Goal: Use online tool/utility: Utilize a website feature to perform a specific function

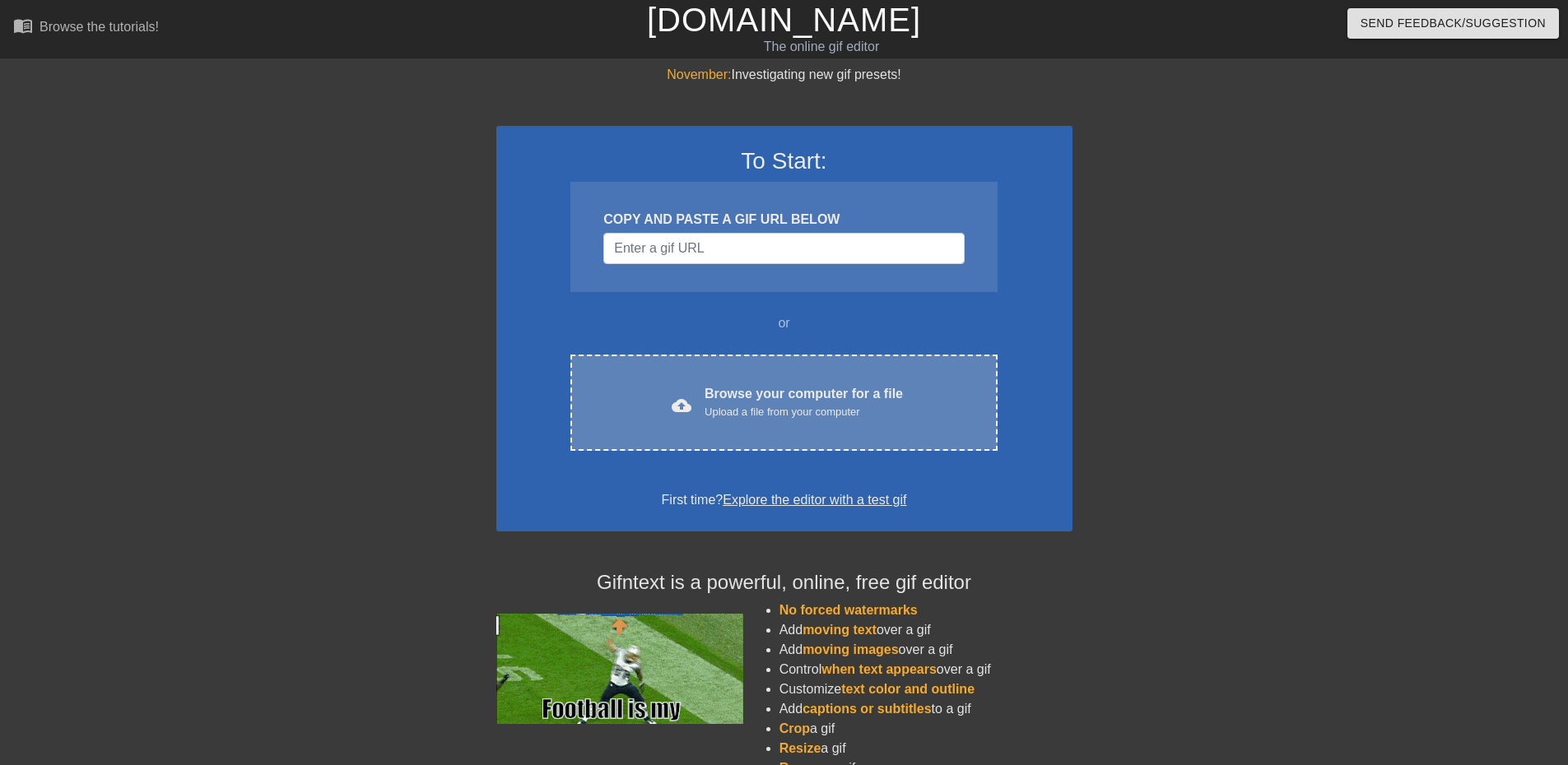
click at [729, 410] on div "Upload a file from your computer" at bounding box center [803, 412] width 198 height 17
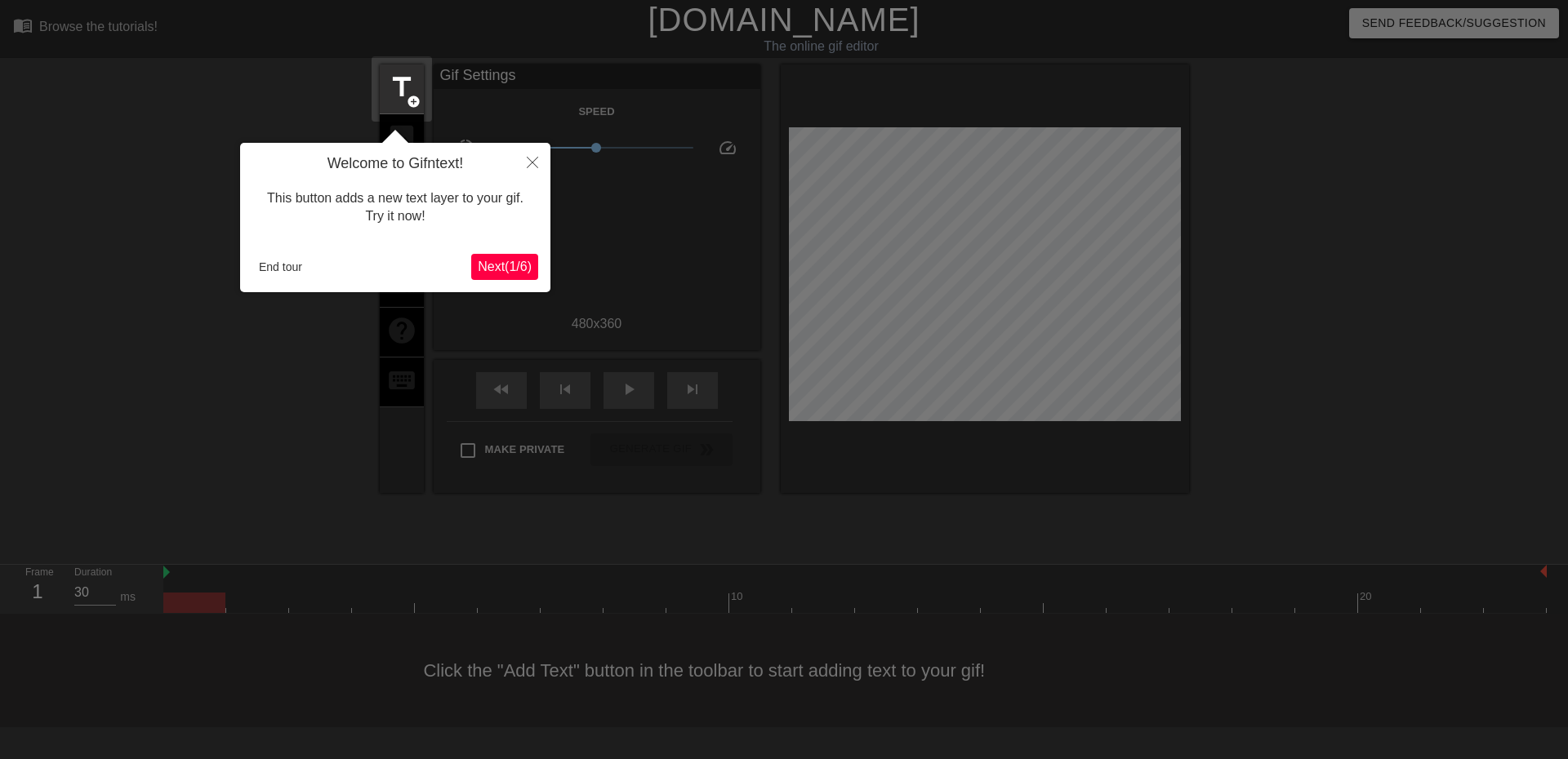
click at [508, 267] on span "Next ( 1 / 6 )" at bounding box center [505, 266] width 54 height 14
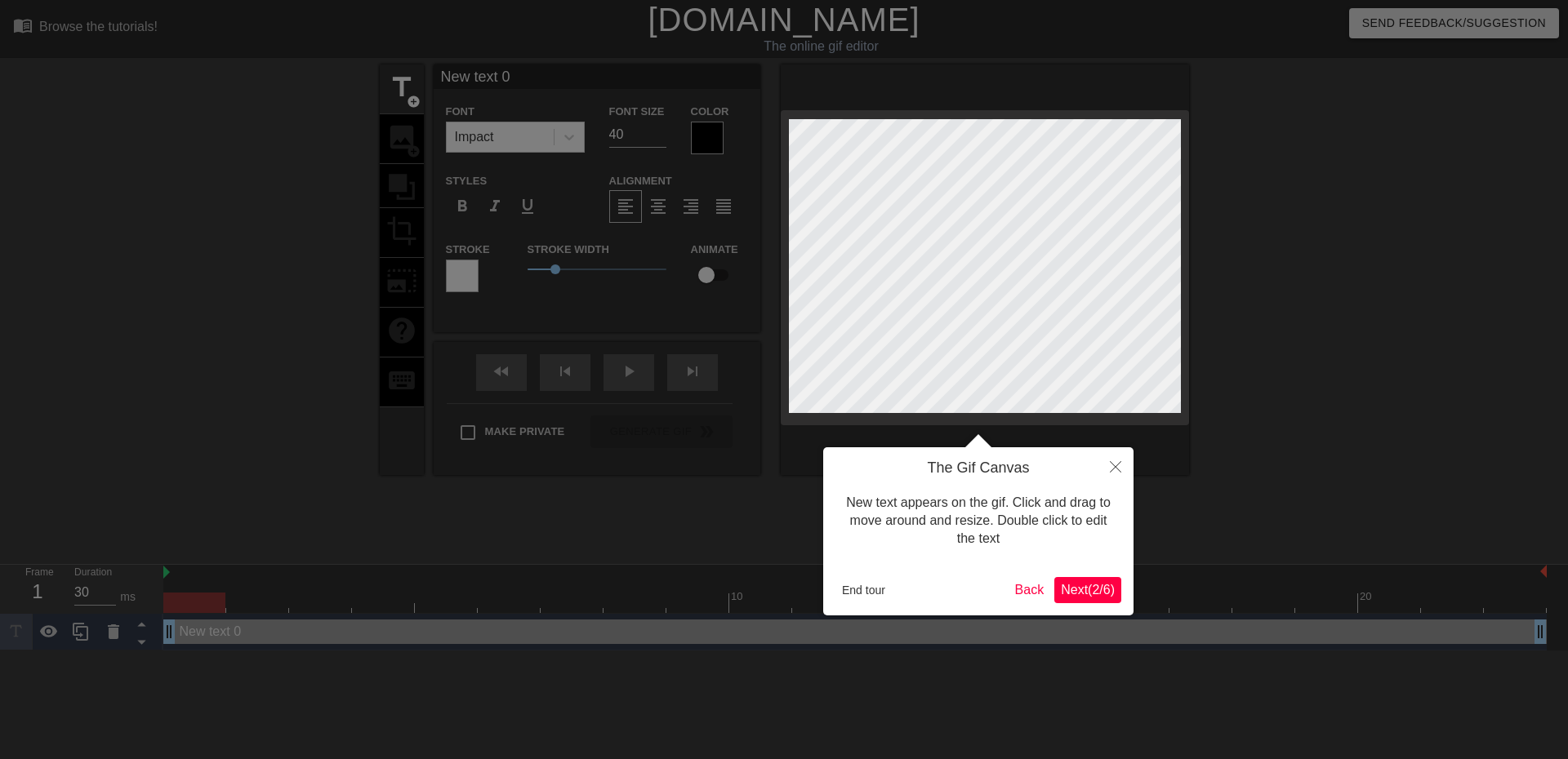
click at [1085, 600] on button "Next ( 2 / 6 )" at bounding box center [1088, 590] width 67 height 26
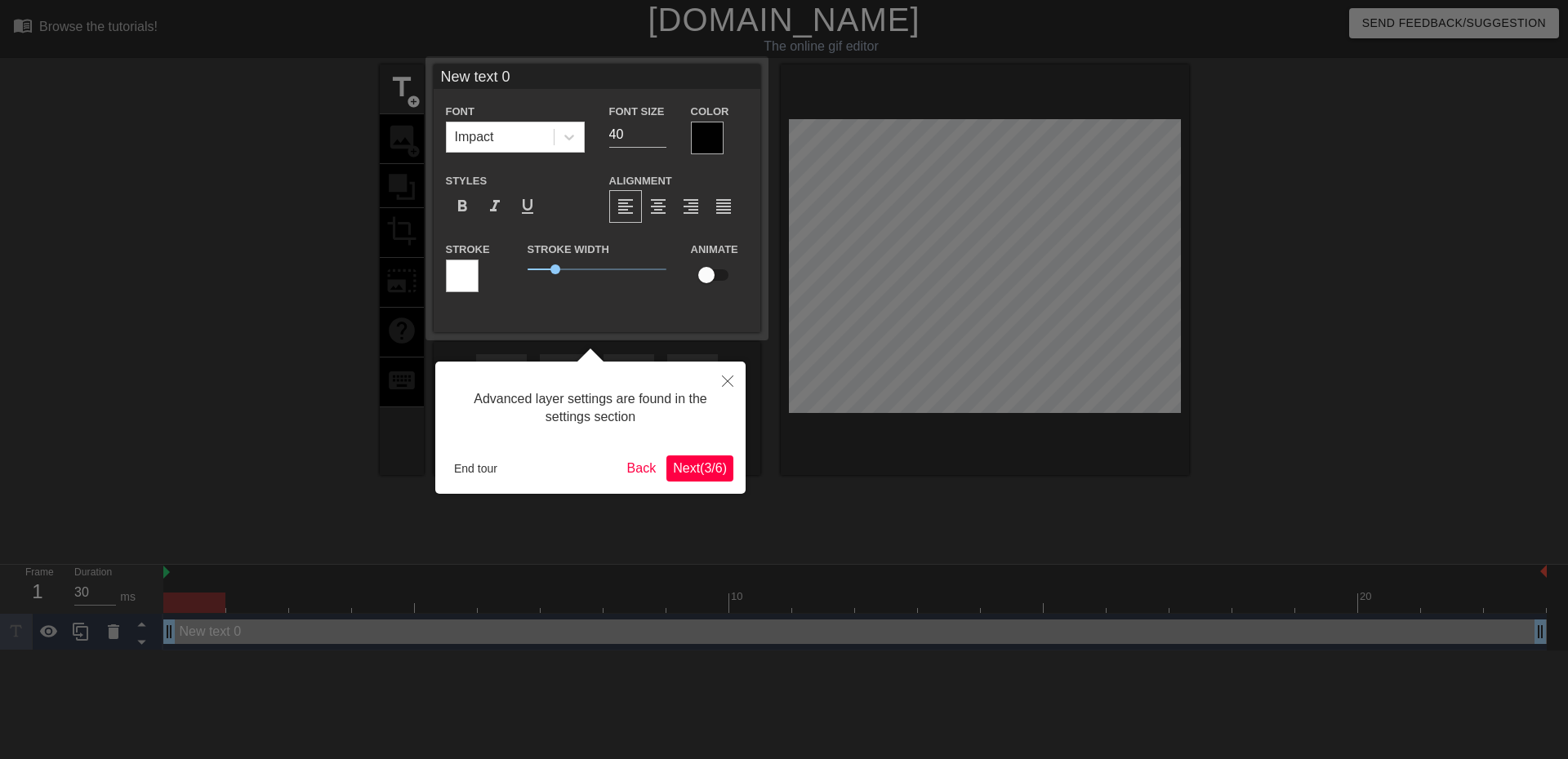
click at [711, 479] on button "Next ( 3 / 6 )" at bounding box center [700, 469] width 67 height 26
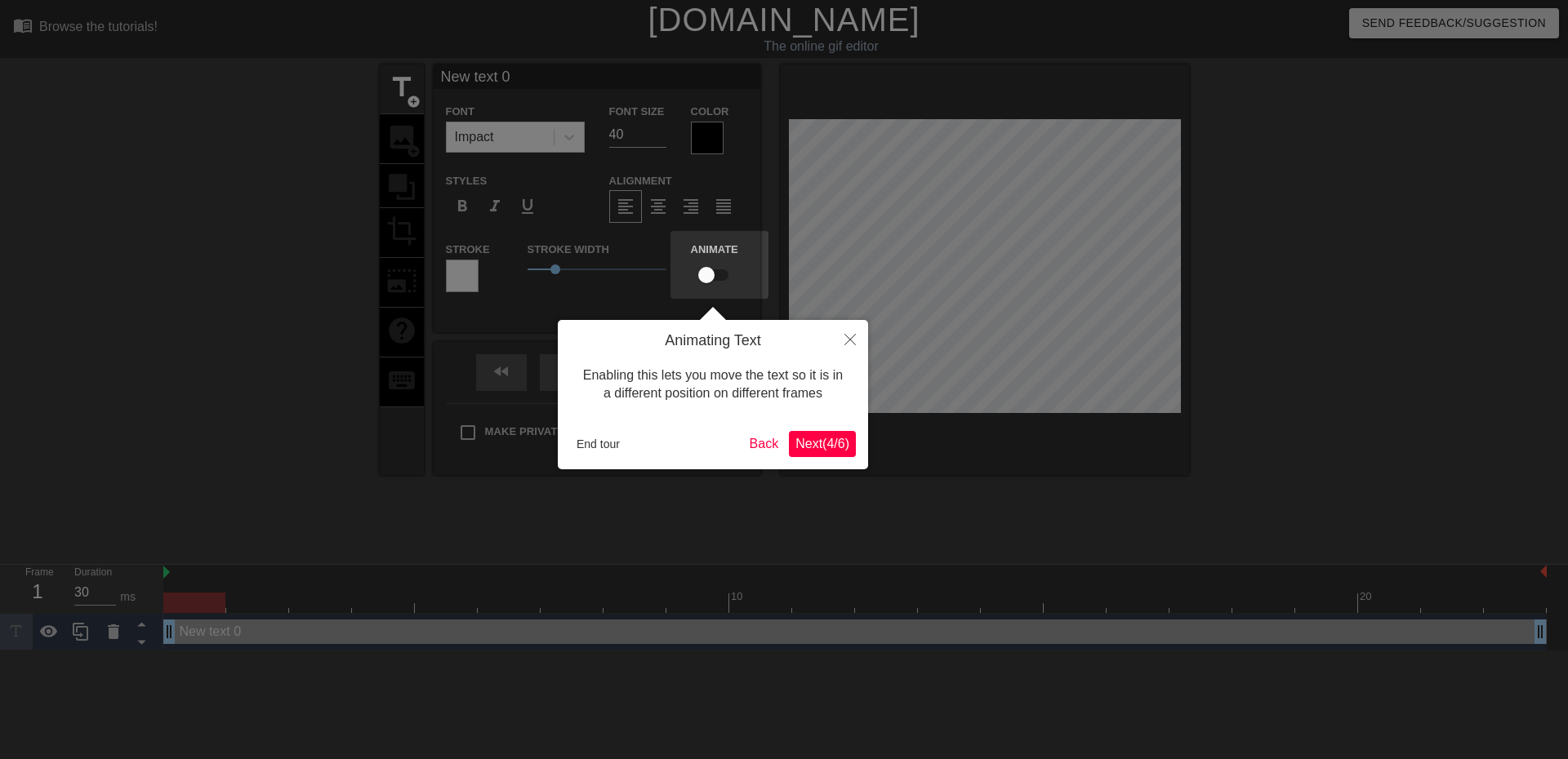
click at [842, 447] on span "Next ( 4 / 6 )" at bounding box center [823, 444] width 54 height 14
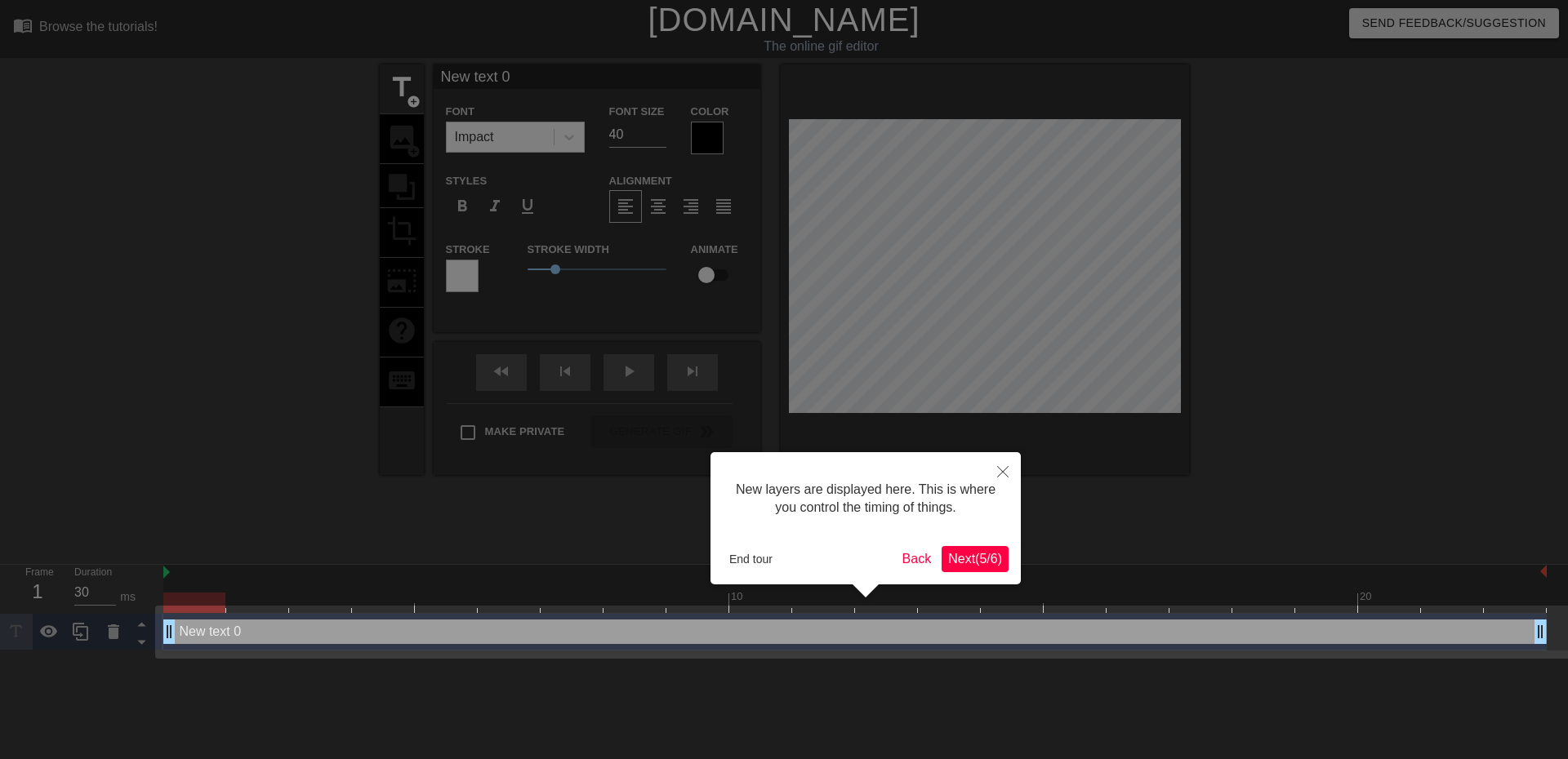
click at [977, 562] on span "Next ( 5 / 6 )" at bounding box center [975, 559] width 54 height 14
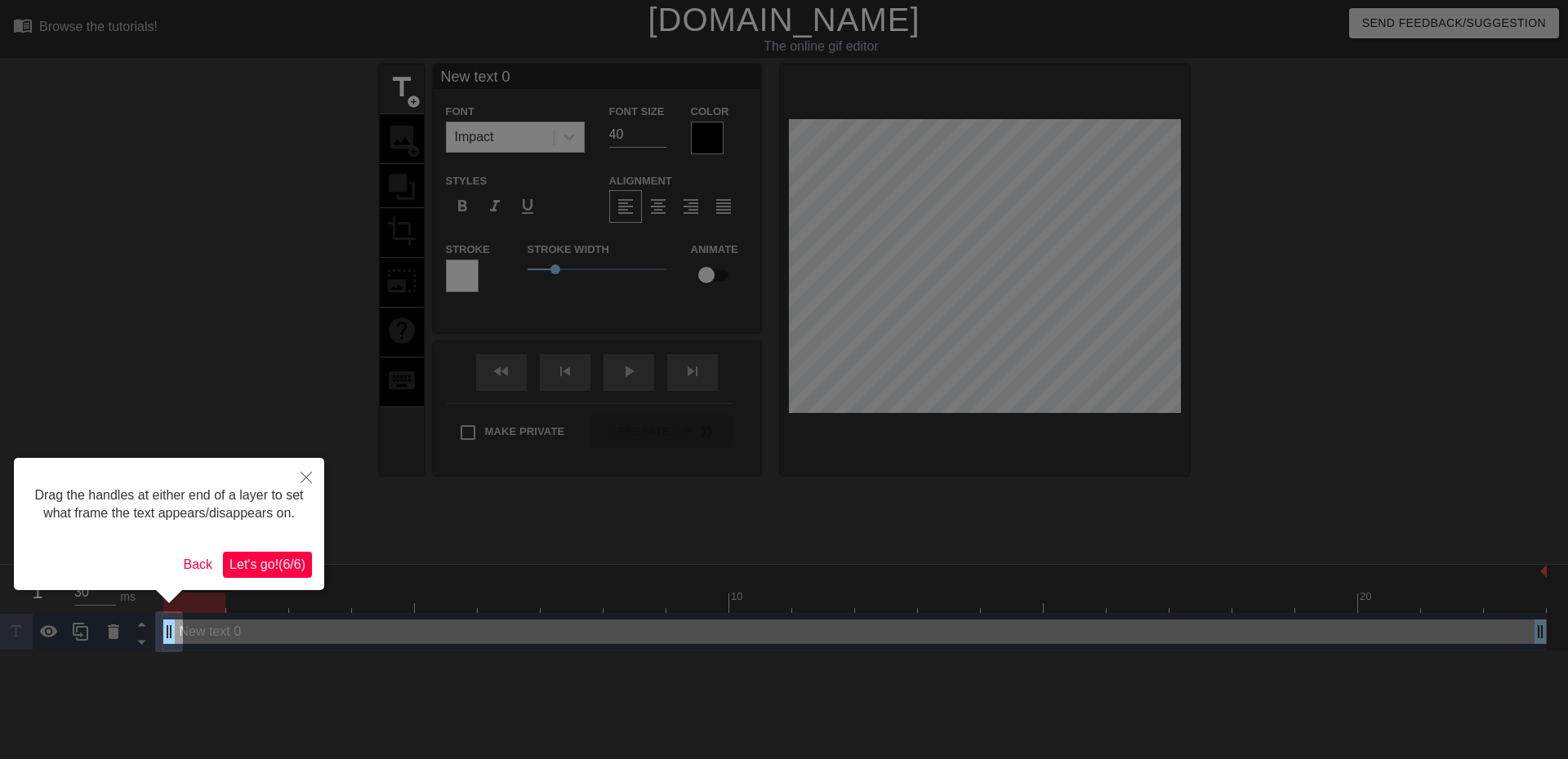
click at [278, 562] on span "Let's go! ( 6 / 6 )" at bounding box center [267, 565] width 76 height 14
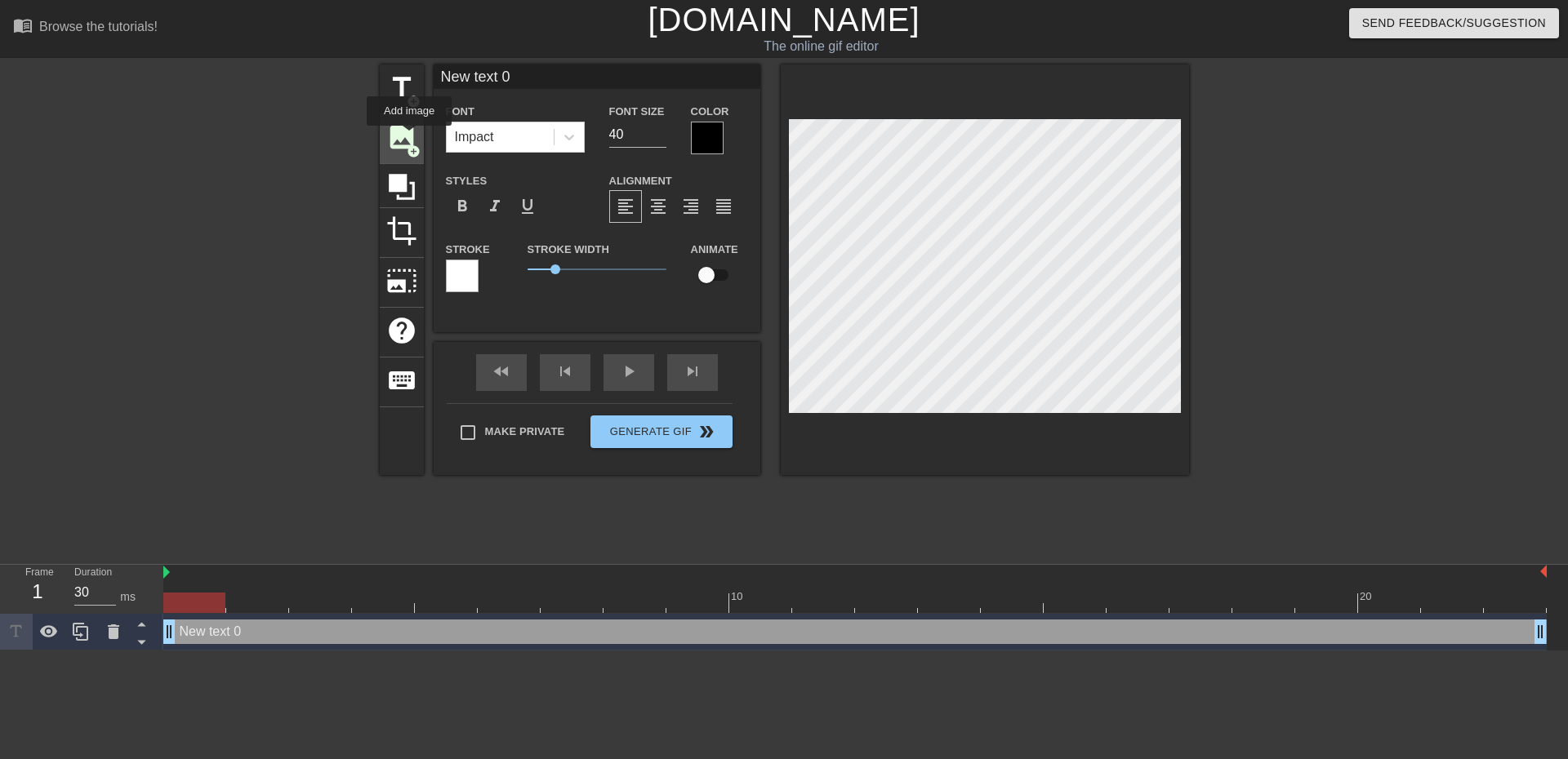
click at [403, 144] on span "image" at bounding box center [401, 136] width 31 height 31
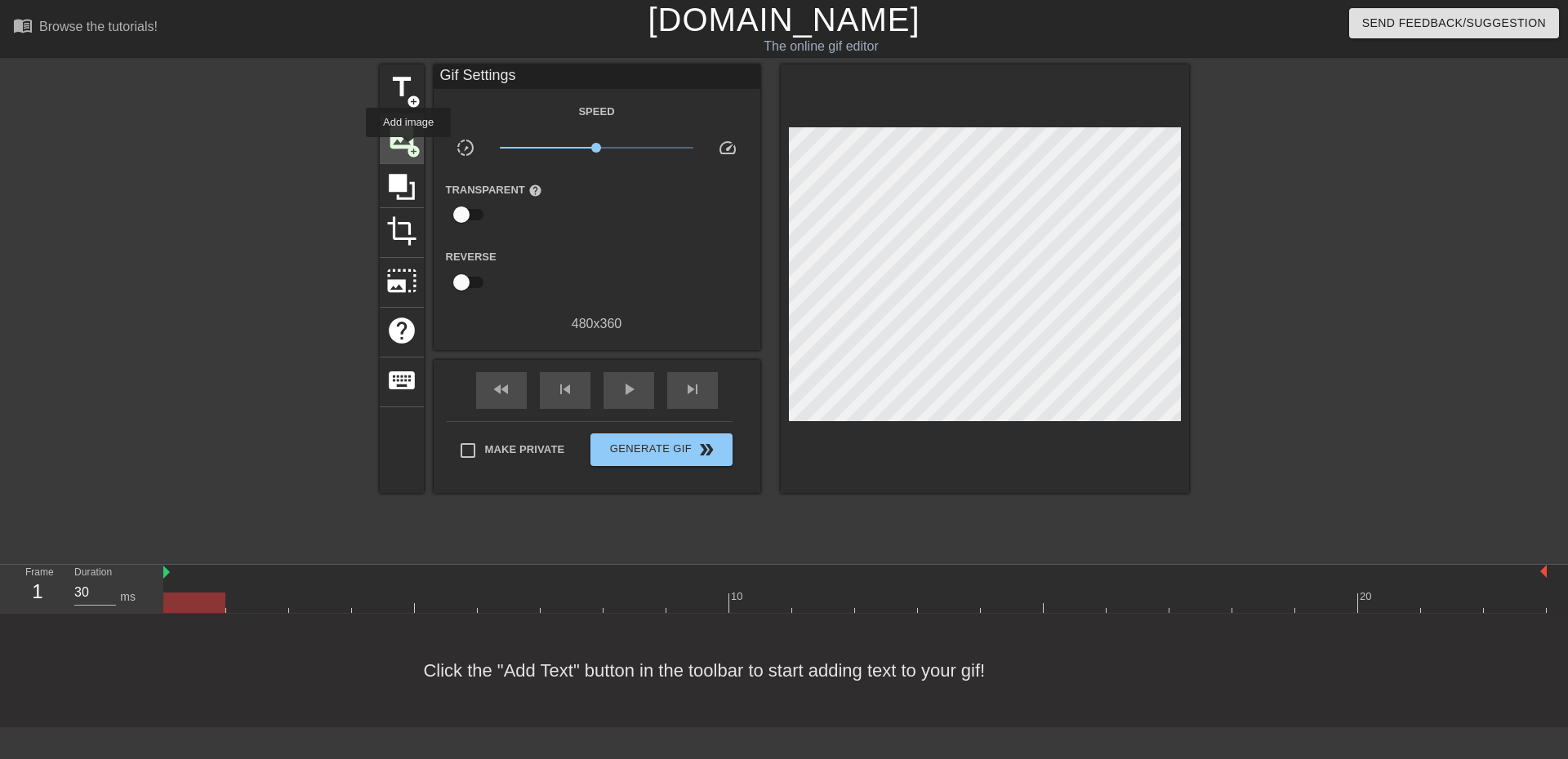
click at [409, 149] on span "add_circle" at bounding box center [414, 151] width 14 height 14
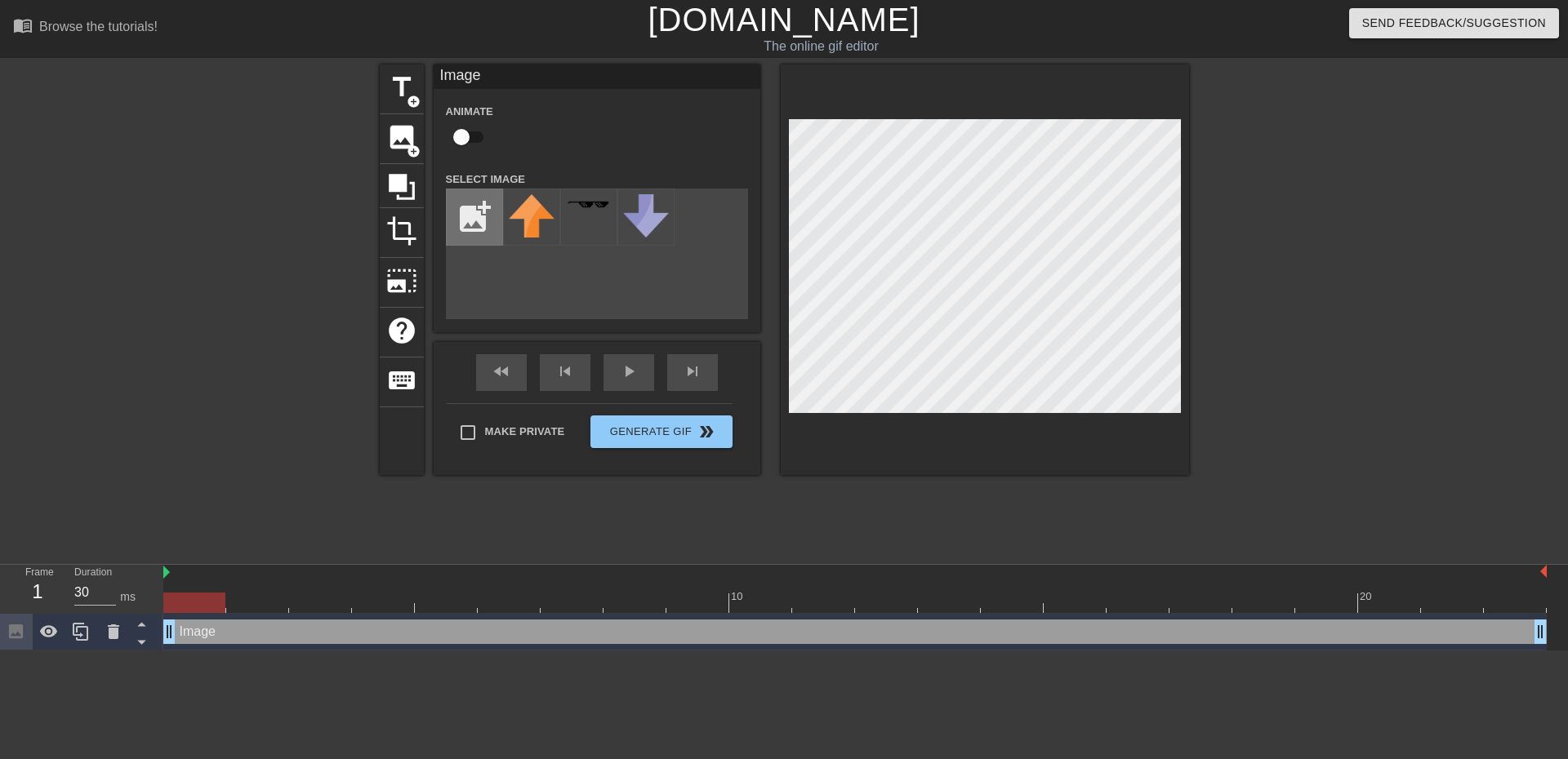
click at [476, 222] on input "file" at bounding box center [475, 217] width 55 height 55
type input "C:\fakepath\61ab98_41c9da07ebdf4b55a56a02fc5bef8cc4~mv2.avif"
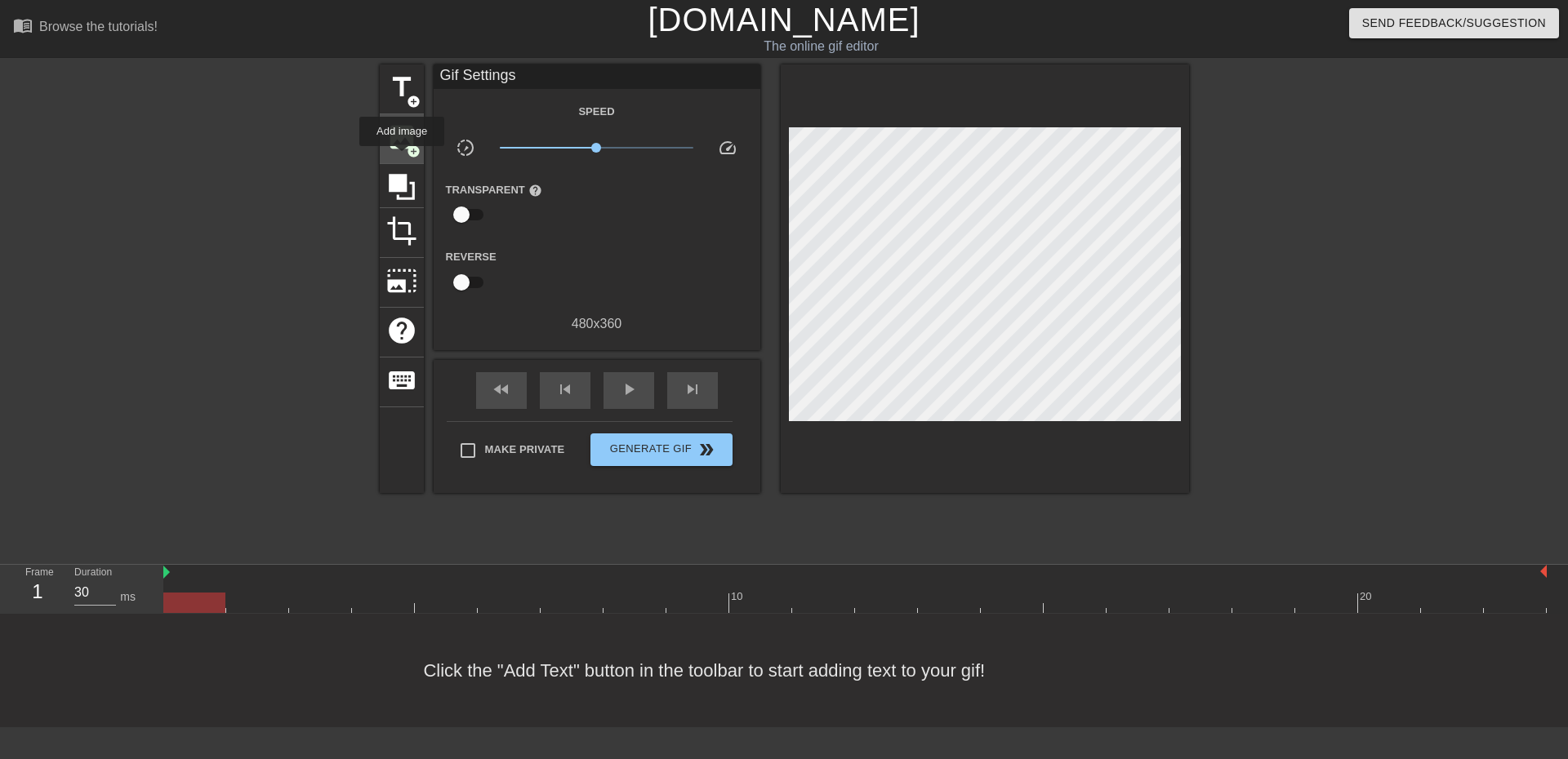
click at [395, 146] on span "image" at bounding box center [401, 136] width 31 height 31
click at [395, 138] on span "image" at bounding box center [401, 136] width 31 height 31
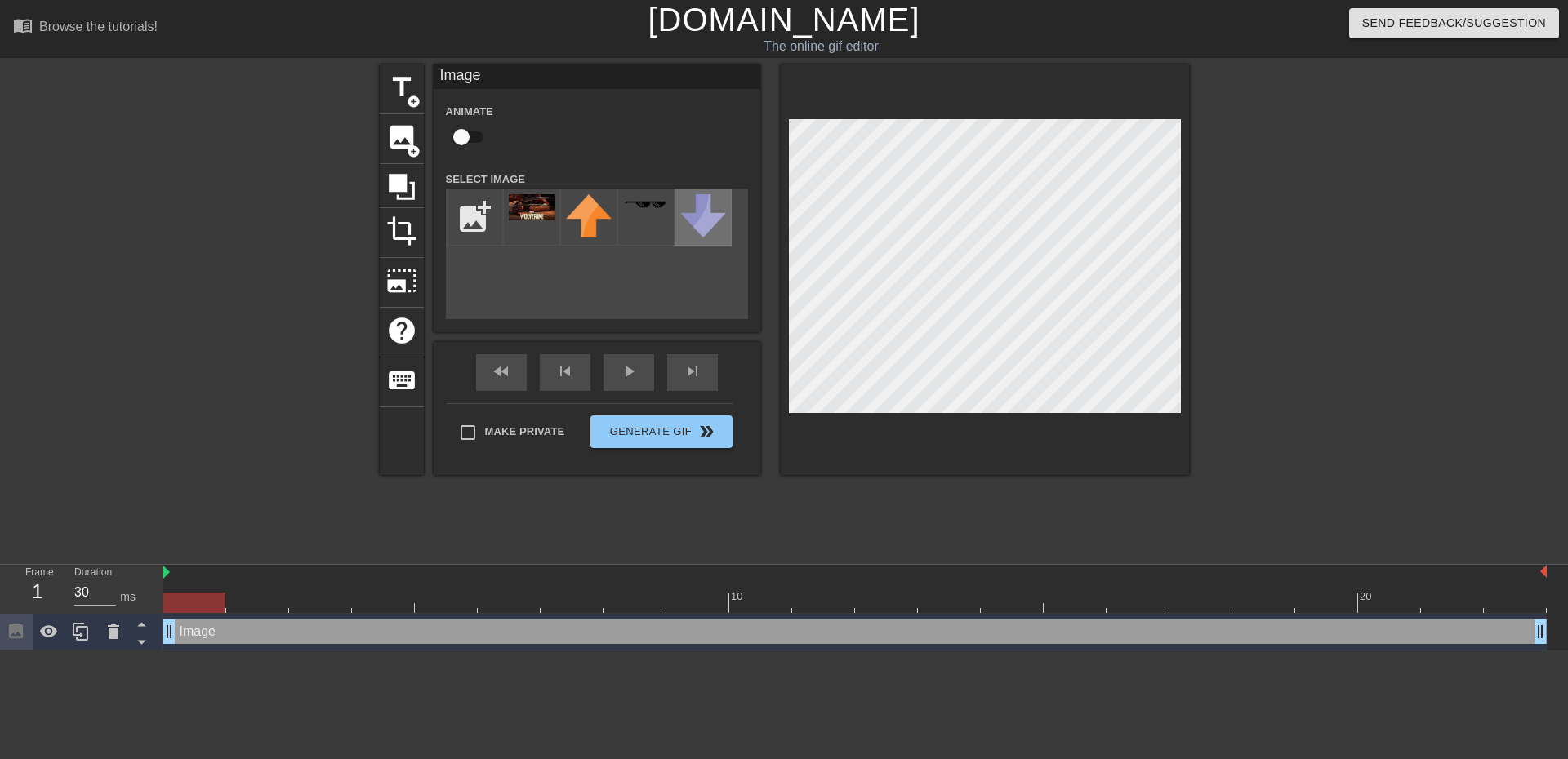
click at [998, 286] on div "title add_circle image add_circle crop photo_size_select_large help keyboard Im…" at bounding box center [785, 269] width 810 height 411
click at [537, 215] on img at bounding box center [531, 207] width 45 height 26
click at [402, 105] on div "title add_circle" at bounding box center [402, 89] width 44 height 49
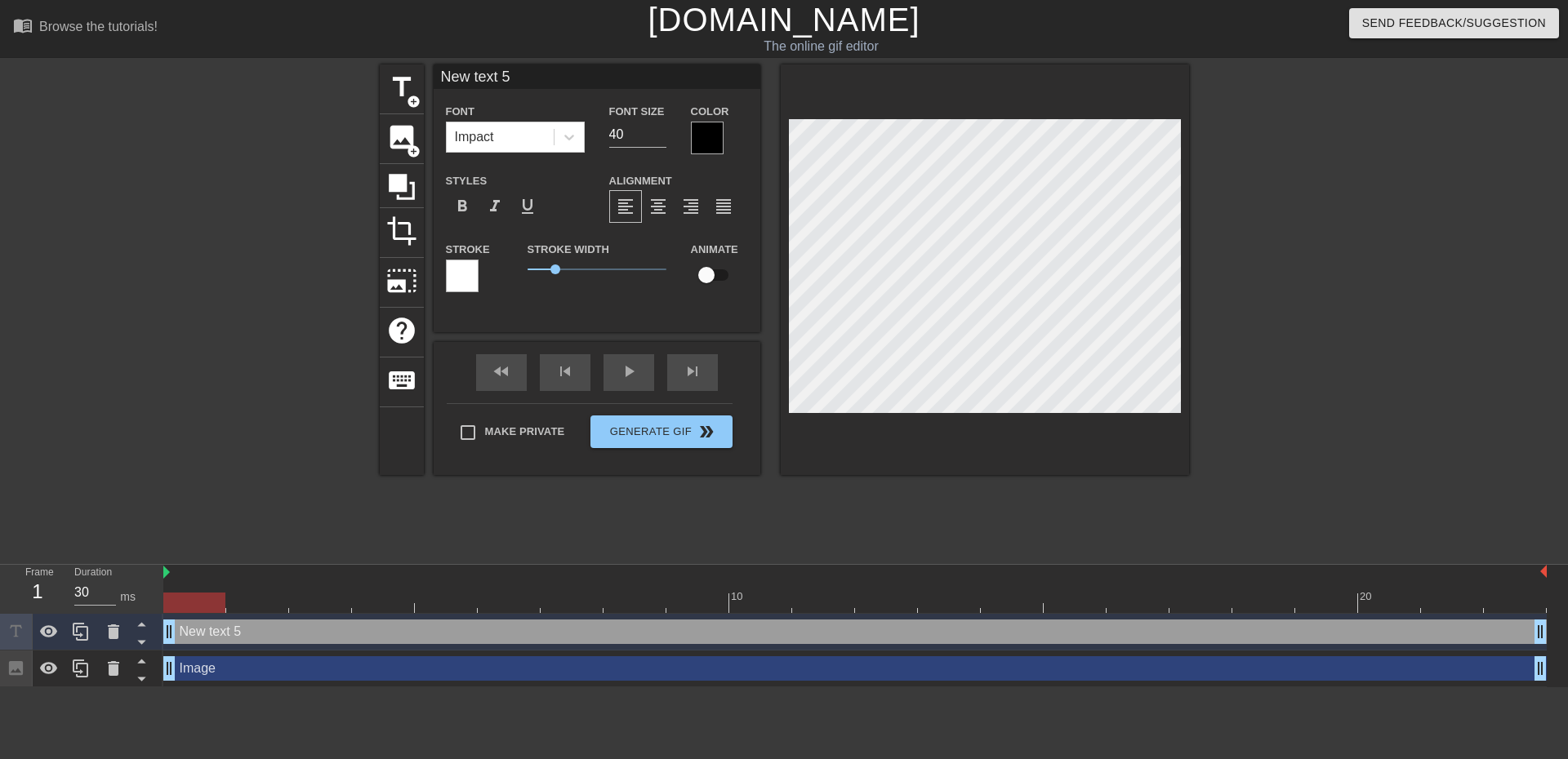
click at [488, 78] on input "New text 5" at bounding box center [596, 76] width 327 height 25
type input "#MakeInsomniacGreatAgain"
click at [703, 139] on div at bounding box center [707, 137] width 33 height 33
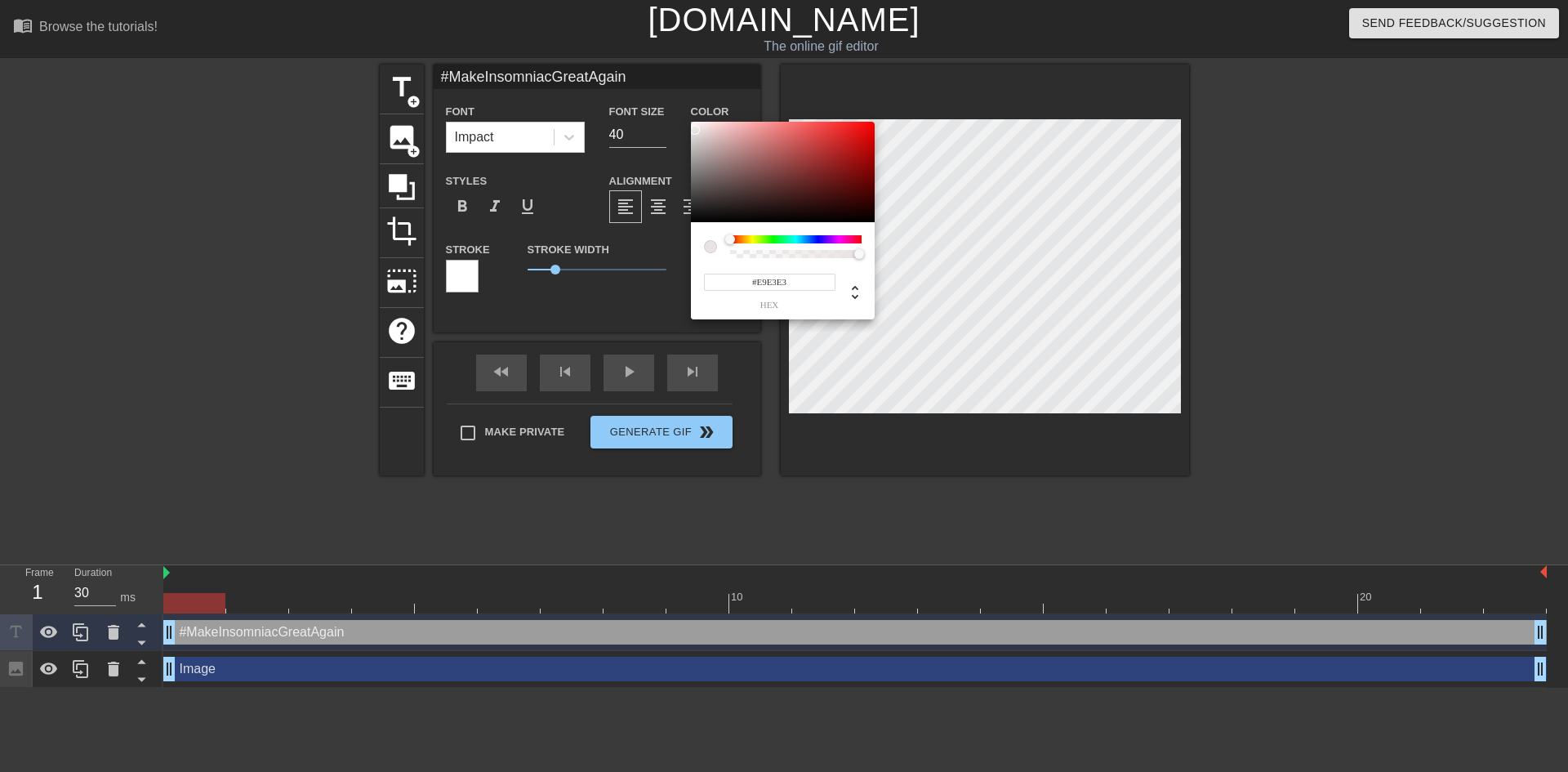
type input "#EBE5E5"
drag, startPoint x: 705, startPoint y: 187, endPoint x: 696, endPoint y: 129, distance: 58.7
click at [696, 129] on div at bounding box center [783, 172] width 184 height 102
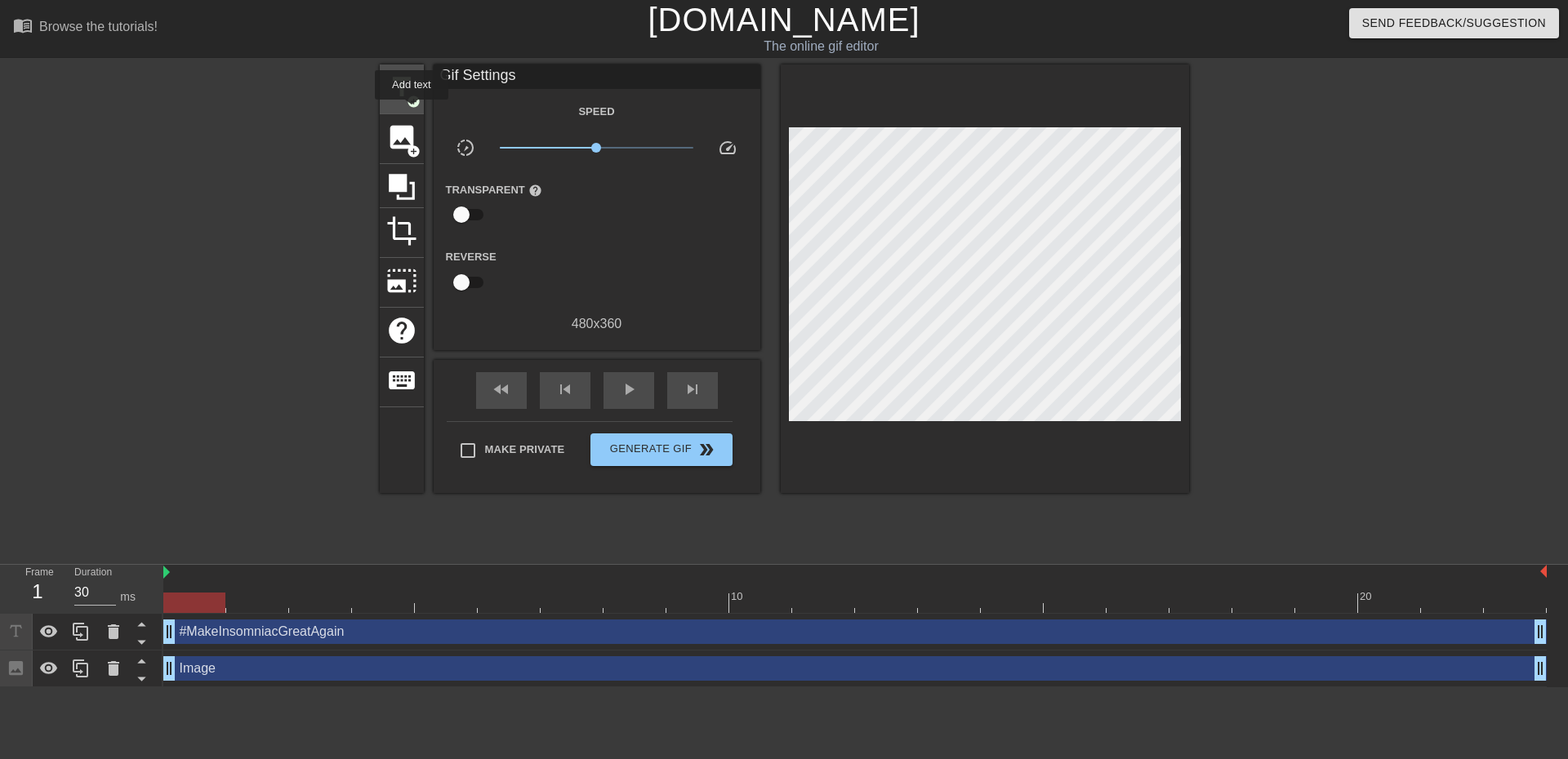
click at [404, 96] on span "title" at bounding box center [401, 87] width 31 height 31
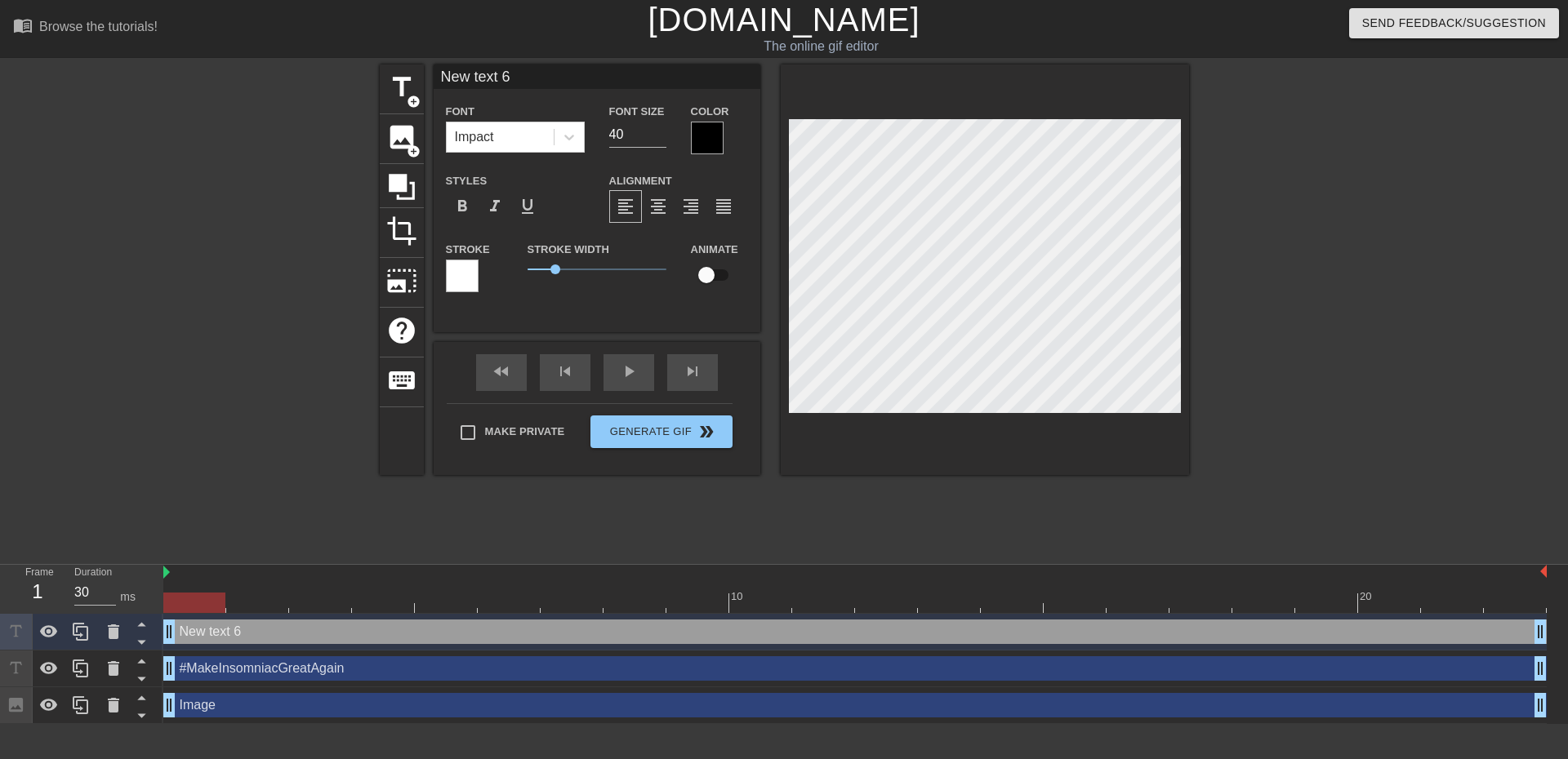
click at [466, 275] on div at bounding box center [462, 275] width 33 height 33
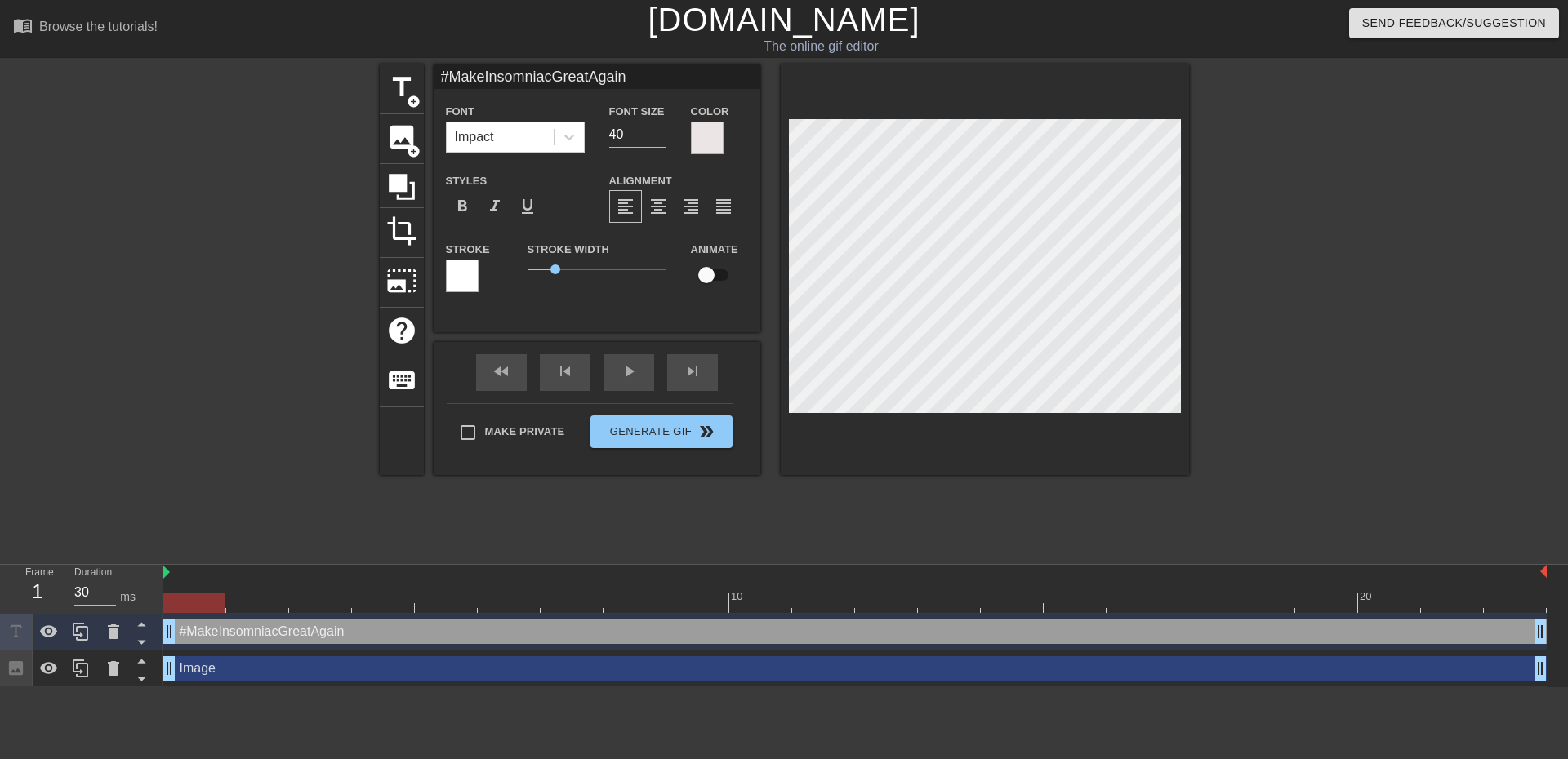
click at [456, 266] on div at bounding box center [462, 275] width 33 height 33
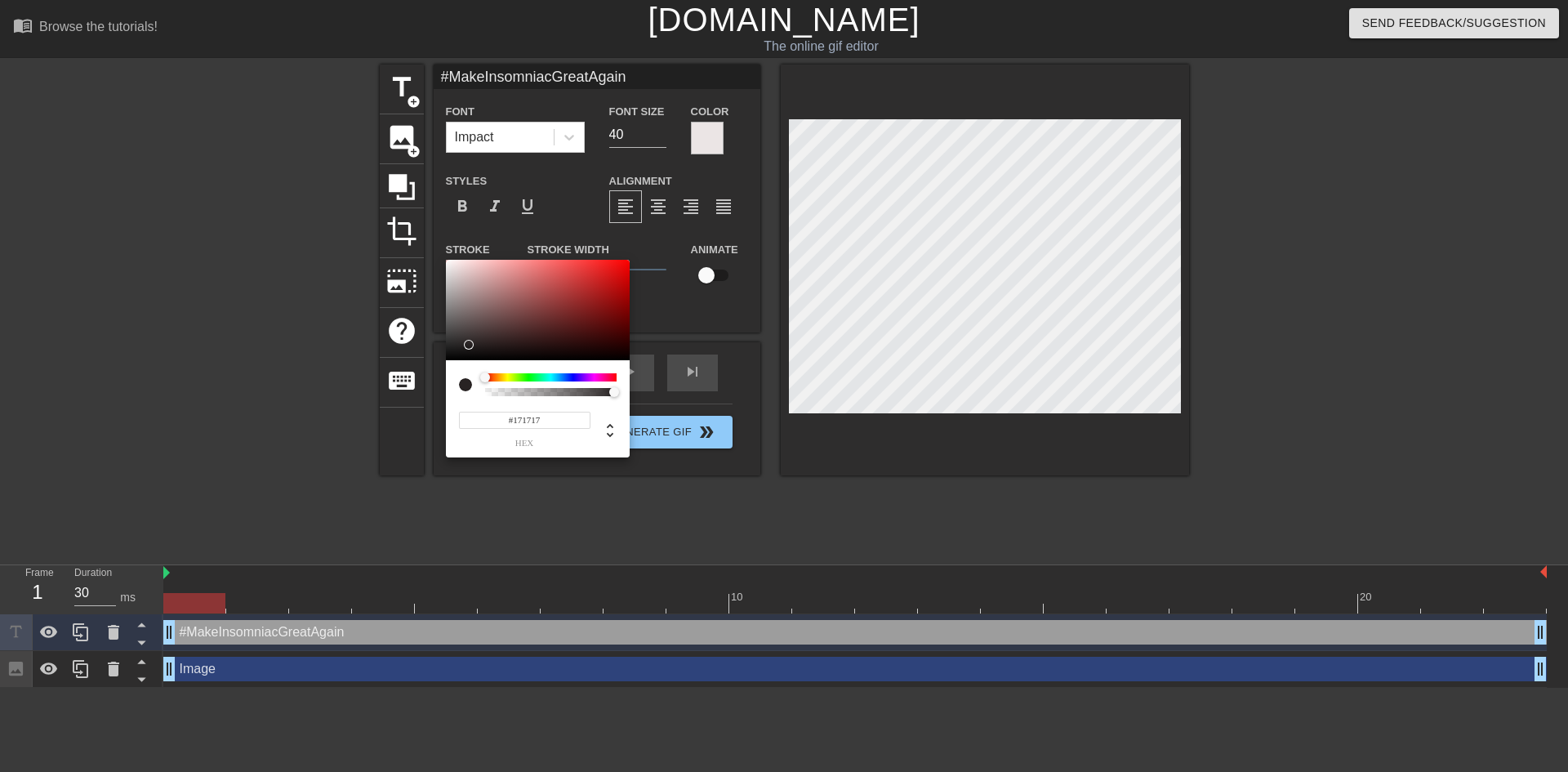
type input "#151515"
drag, startPoint x: 494, startPoint y: 290, endPoint x: 449, endPoint y: 352, distance: 76.6
click at [449, 352] on div at bounding box center [538, 310] width 184 height 102
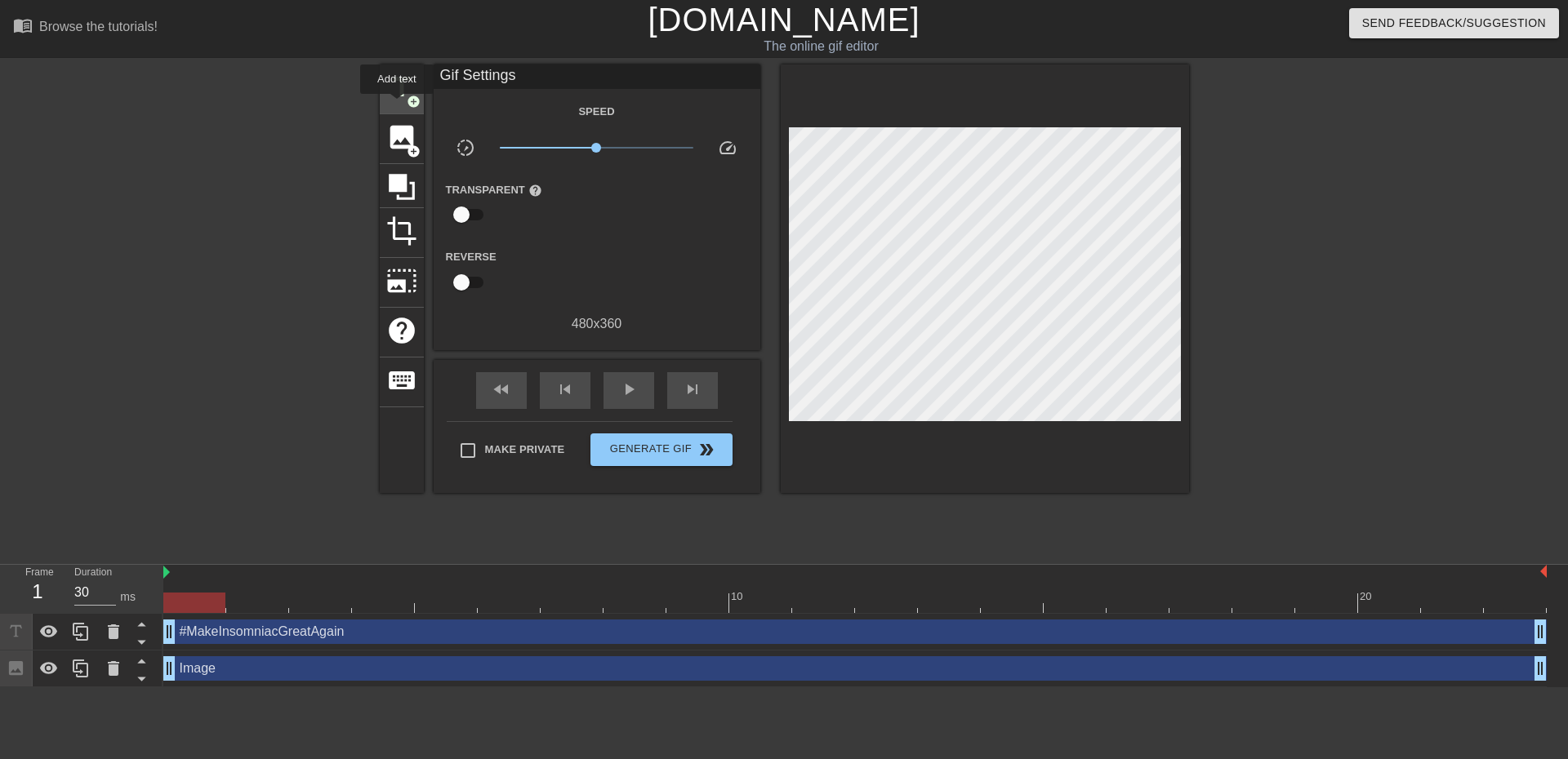
click at [397, 105] on div "title add_circle" at bounding box center [402, 89] width 44 height 49
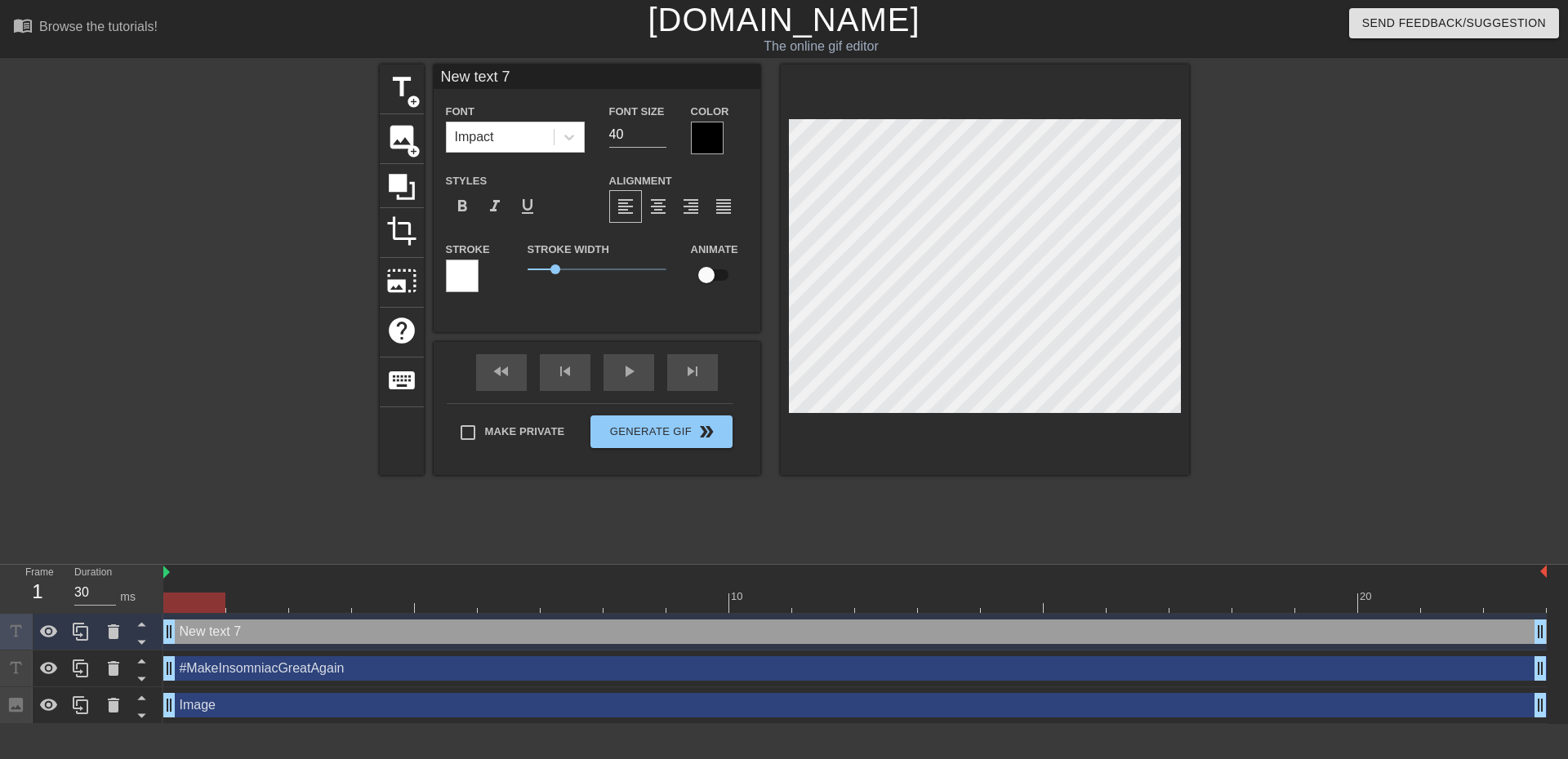
type input "New ext 7"
type textarea "New ext 7"
type input "New xt 7"
type textarea "New xt 7"
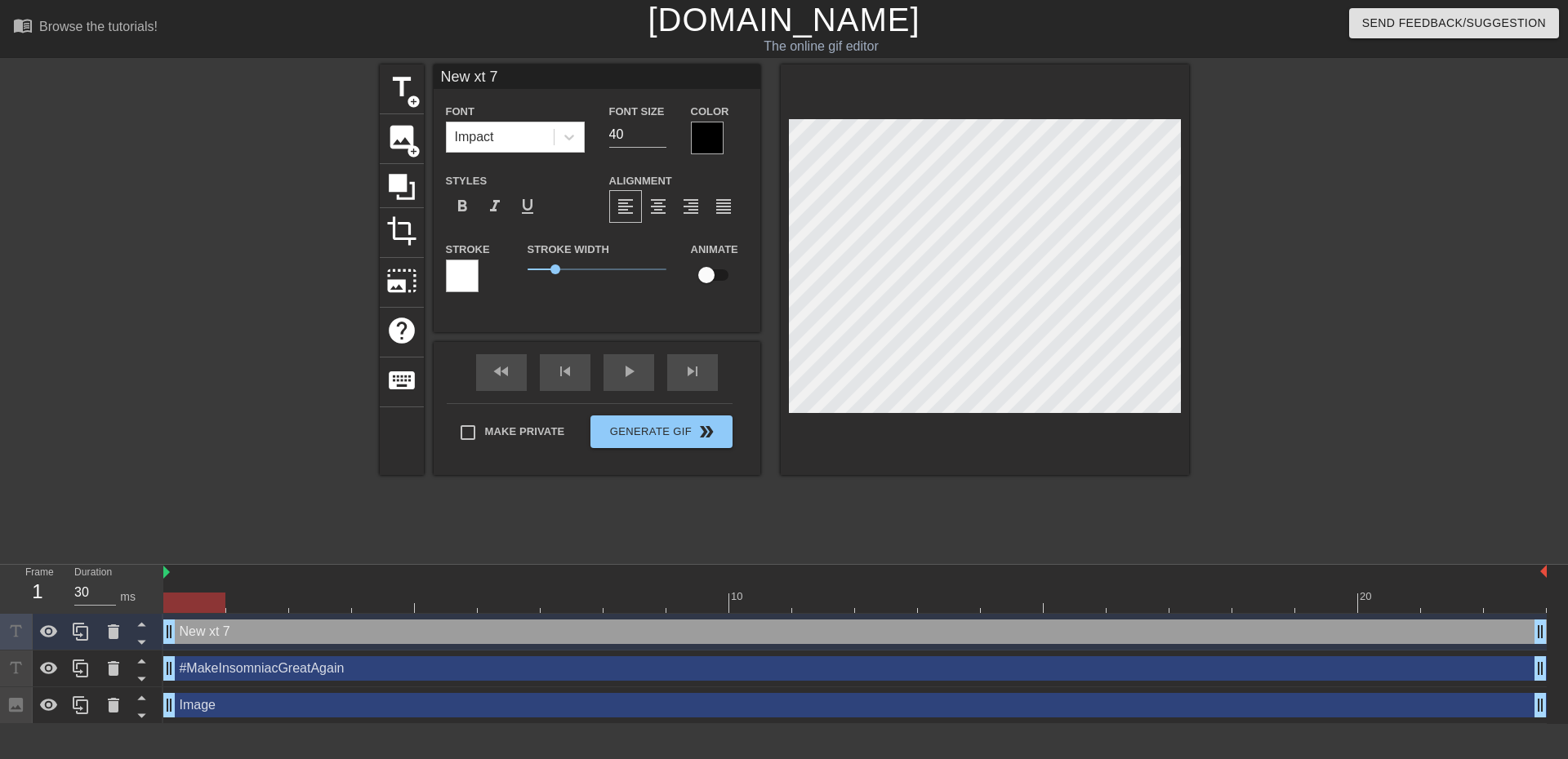
type input "New xt7"
type textarea "New xt7"
type input "New x7"
type textarea "New x7"
type input "New 7"
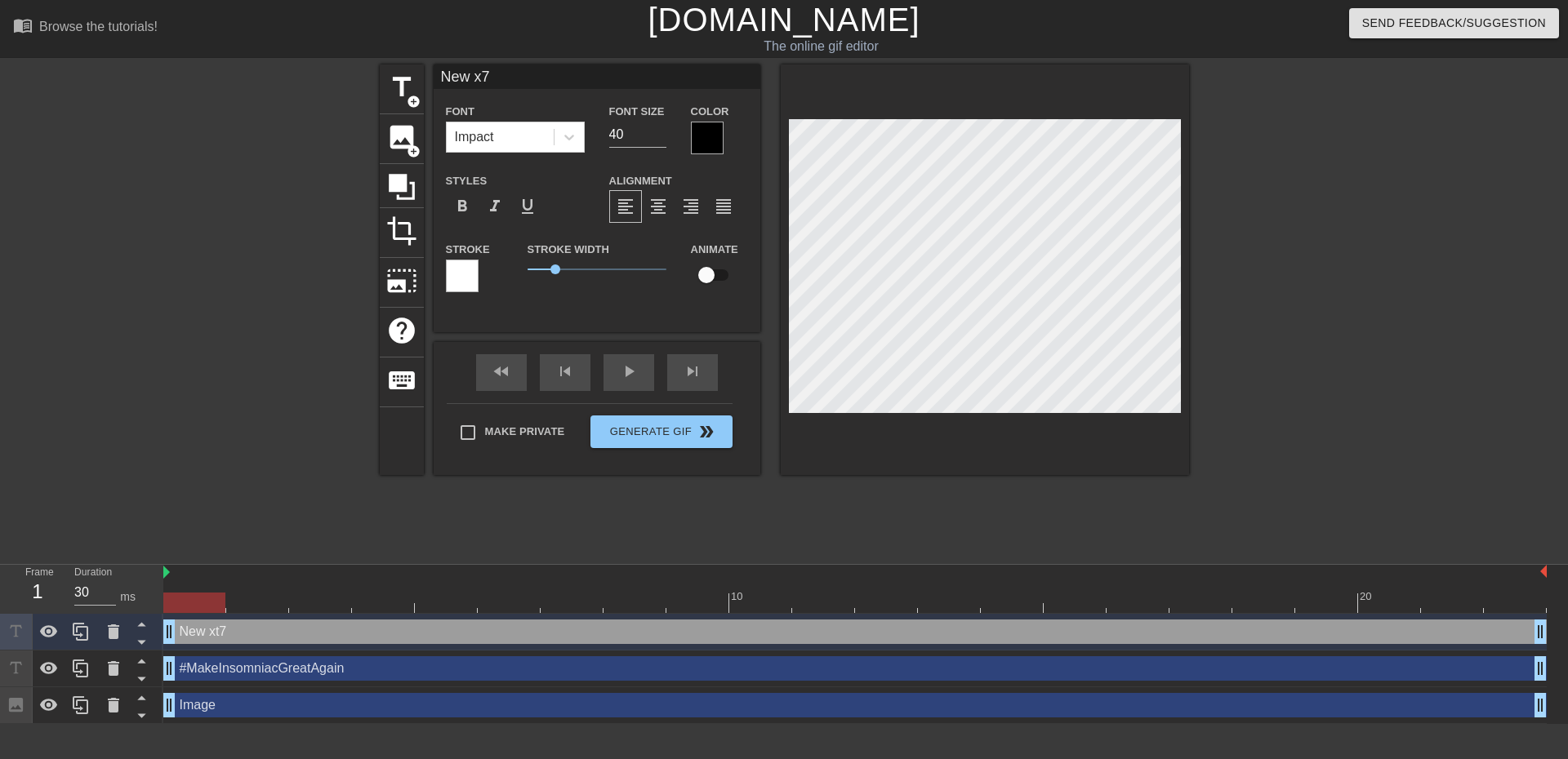
type textarea "New 7"
type input "New7"
type textarea "New7"
type input "Ne7"
type textarea "Ne7"
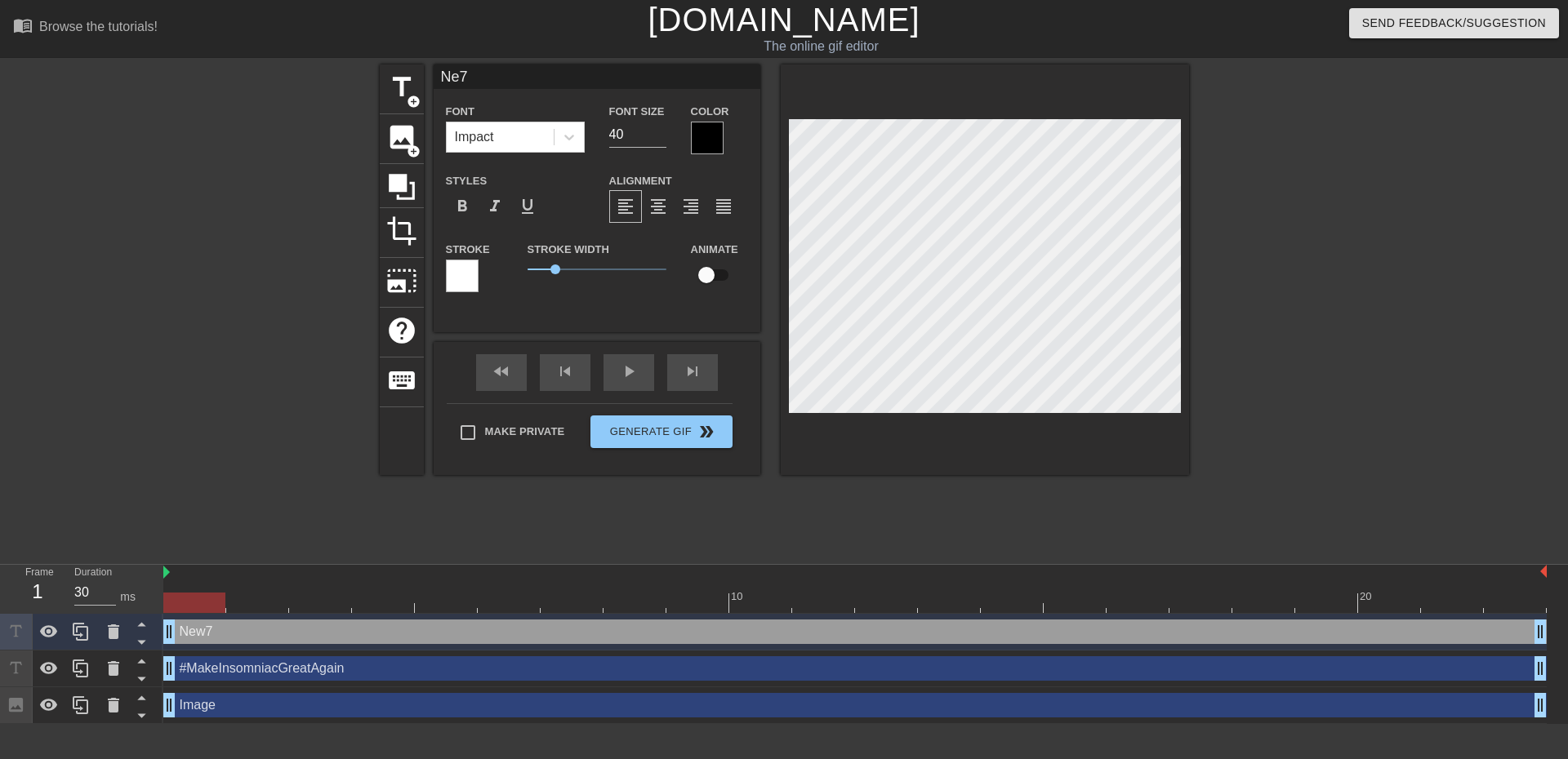
type input "N7"
type textarea "N7"
type input "7"
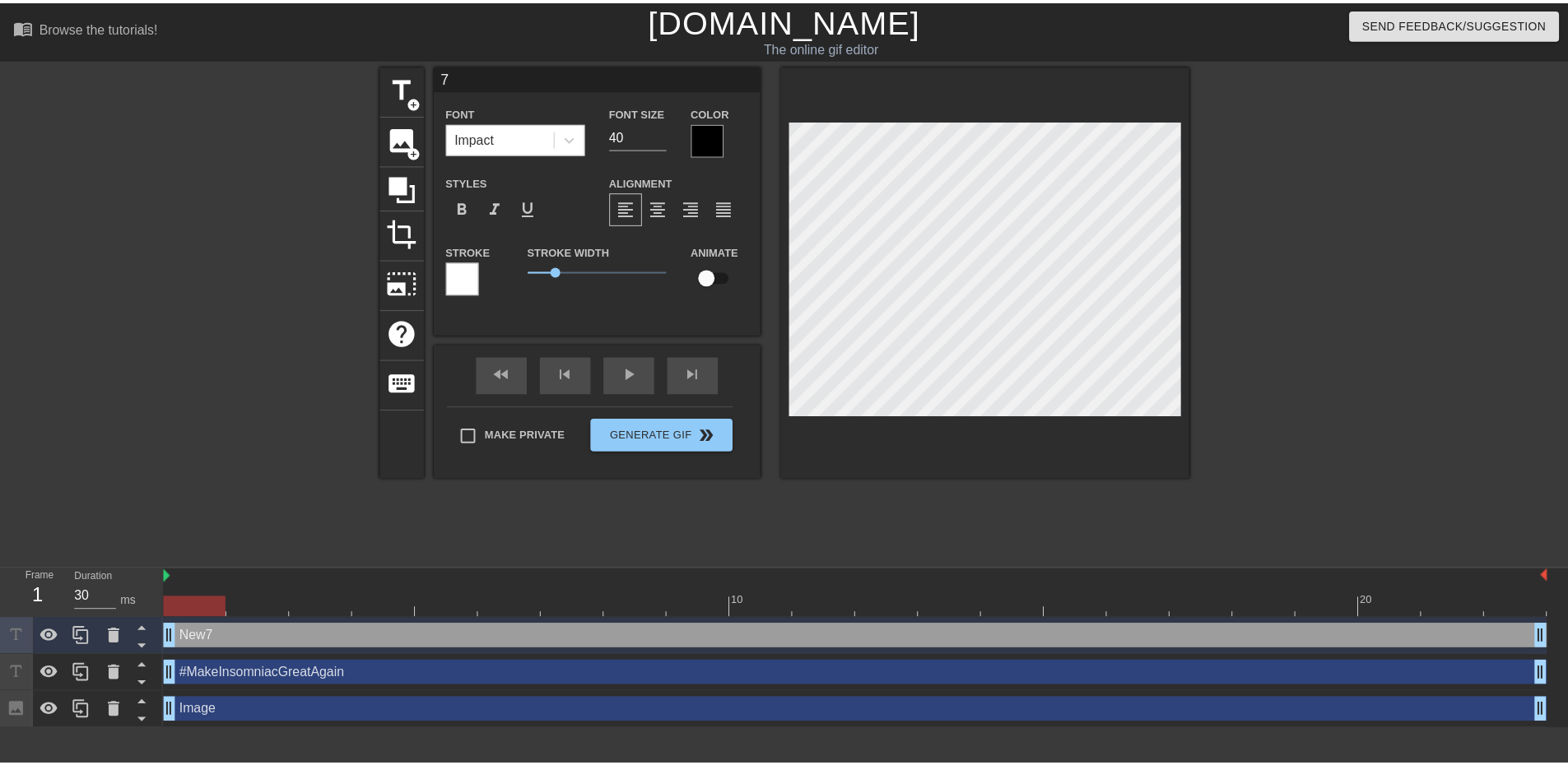
scroll to position [2, 2]
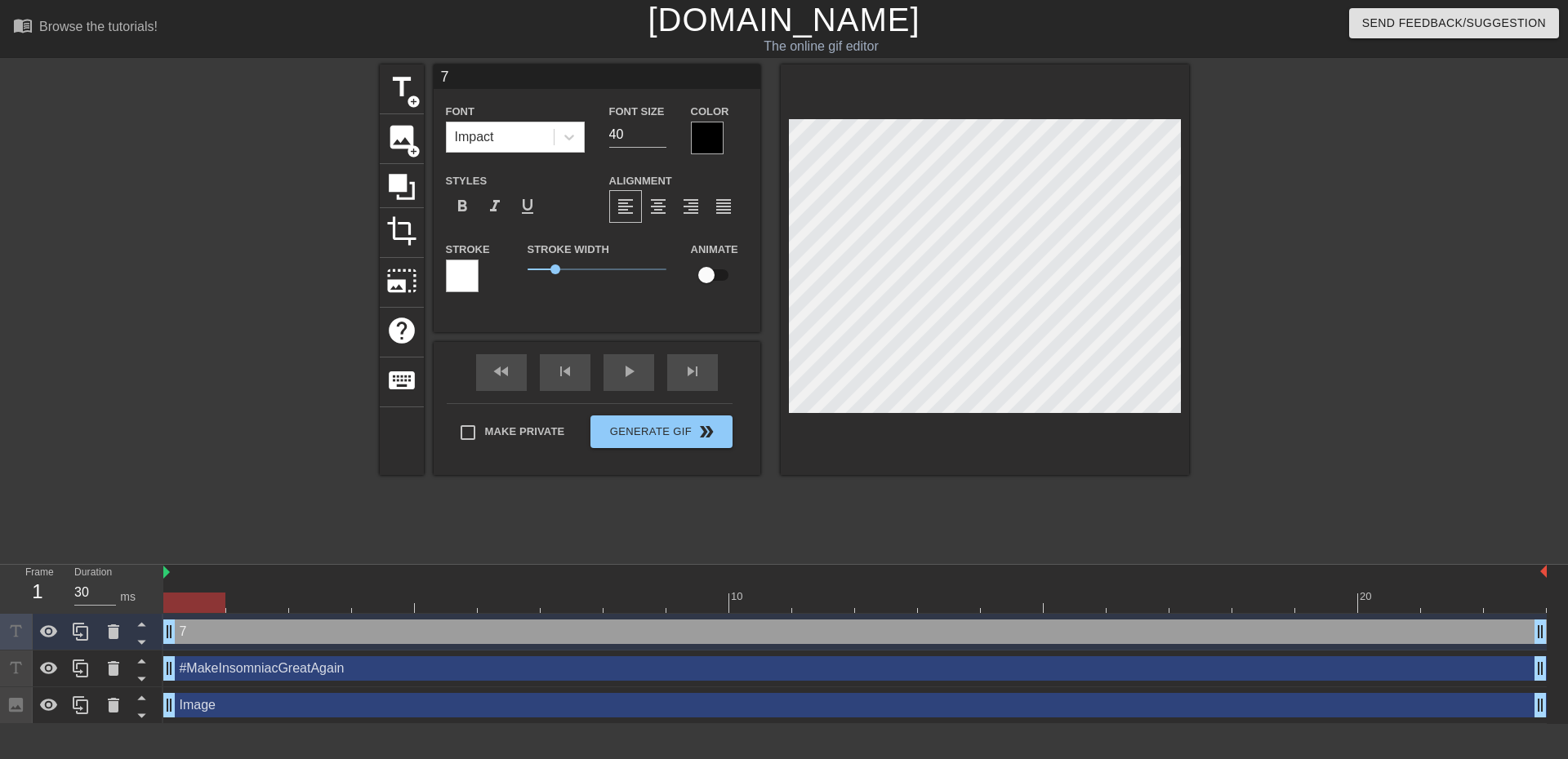
type textarea "7"
type input "#MakeInsomniacGreatAgain"
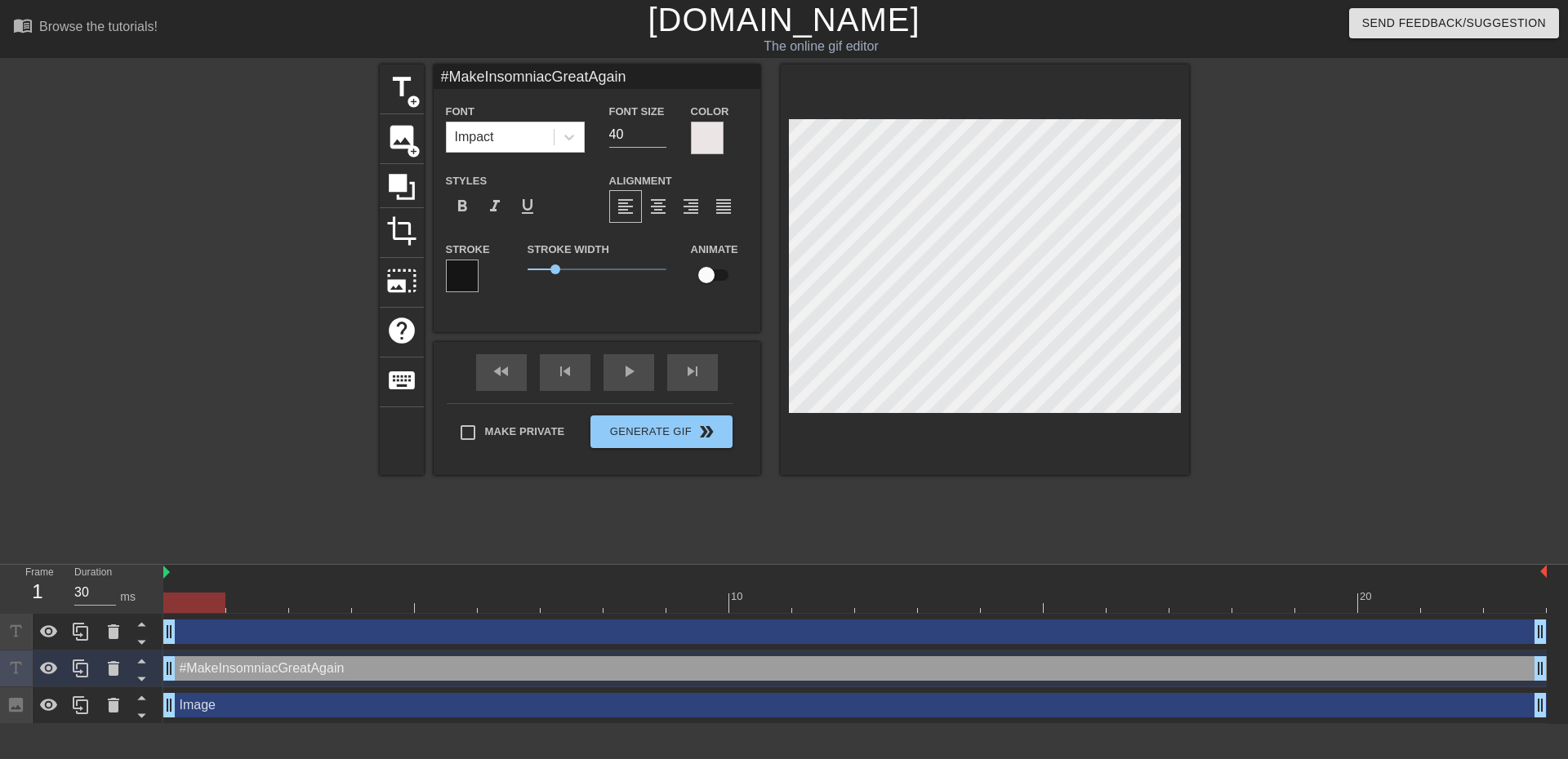
click at [701, 139] on div at bounding box center [707, 137] width 33 height 33
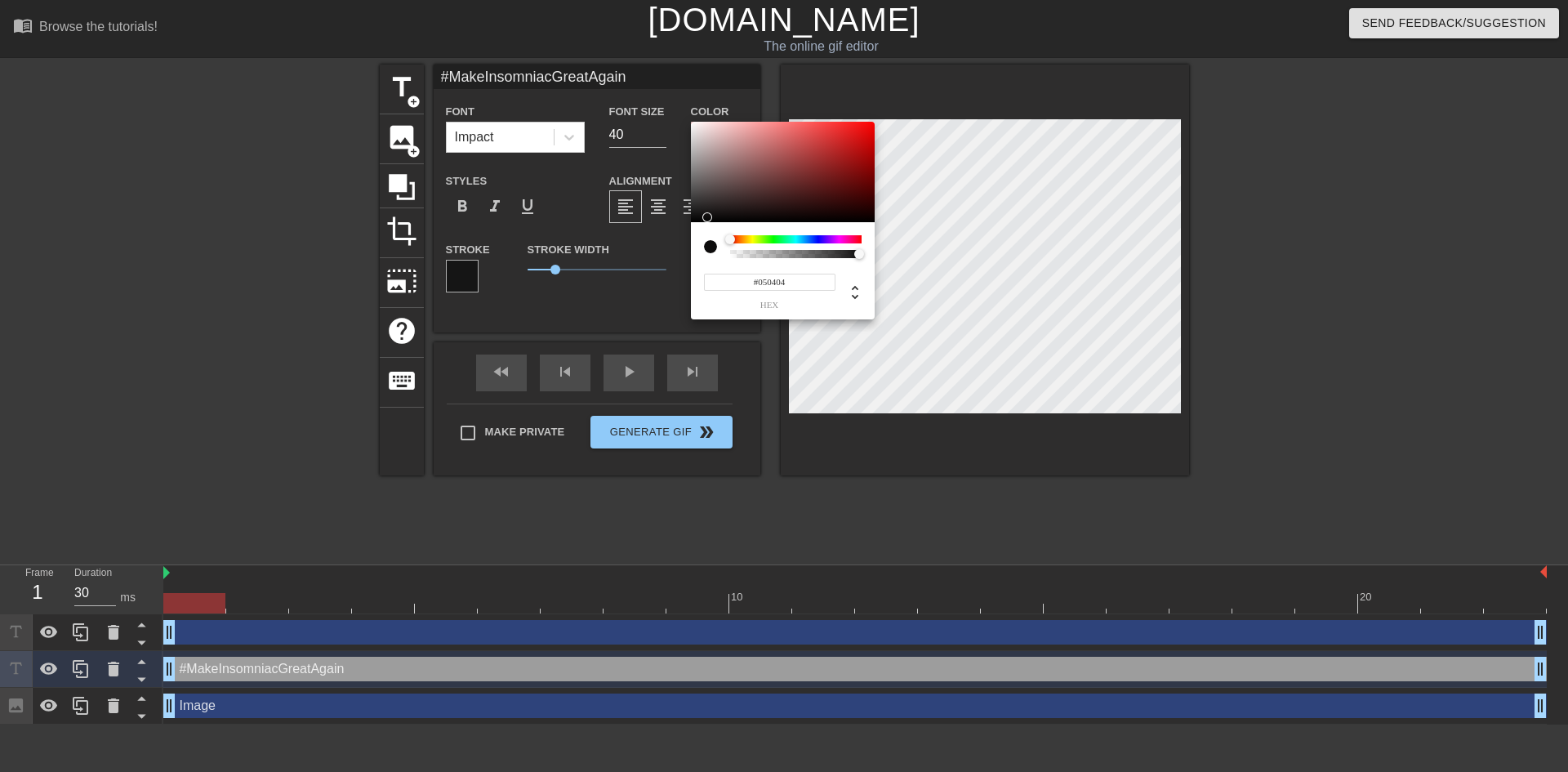
type input "#000000"
drag, startPoint x: 718, startPoint y: 177, endPoint x: 705, endPoint y: 230, distance: 54.6
click at [705, 230] on div "#000000 hex" at bounding box center [783, 220] width 184 height 198
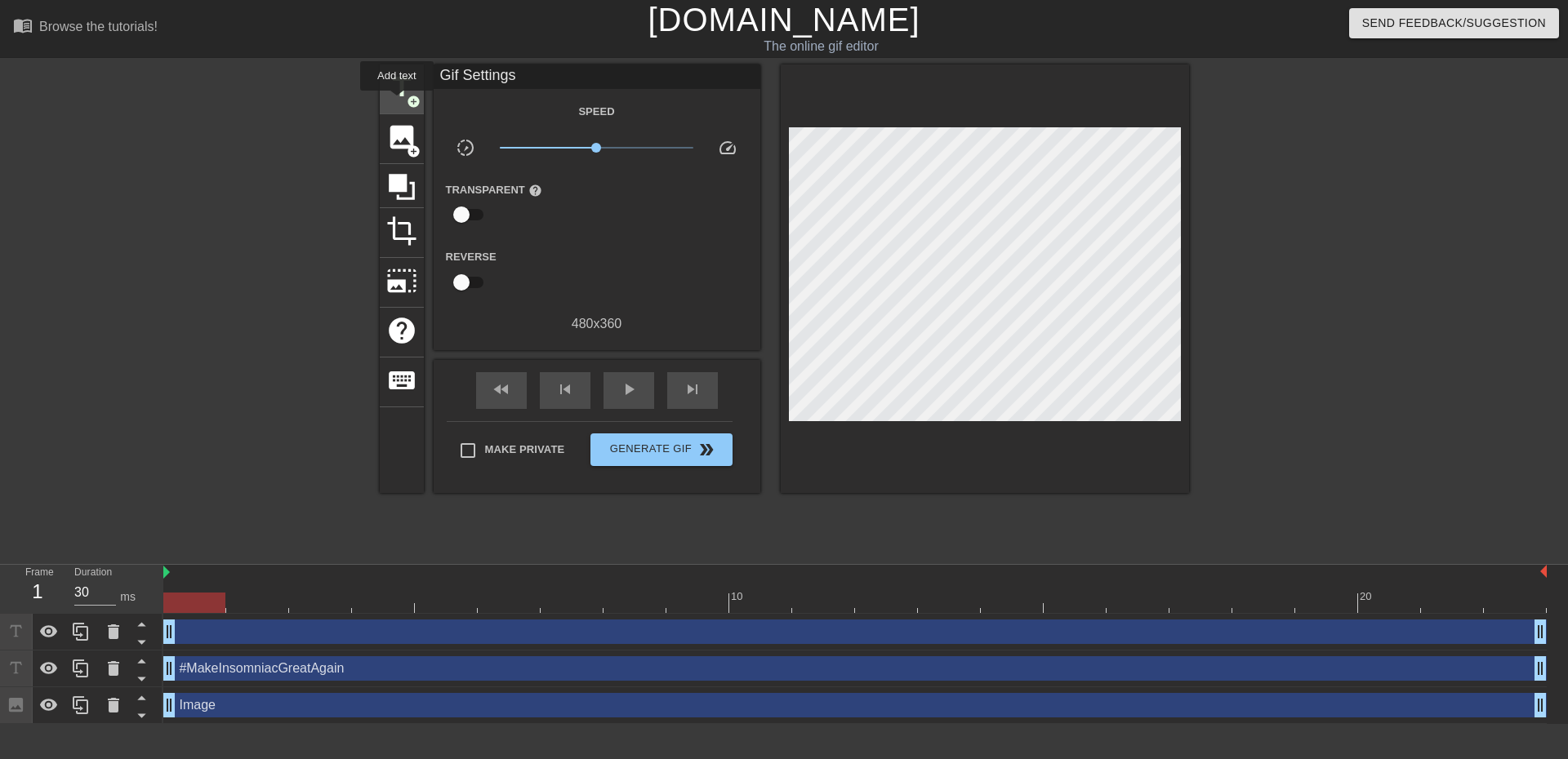
click at [397, 102] on span "title" at bounding box center [401, 87] width 31 height 31
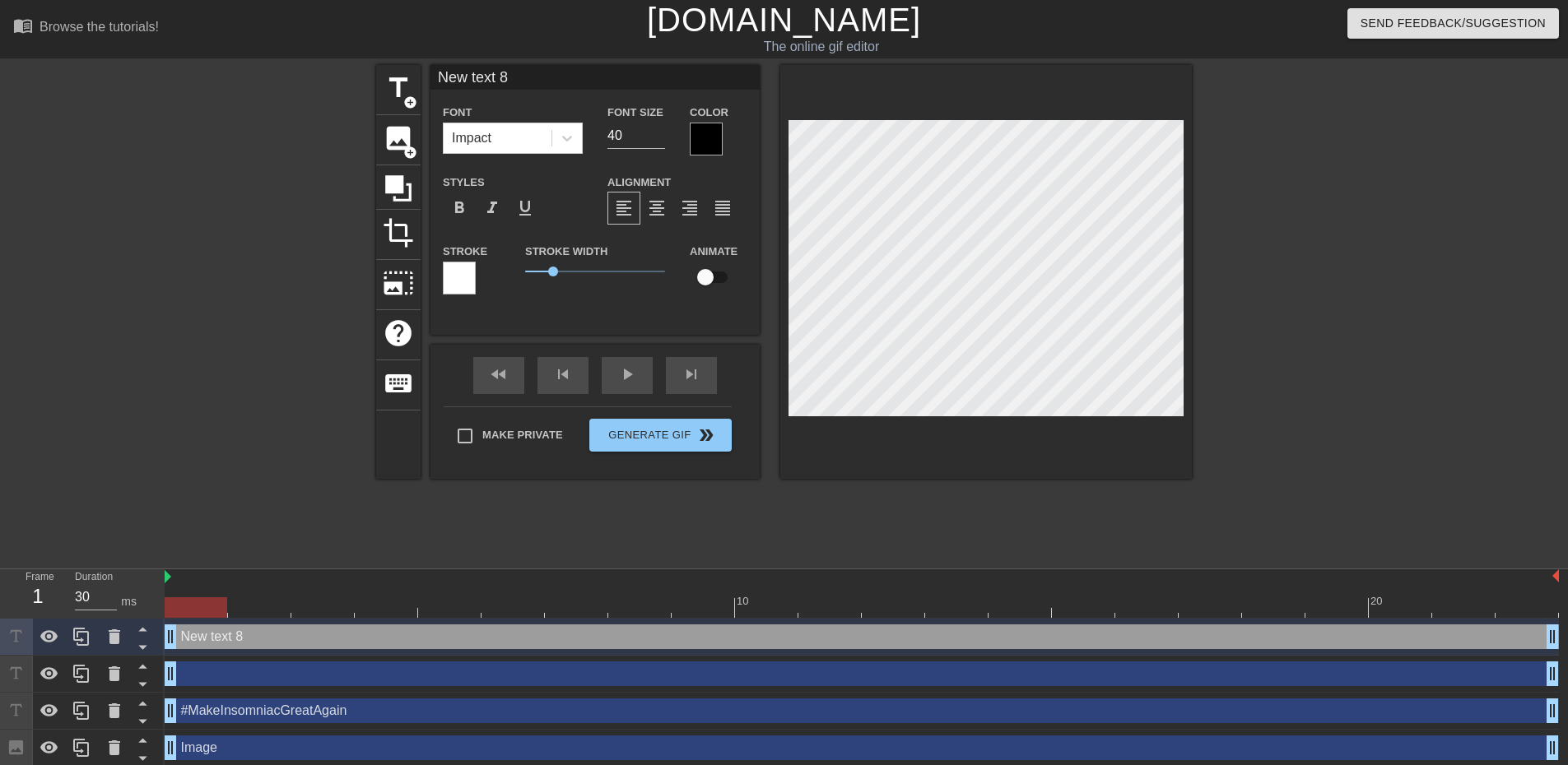
type input "Nw text 8"
type textarea "Nw text 8"
type input "Nw tet 8"
type textarea "Nw tet 8"
type input "Nw te 8"
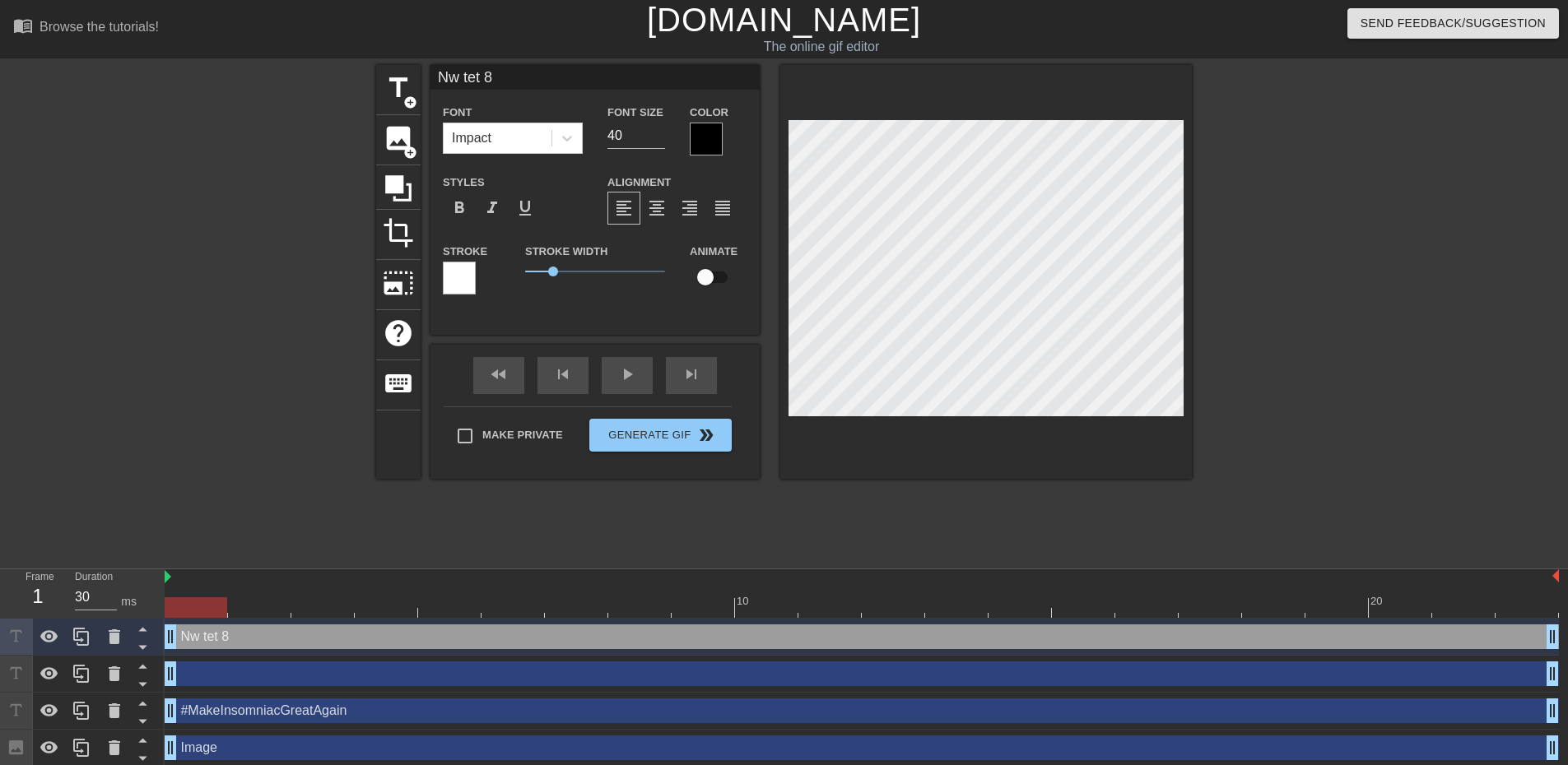
type textarea "Nw te 8"
type input "Nw t 8"
type textarea "Nw t 8"
type input "Nw 8"
type textarea "Nw 8"
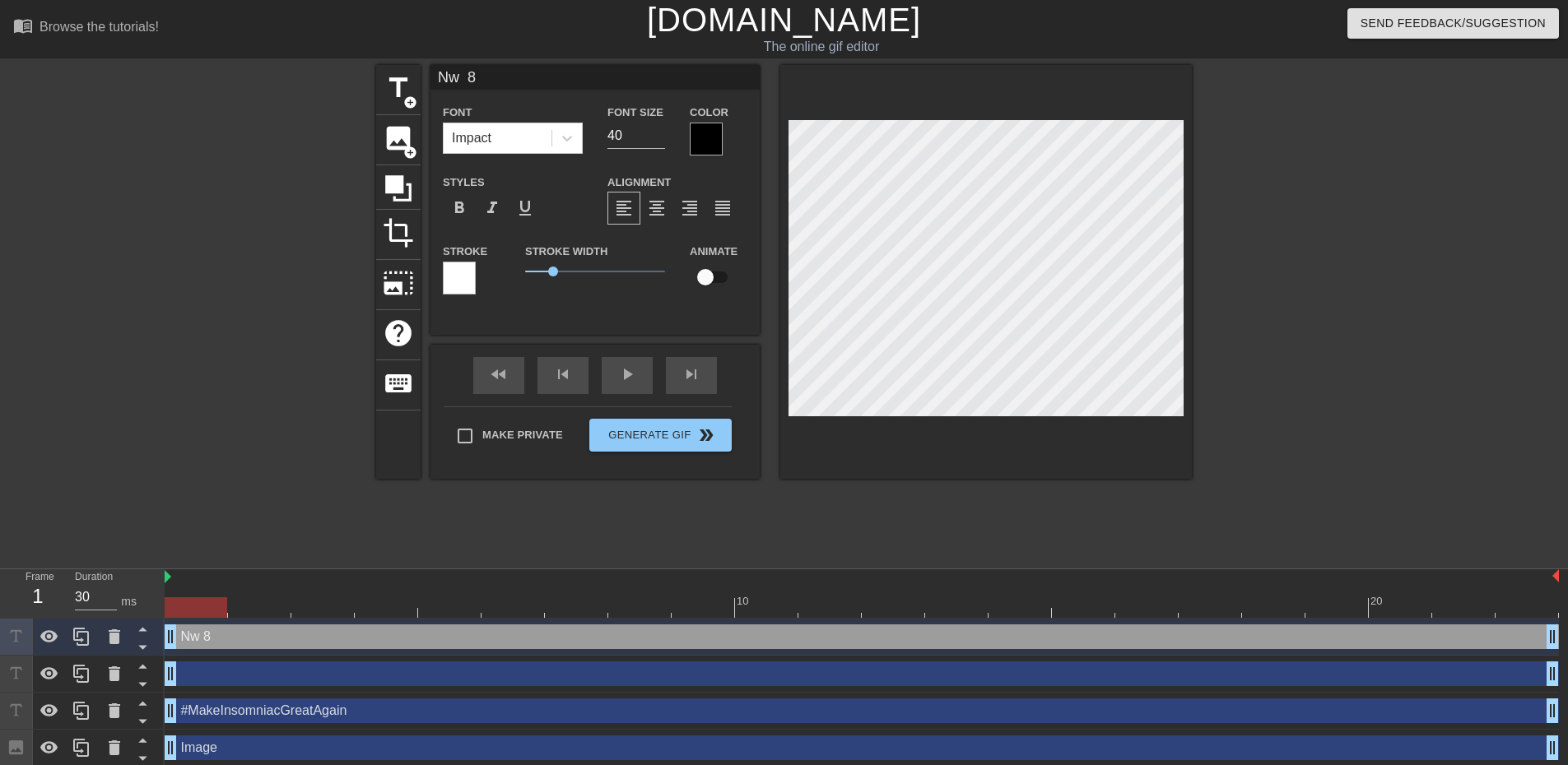
type input "Nw 8"
type textarea "Nw 8"
type input "Nw"
type textarea "Nw"
type input "Nw"
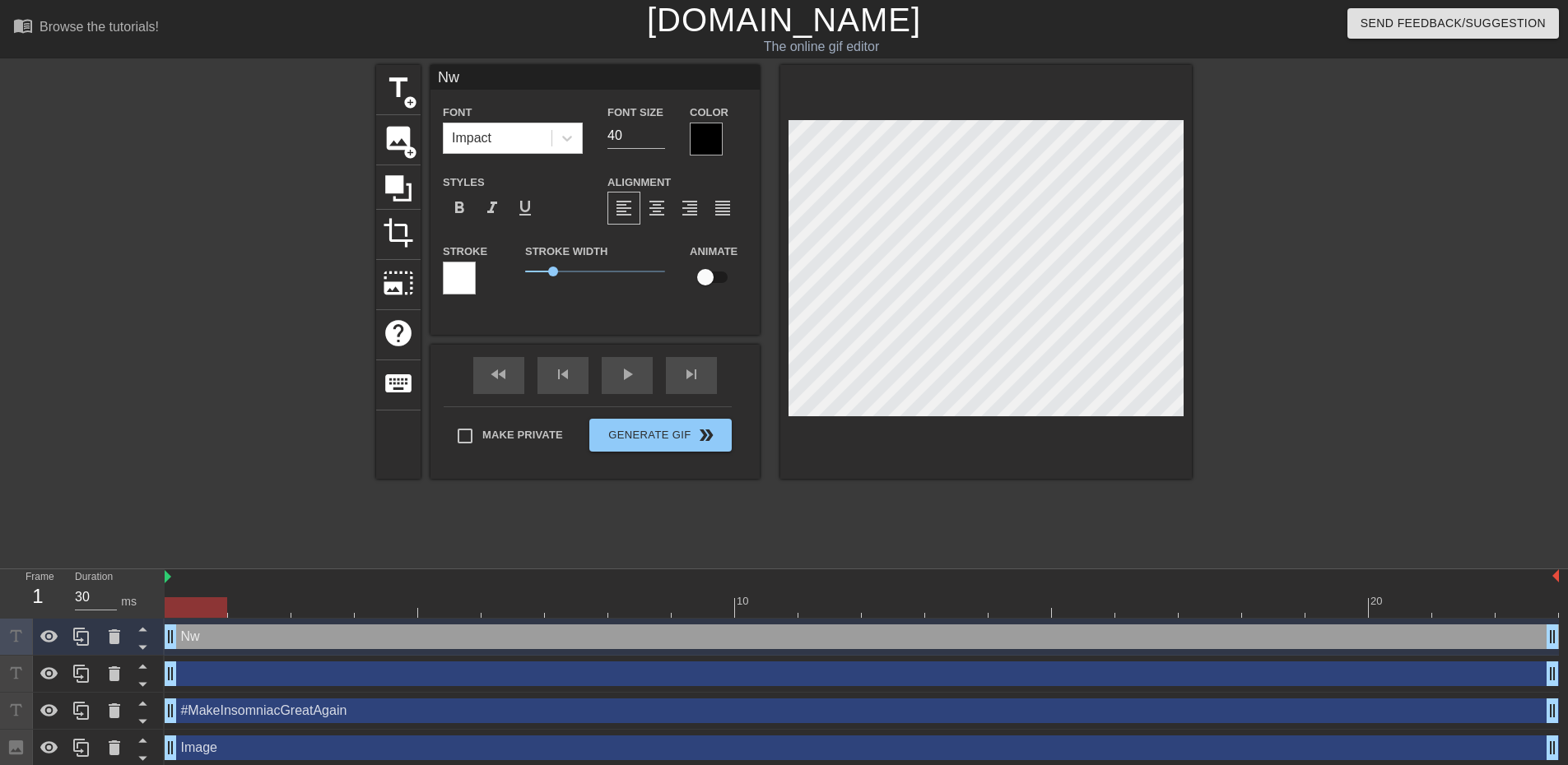
type textarea "Nw"
type input "N"
type textarea "N"
type input "#MakeInsomniacGreatAgain"
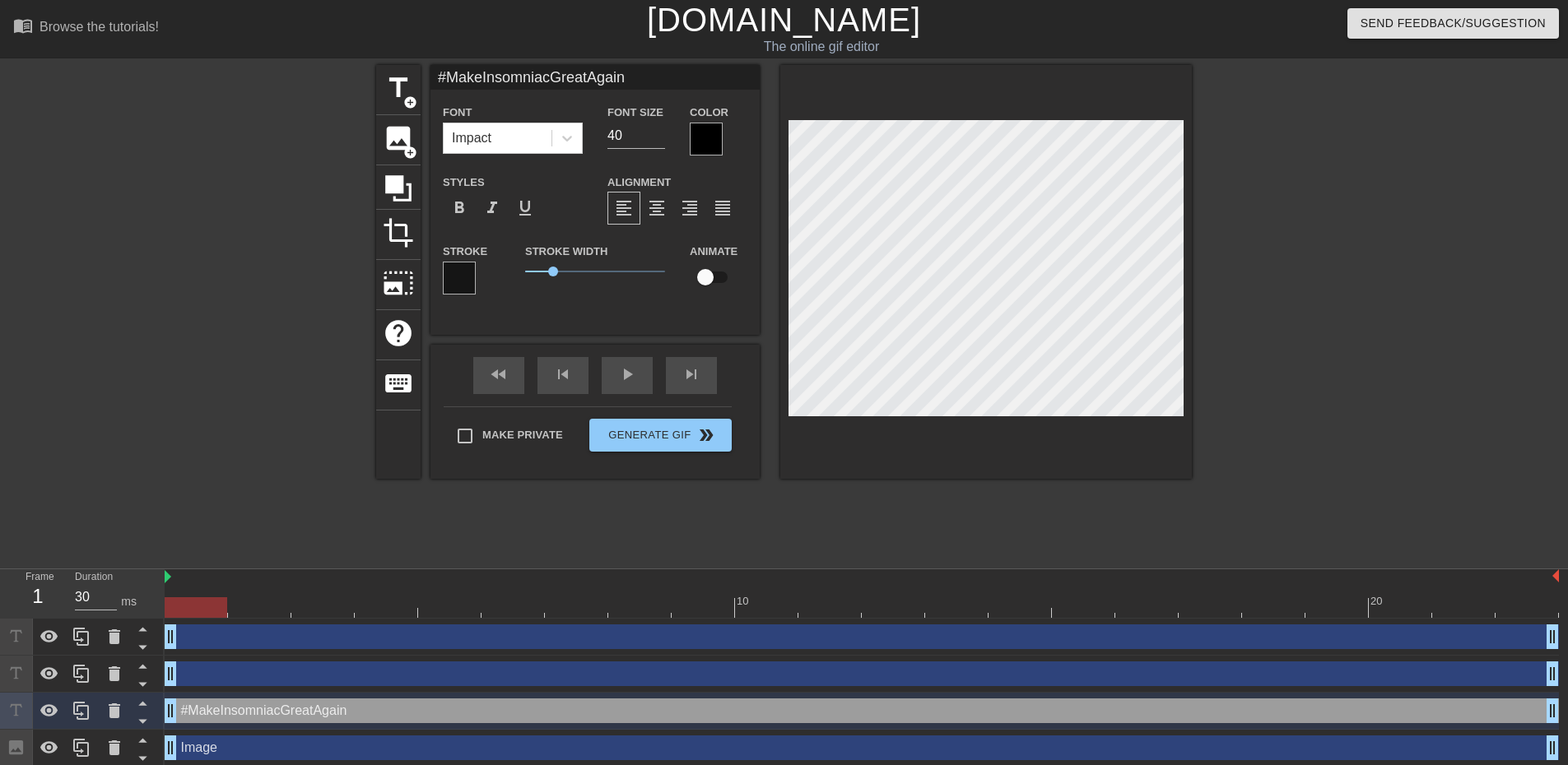
click at [465, 267] on div at bounding box center [459, 278] width 33 height 33
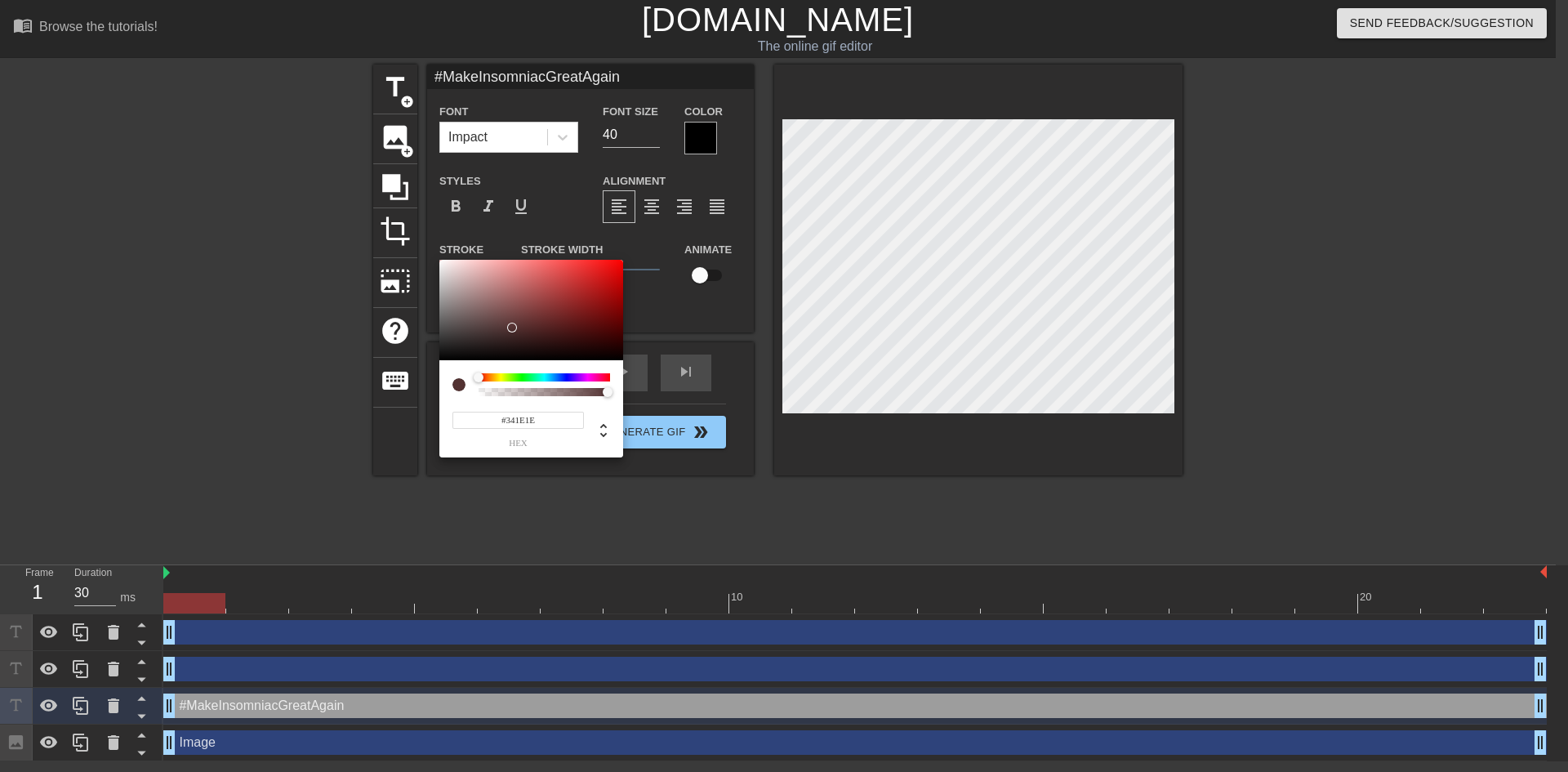
drag, startPoint x: 465, startPoint y: 301, endPoint x: 515, endPoint y: 341, distance: 64.0
click at [515, 340] on div at bounding box center [531, 310] width 184 height 102
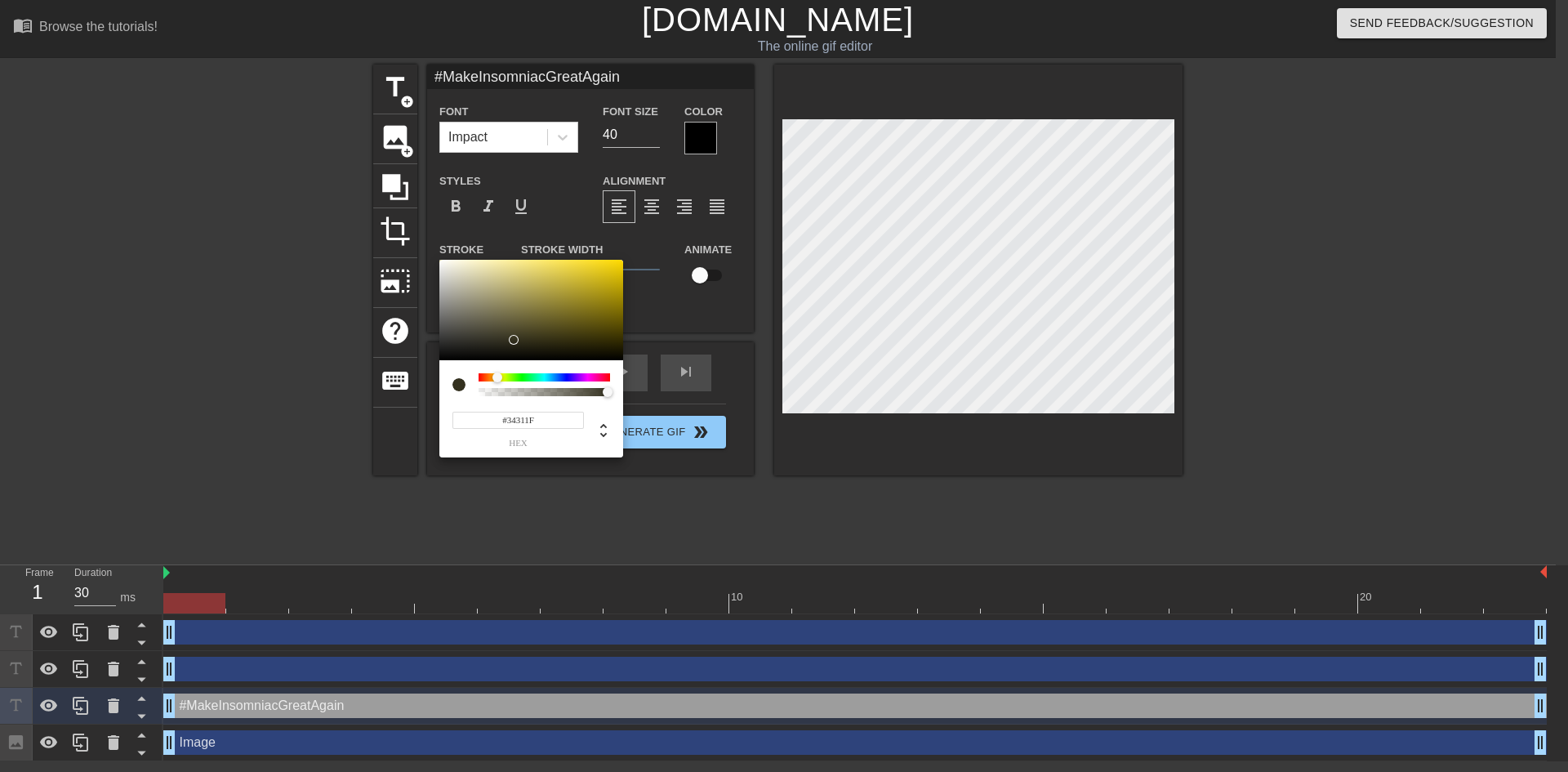
click at [498, 373] on div at bounding box center [544, 377] width 131 height 8
type input "#E3C700"
drag, startPoint x: 536, startPoint y: 293, endPoint x: 671, endPoint y: 182, distance: 174.8
click at [628, 270] on div "#E3C700 hex" at bounding box center [784, 386] width 1568 height 772
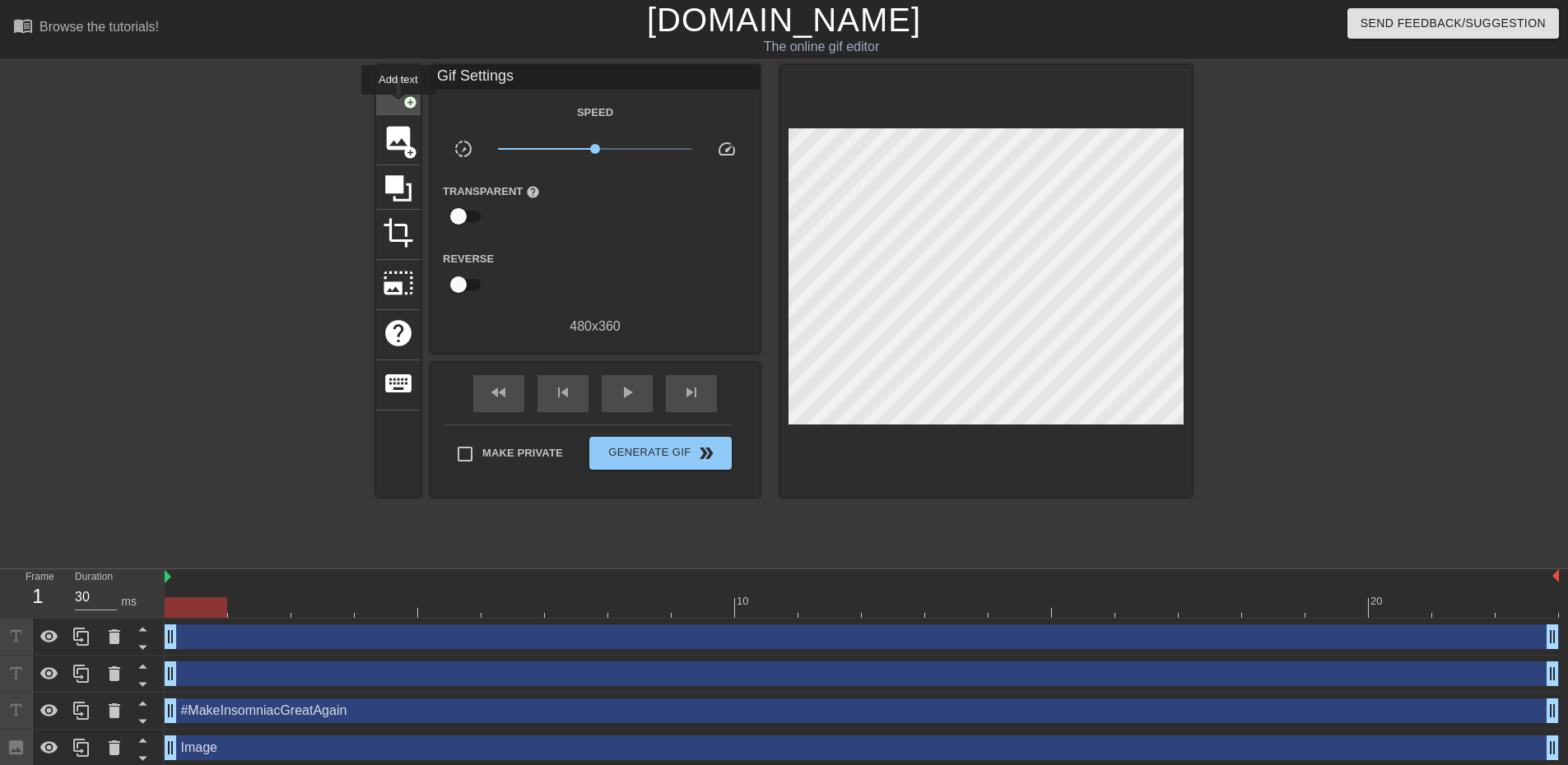
click at [398, 106] on div "title add_circle" at bounding box center [398, 90] width 45 height 50
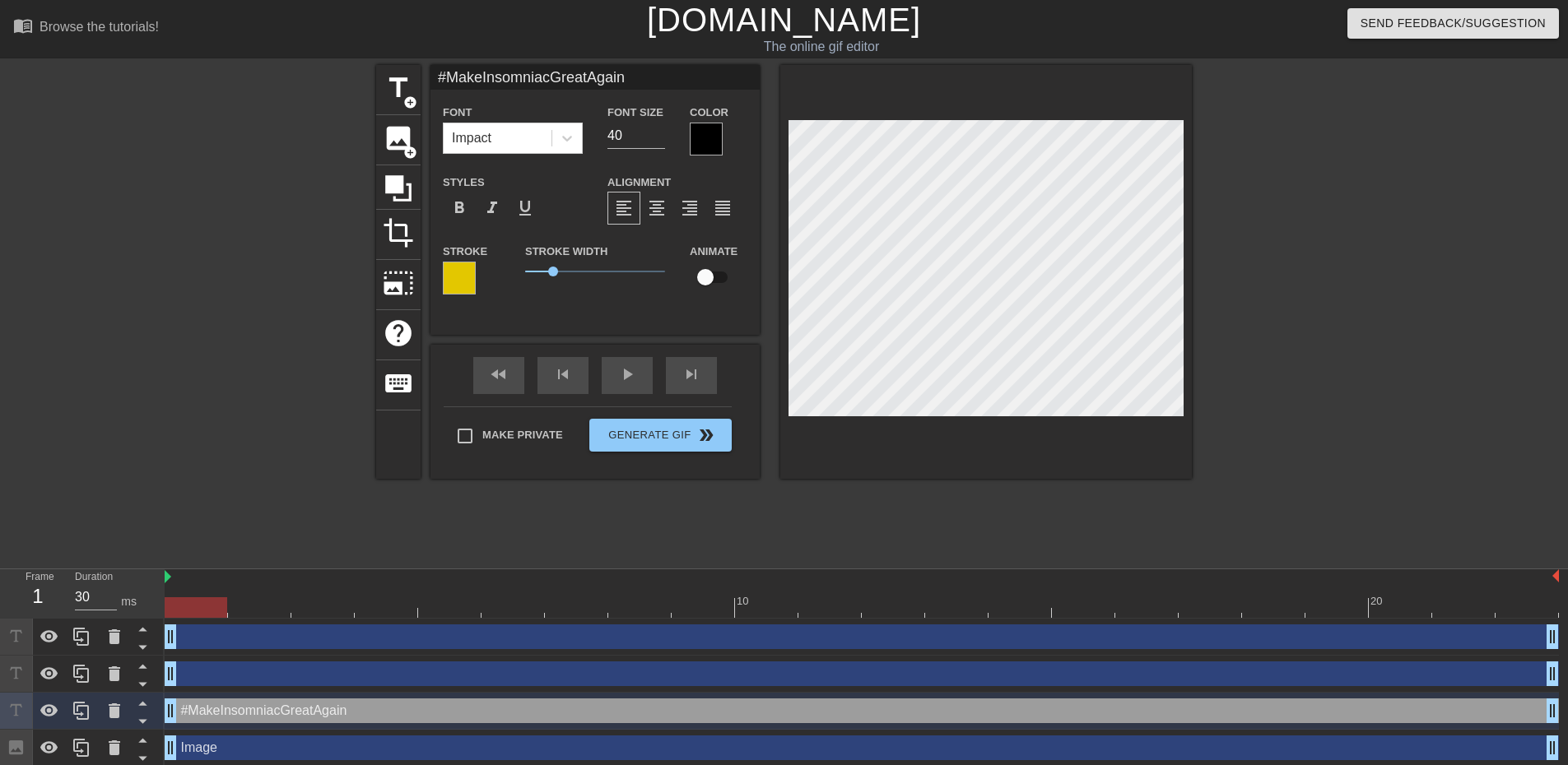
click at [702, 127] on div at bounding box center [705, 138] width 33 height 33
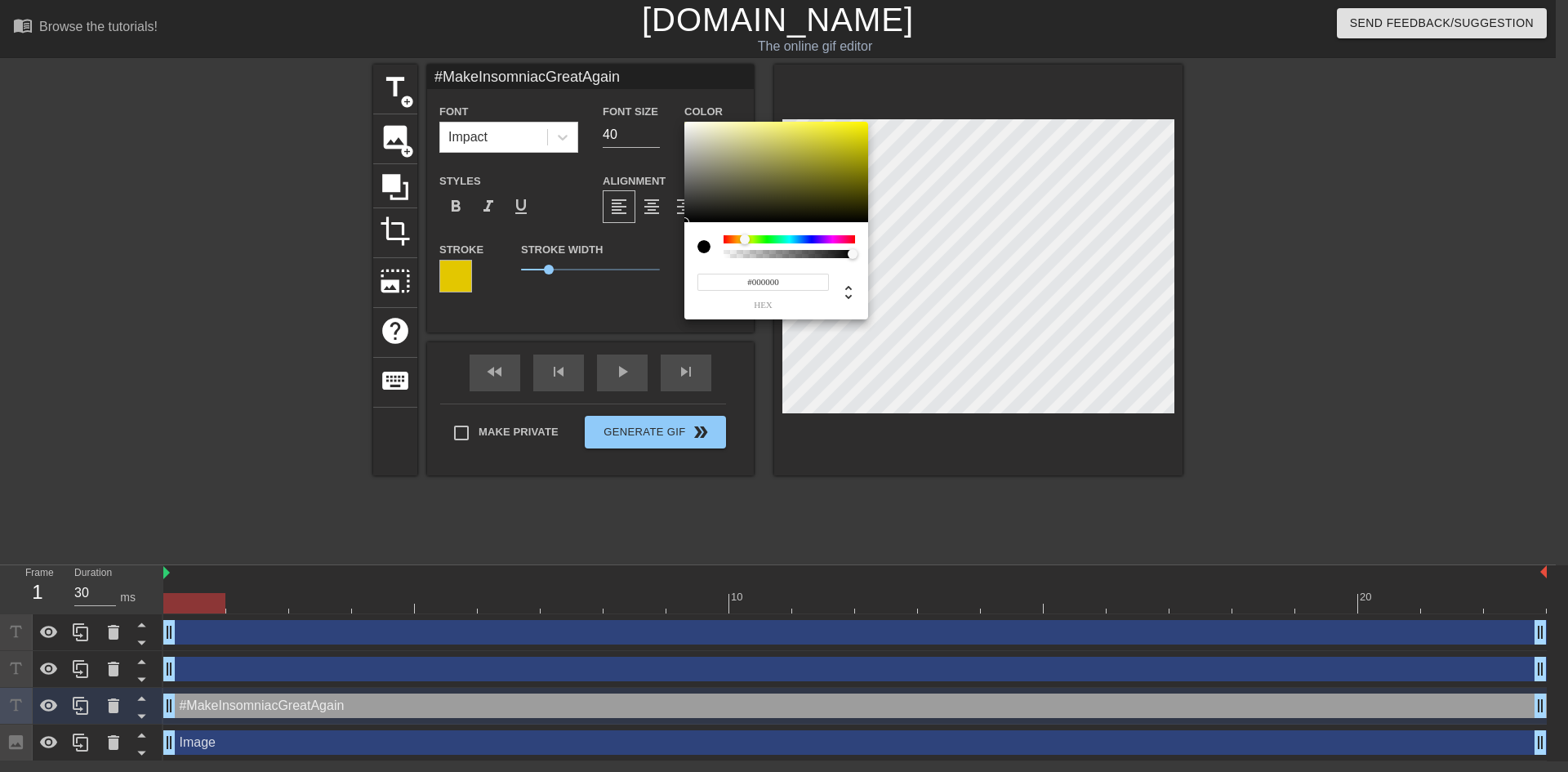
drag, startPoint x: 738, startPoint y: 238, endPoint x: 745, endPoint y: 243, distance: 8.6
click at [745, 243] on div at bounding box center [789, 239] width 131 height 8
click at [743, 242] on div at bounding box center [743, 239] width 10 height 10
type input "#C2AA1F"
drag, startPoint x: 822, startPoint y: 152, endPoint x: 839, endPoint y: 145, distance: 18.4
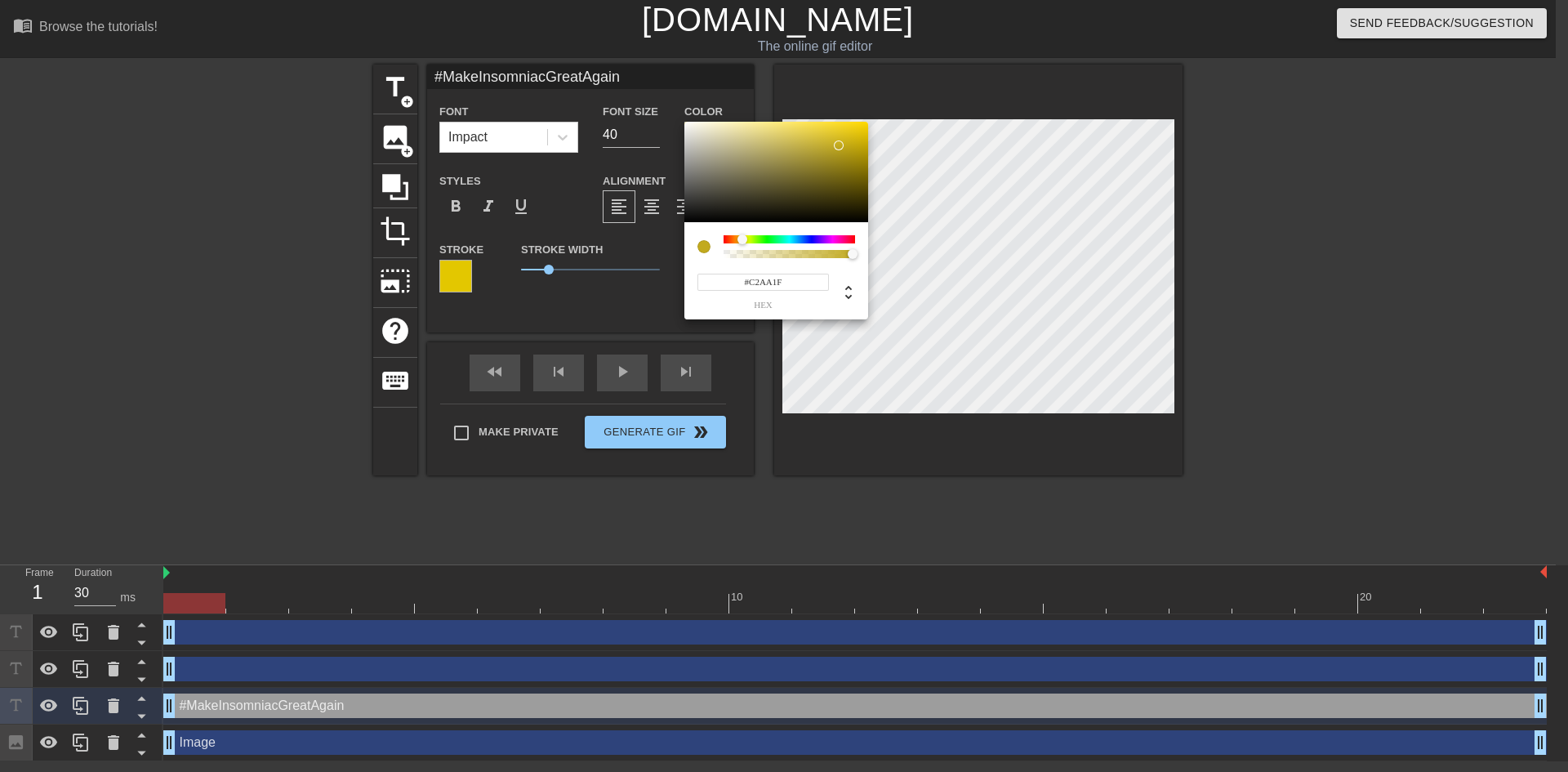
click at [839, 145] on div at bounding box center [776, 172] width 184 height 102
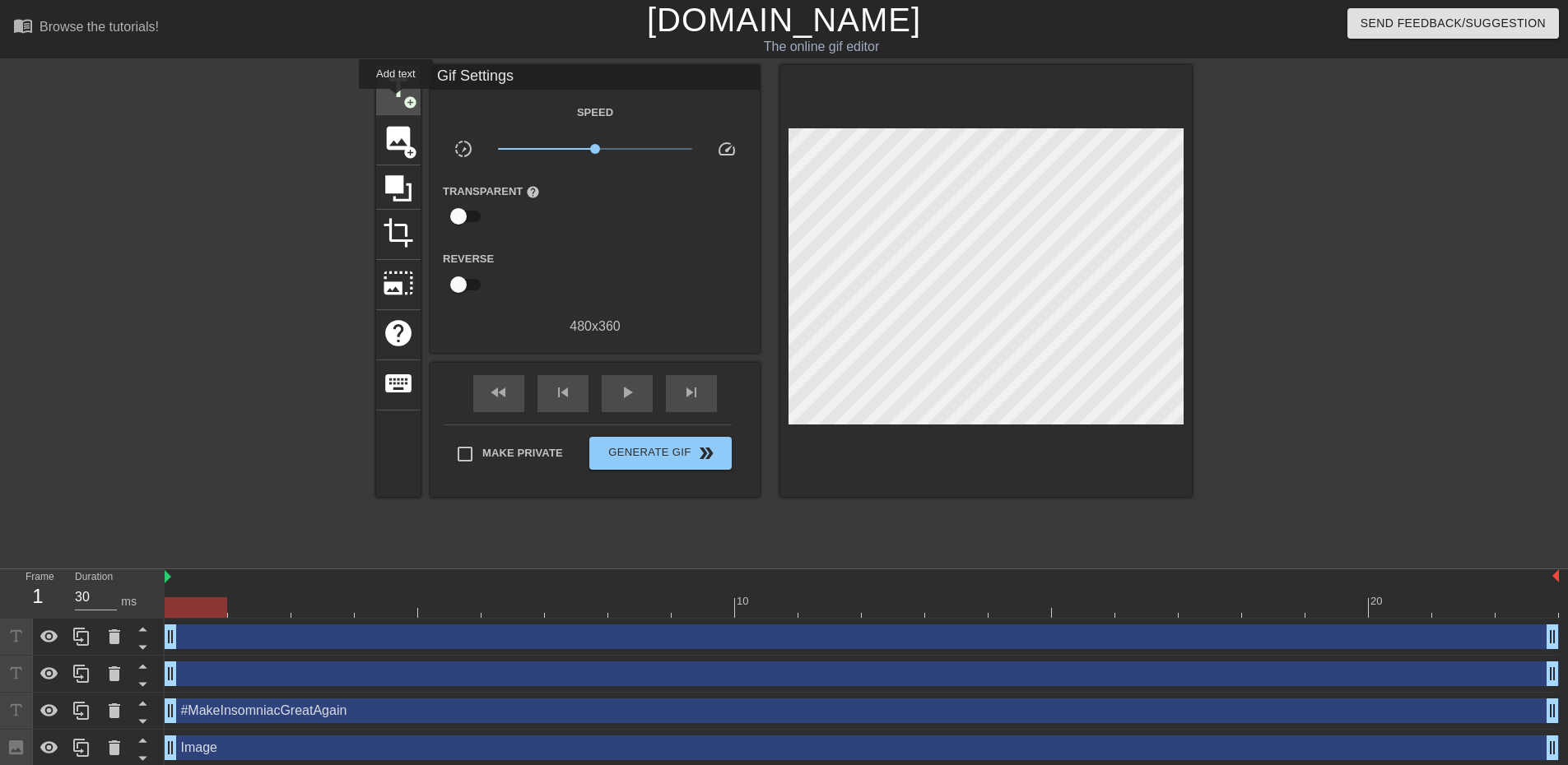
click at [396, 100] on span "title" at bounding box center [398, 88] width 31 height 31
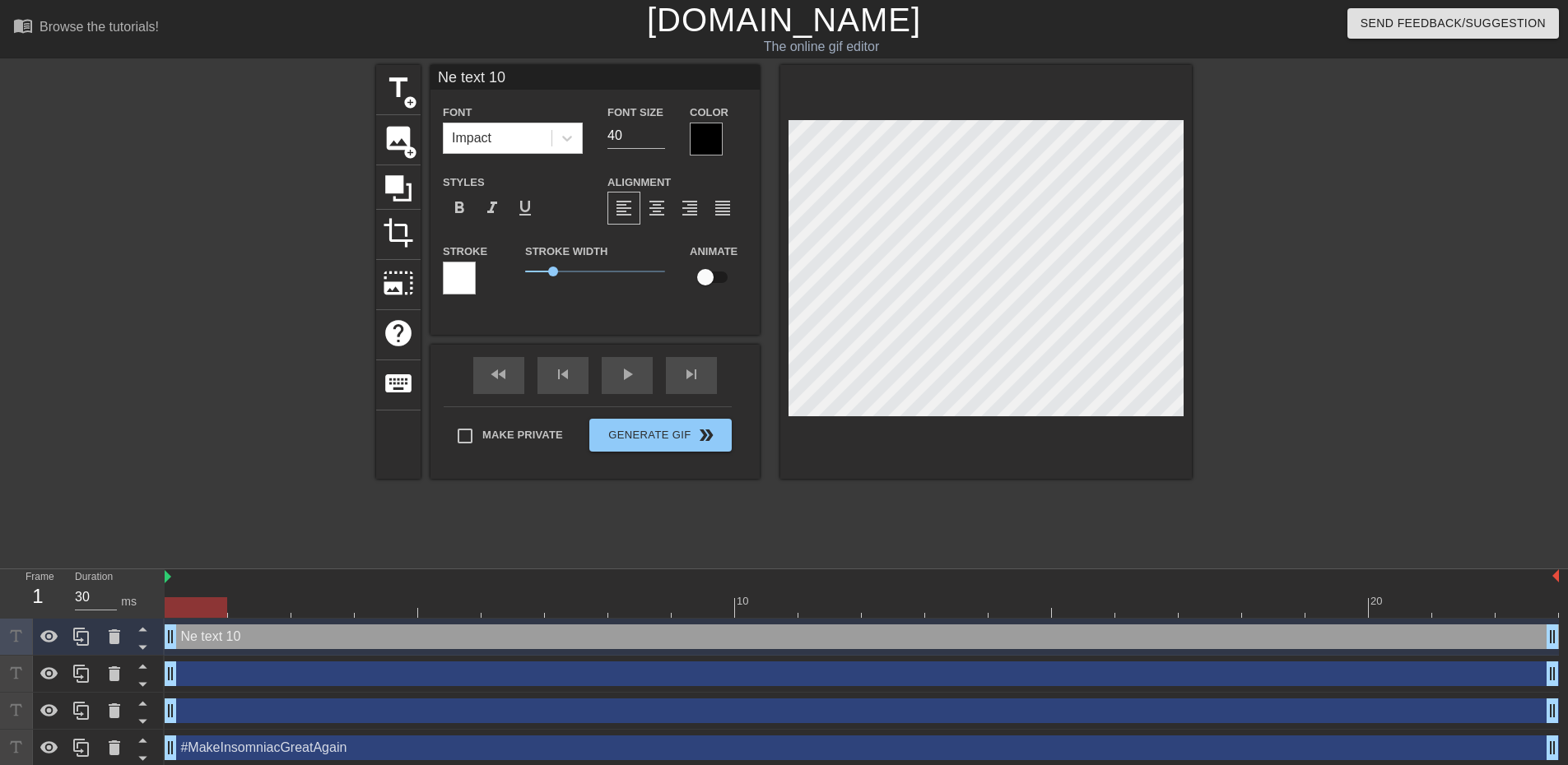
type input "N text 10"
type textarea "N text 10"
type input "Ntext 10"
type textarea "Ntext 10"
type input "text 10"
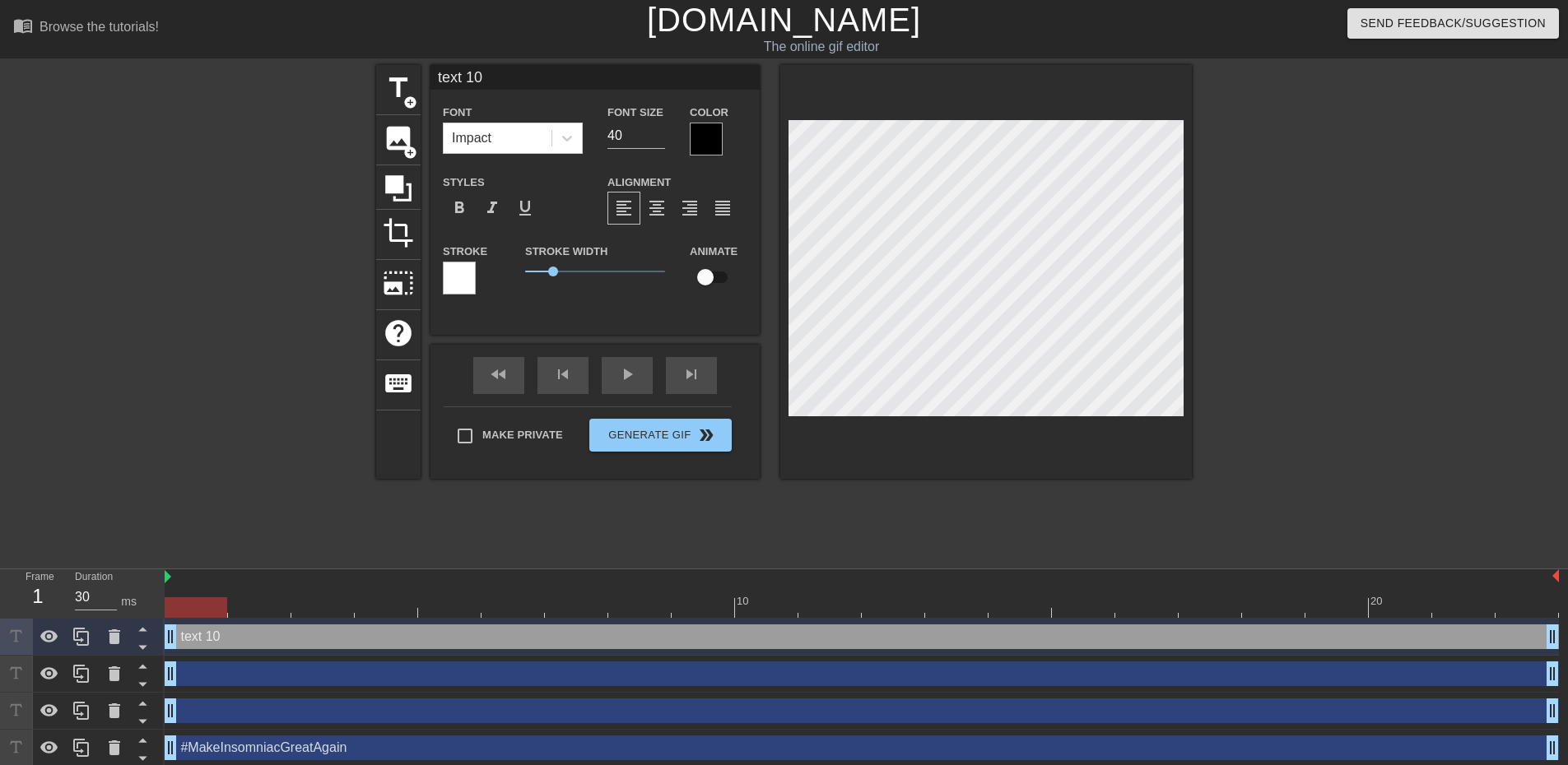
type textarea "text 10"
type input "text10"
type textarea "text10"
type input "tex10"
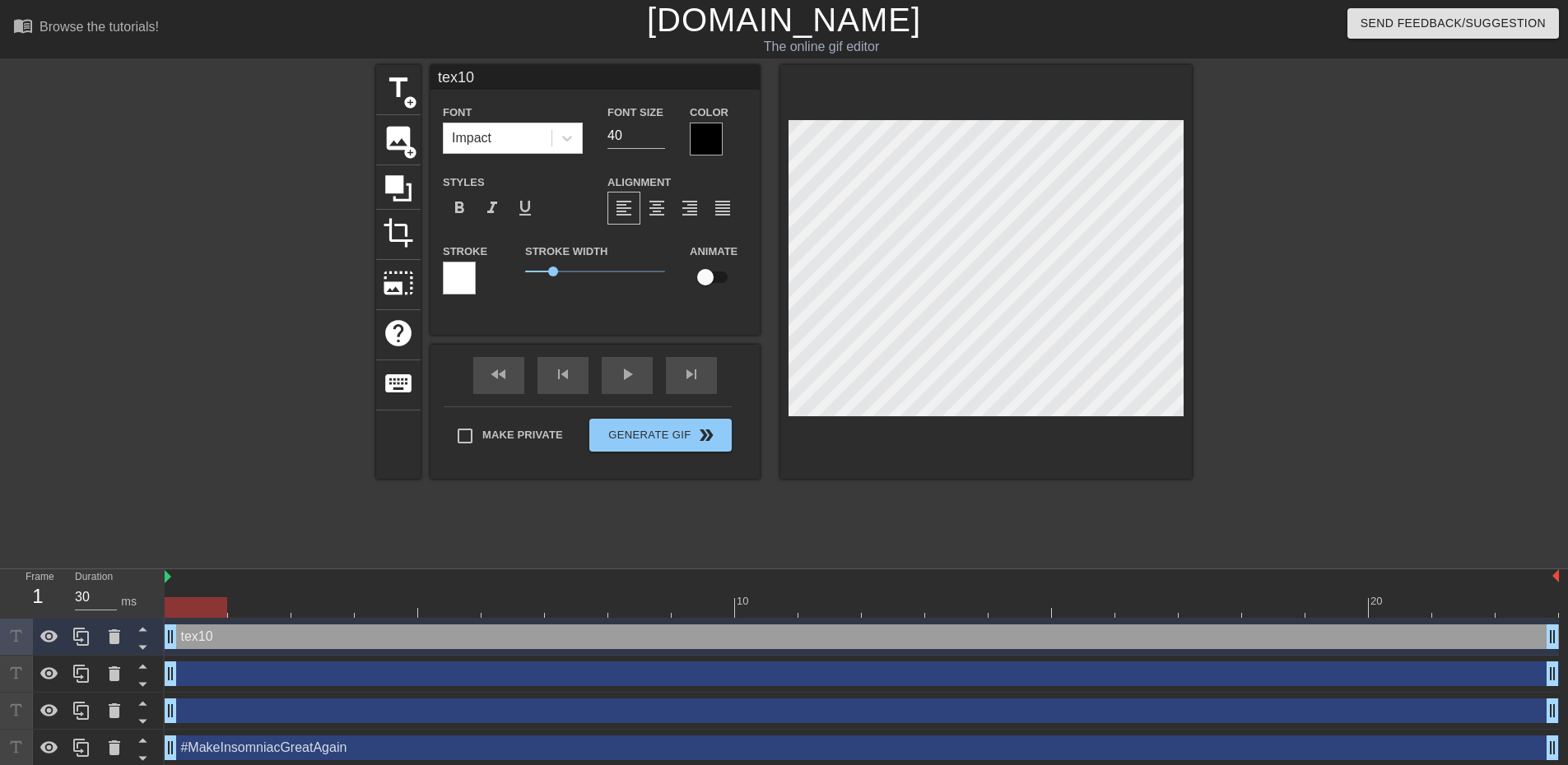
type textarea "tex10"
type input "tex0"
type textarea "tex0"
type input "te0"
type textarea "te0"
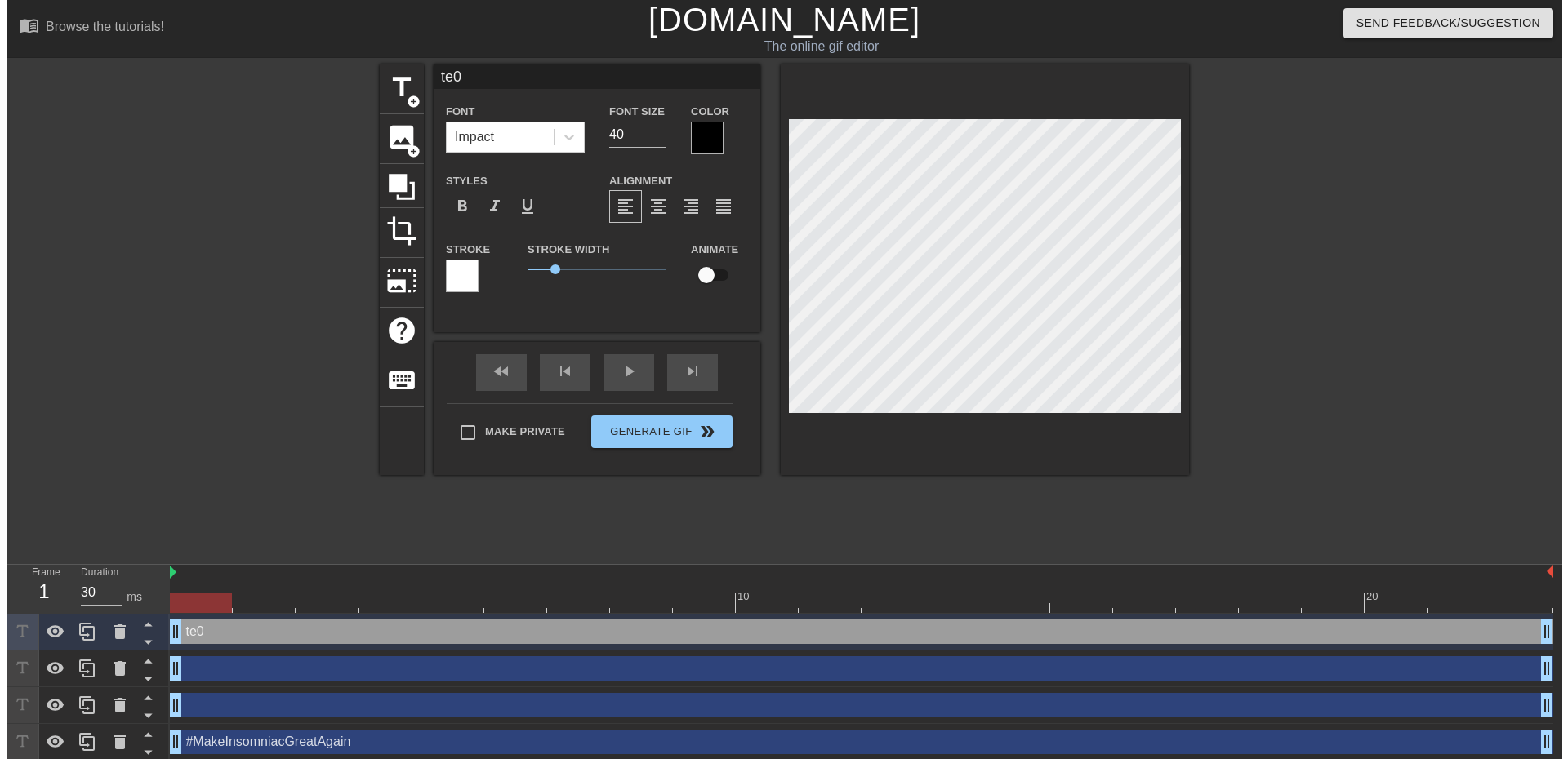
scroll to position [2, 2]
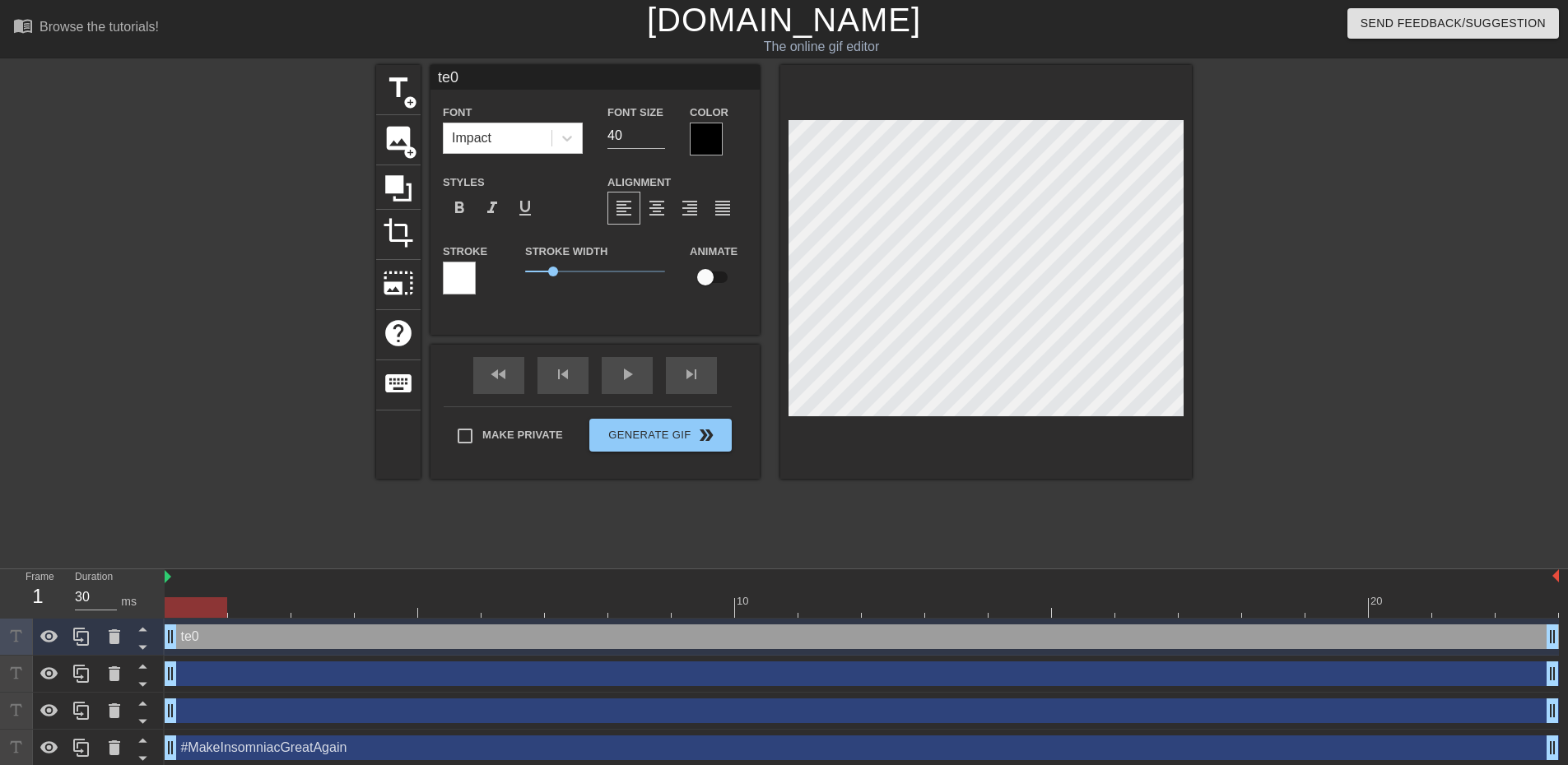
type input "#MakeInsomniacGreatAgain"
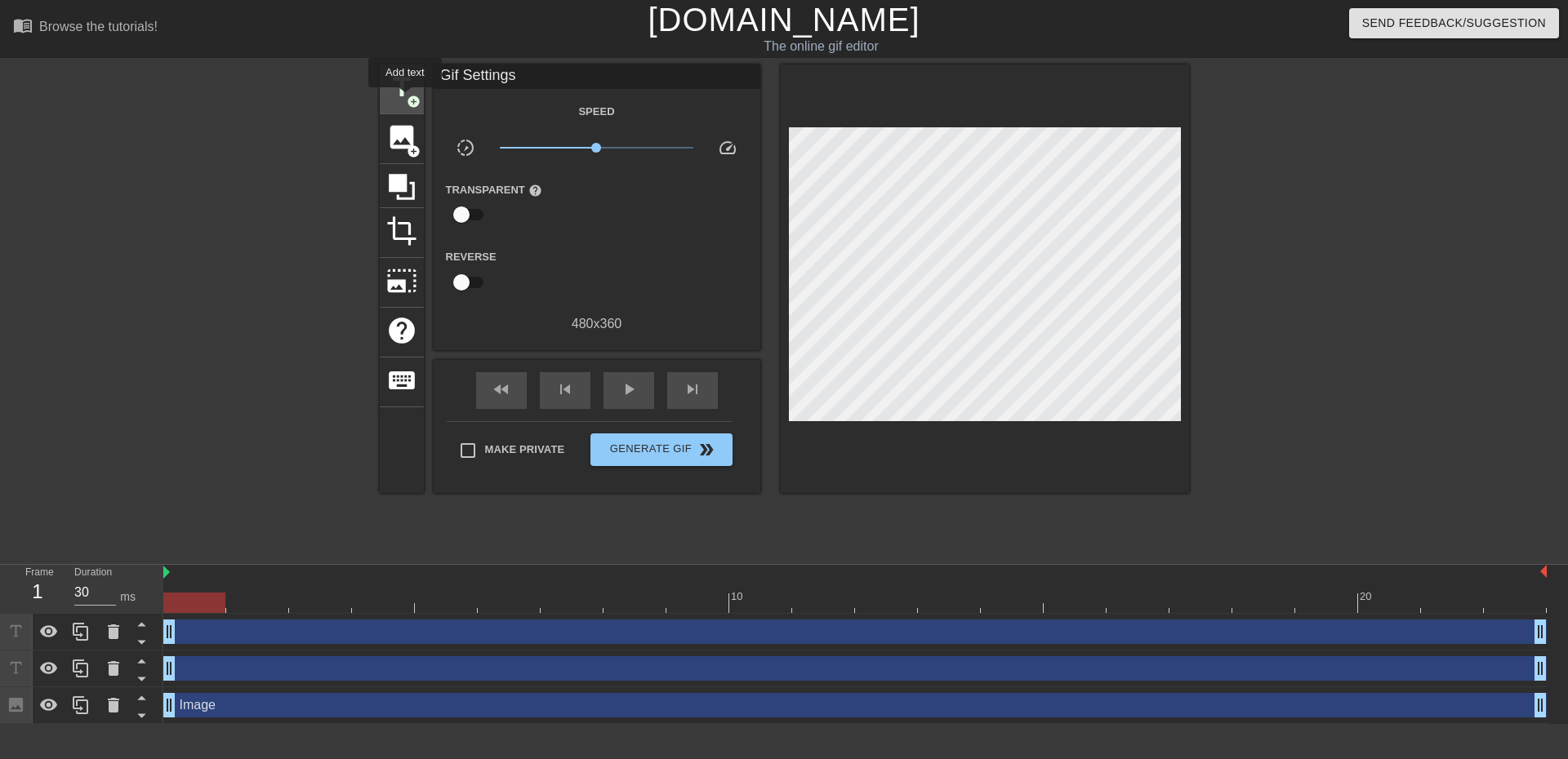
click at [405, 99] on span "title" at bounding box center [401, 87] width 31 height 31
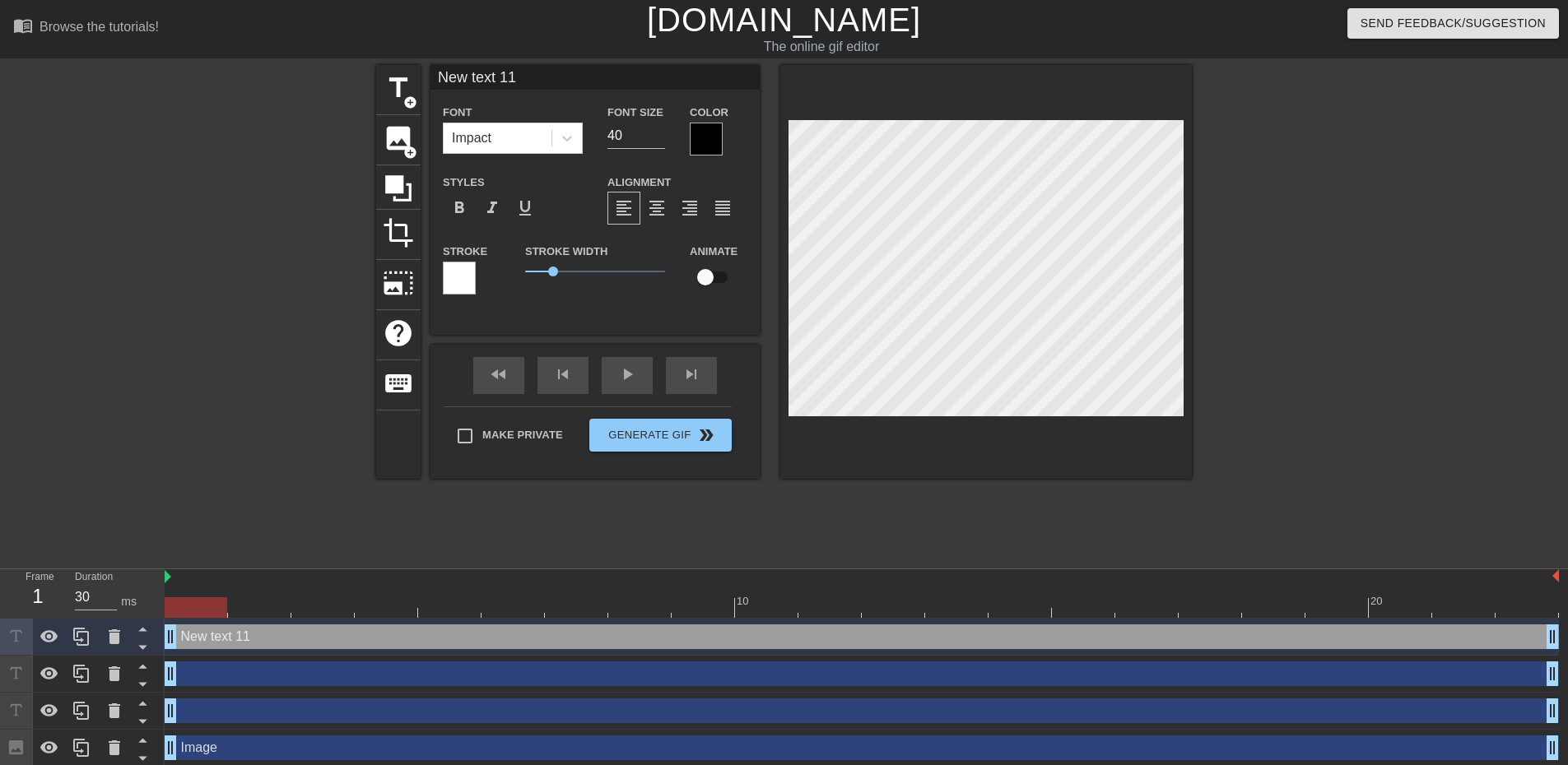
click at [497, 77] on input "New text 11" at bounding box center [595, 77] width 329 height 25
type input "#MakeInsomniacGreatAgain"
click at [703, 142] on div at bounding box center [705, 138] width 33 height 33
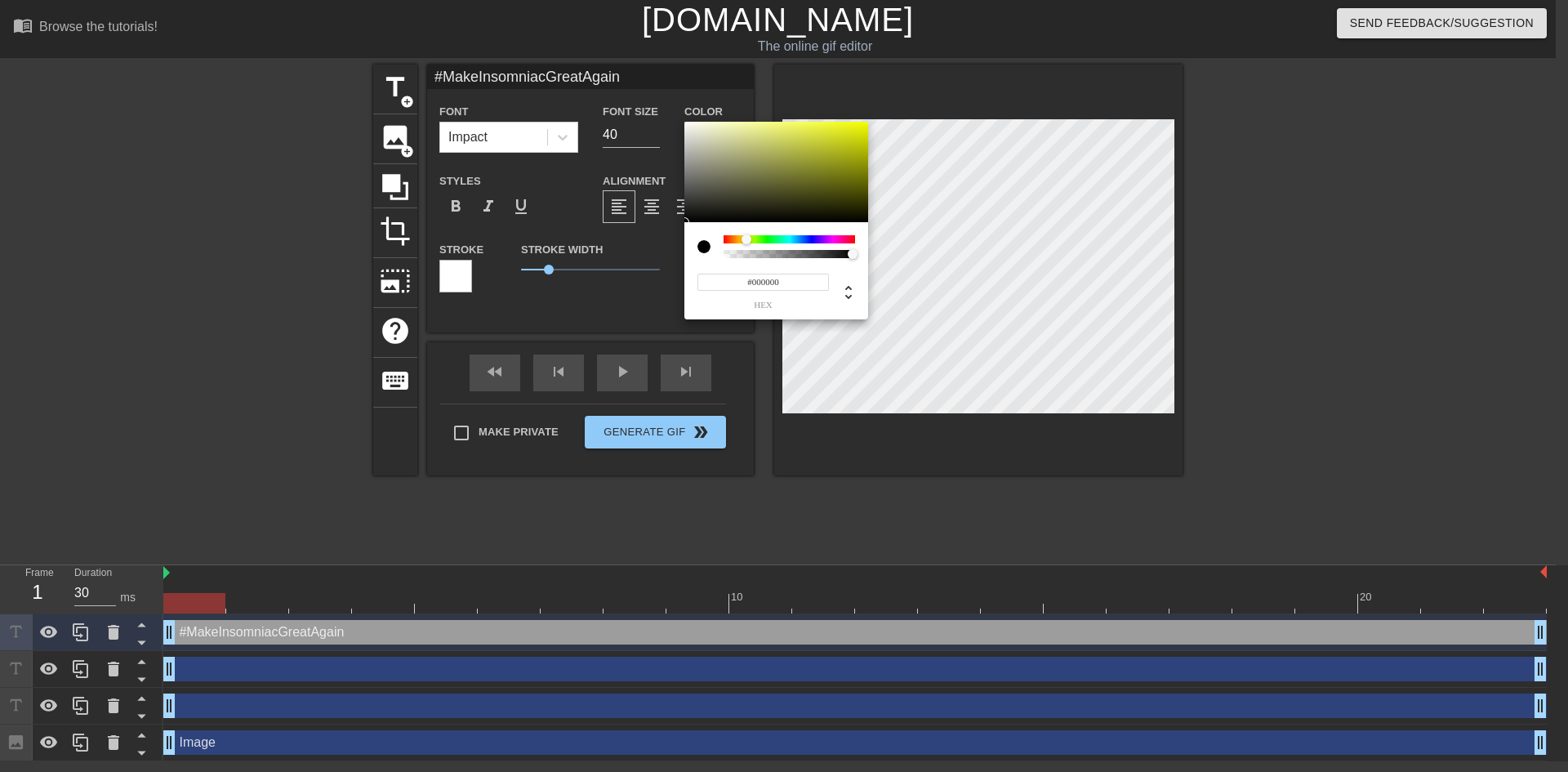
click at [746, 242] on div at bounding box center [789, 239] width 131 height 8
drag, startPoint x: 788, startPoint y: 159, endPoint x: 853, endPoint y: 139, distance: 68.0
click at [853, 139] on div at bounding box center [776, 172] width 184 height 102
click at [754, 239] on div at bounding box center [753, 239] width 10 height 10
drag, startPoint x: 805, startPoint y: 139, endPoint x: 838, endPoint y: 134, distance: 33.4
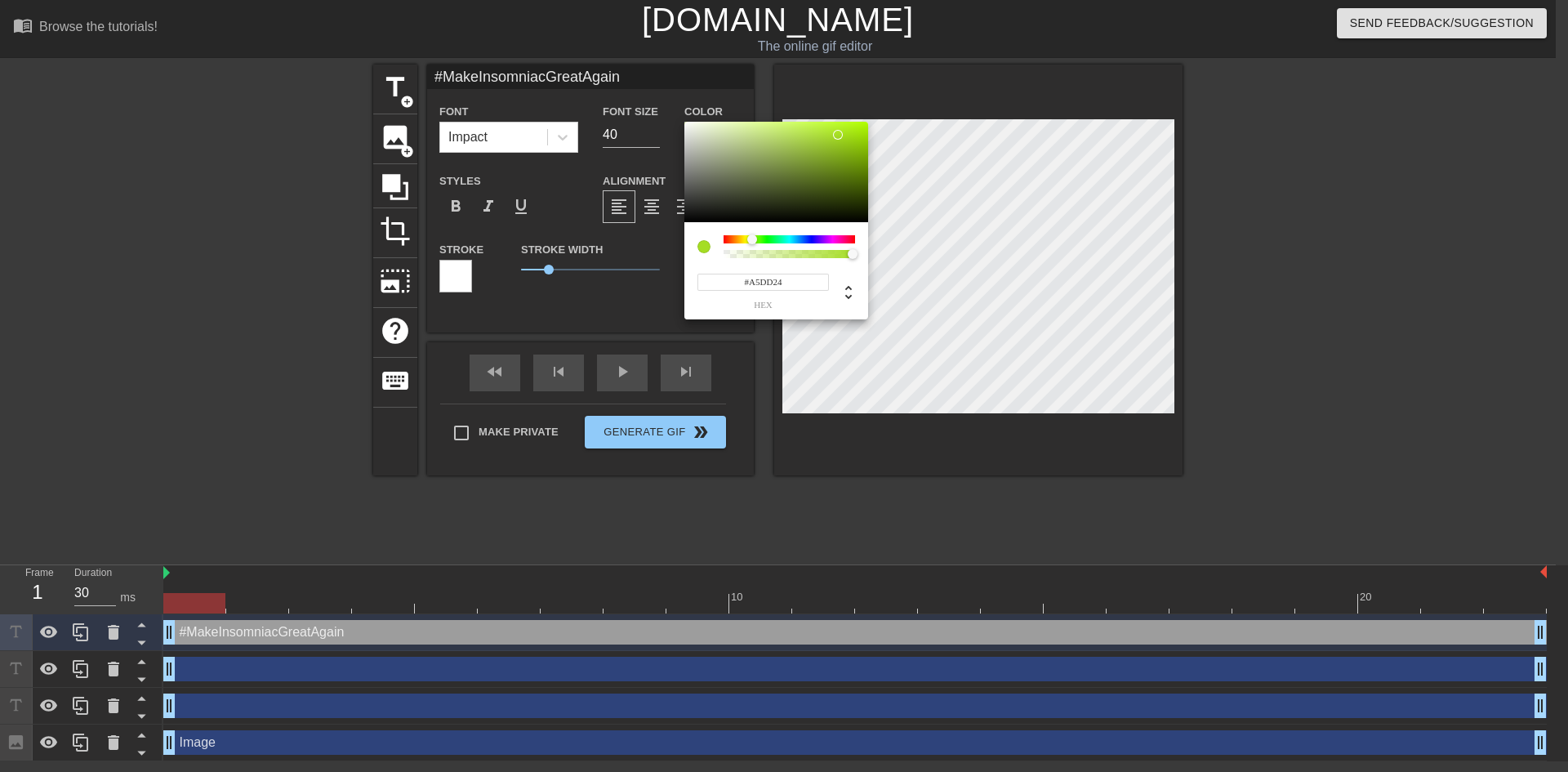
click at [838, 134] on div at bounding box center [776, 172] width 184 height 102
drag, startPoint x: 751, startPoint y: 239, endPoint x: 744, endPoint y: 236, distance: 7.6
click at [744, 236] on div at bounding box center [744, 239] width 10 height 10
type input "#DFCB1C"
drag, startPoint x: 844, startPoint y: 143, endPoint x: 845, endPoint y: 134, distance: 9.1
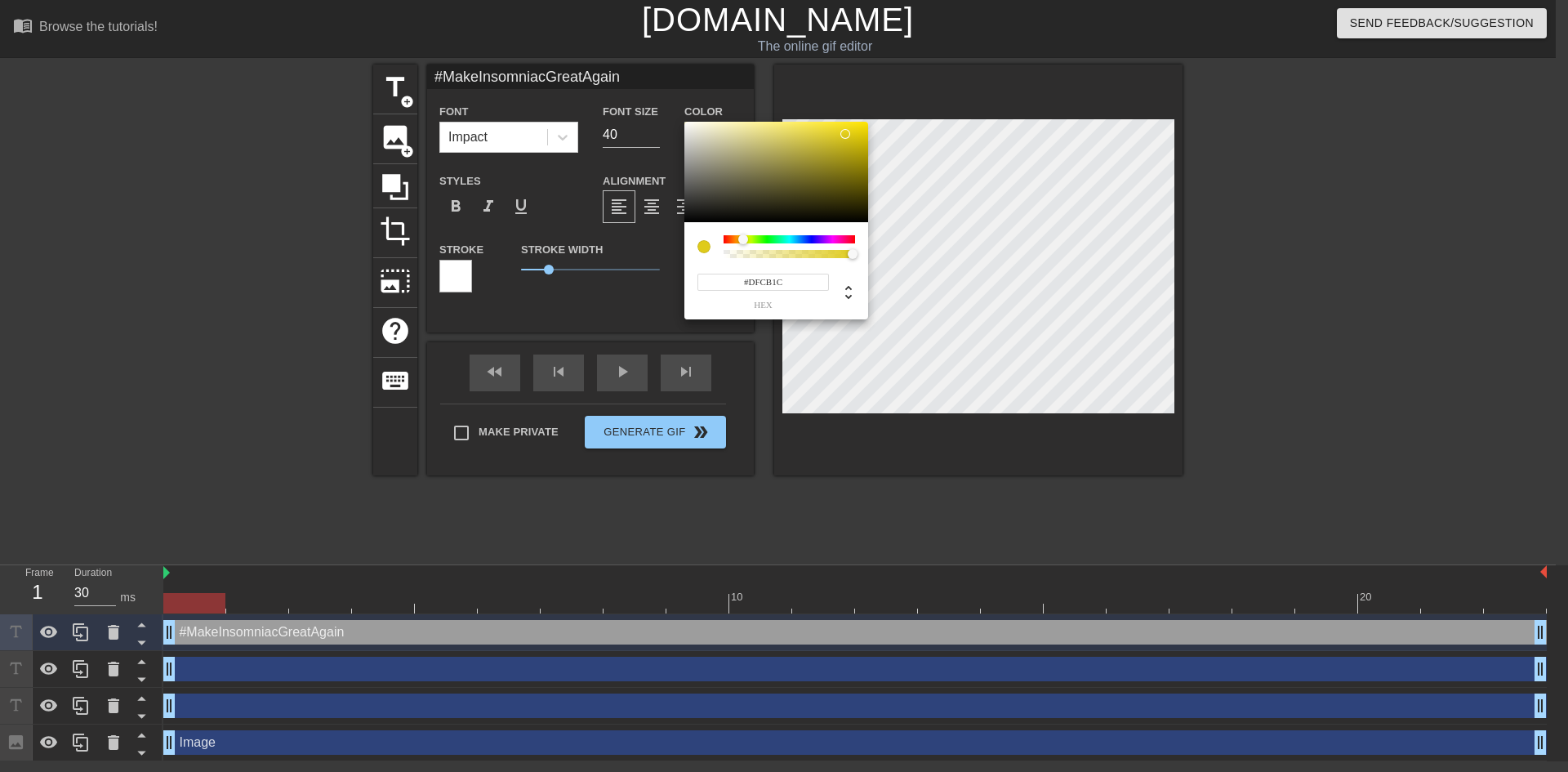
click at [845, 134] on div at bounding box center [850, 139] width 10 height 10
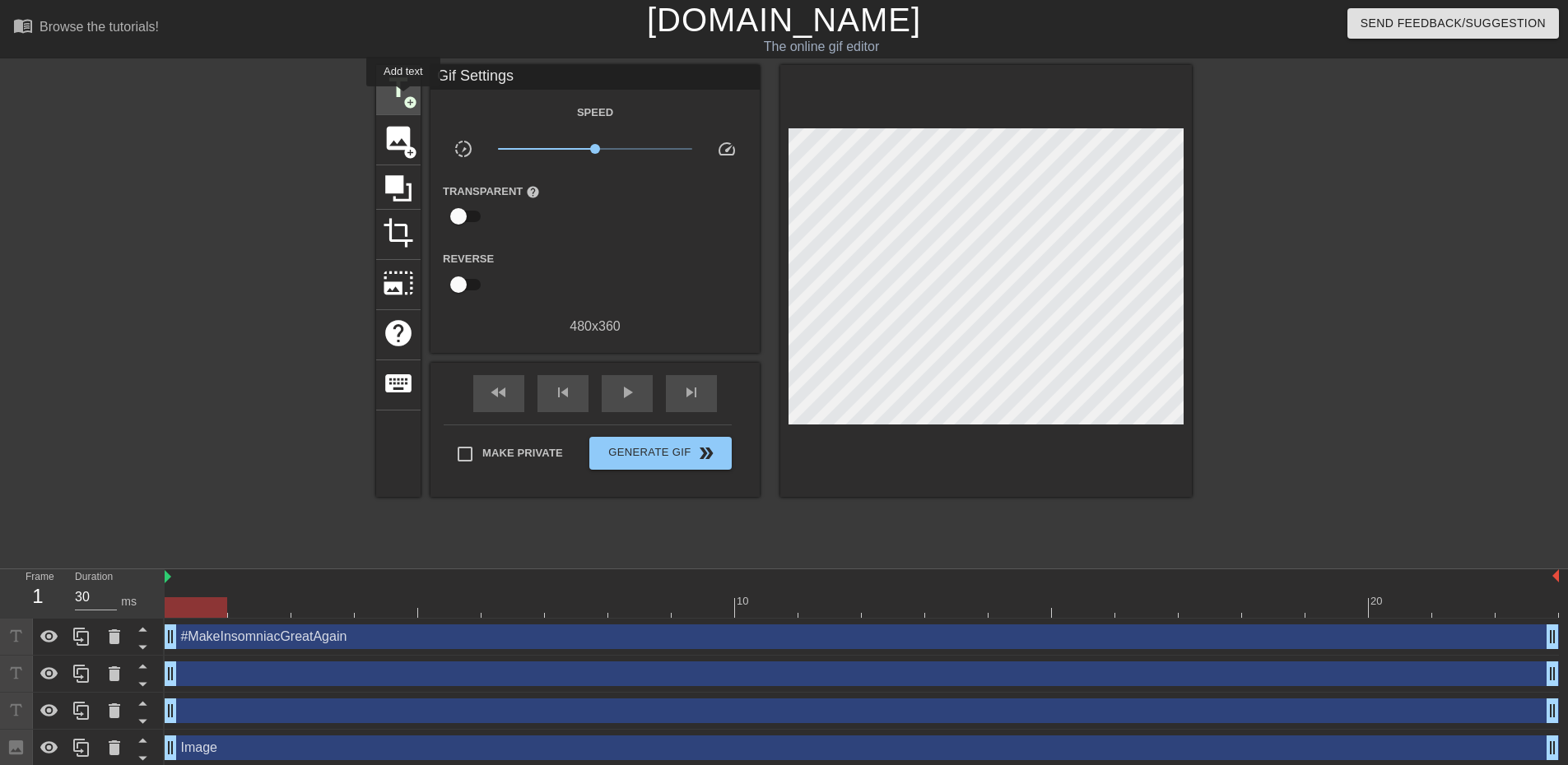
click at [398, 95] on span "title" at bounding box center [398, 88] width 31 height 31
click at [400, 106] on div "title add_circle" at bounding box center [398, 90] width 45 height 50
click at [397, 86] on span "title" at bounding box center [398, 88] width 31 height 31
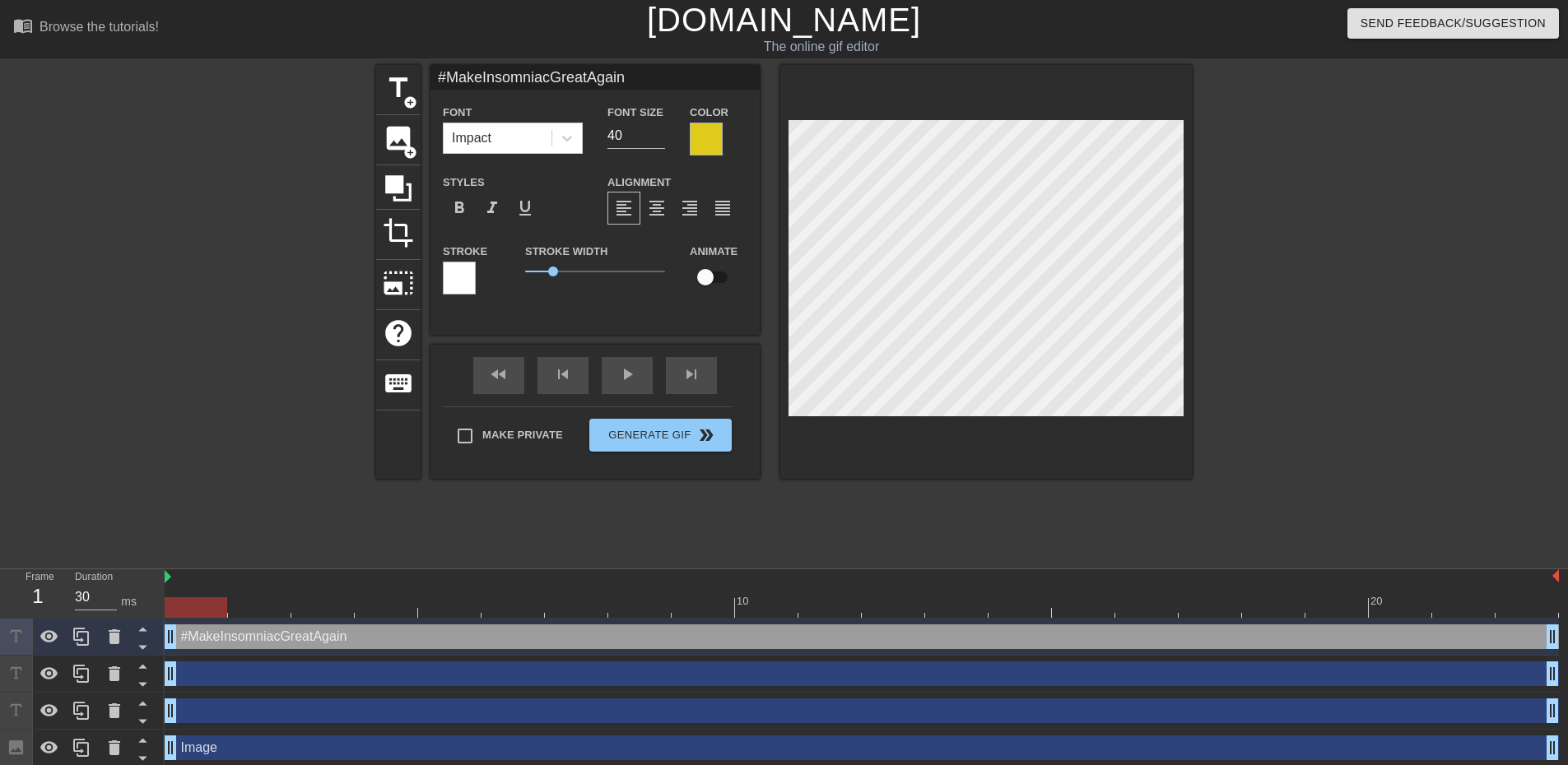
click at [466, 276] on div at bounding box center [459, 278] width 33 height 33
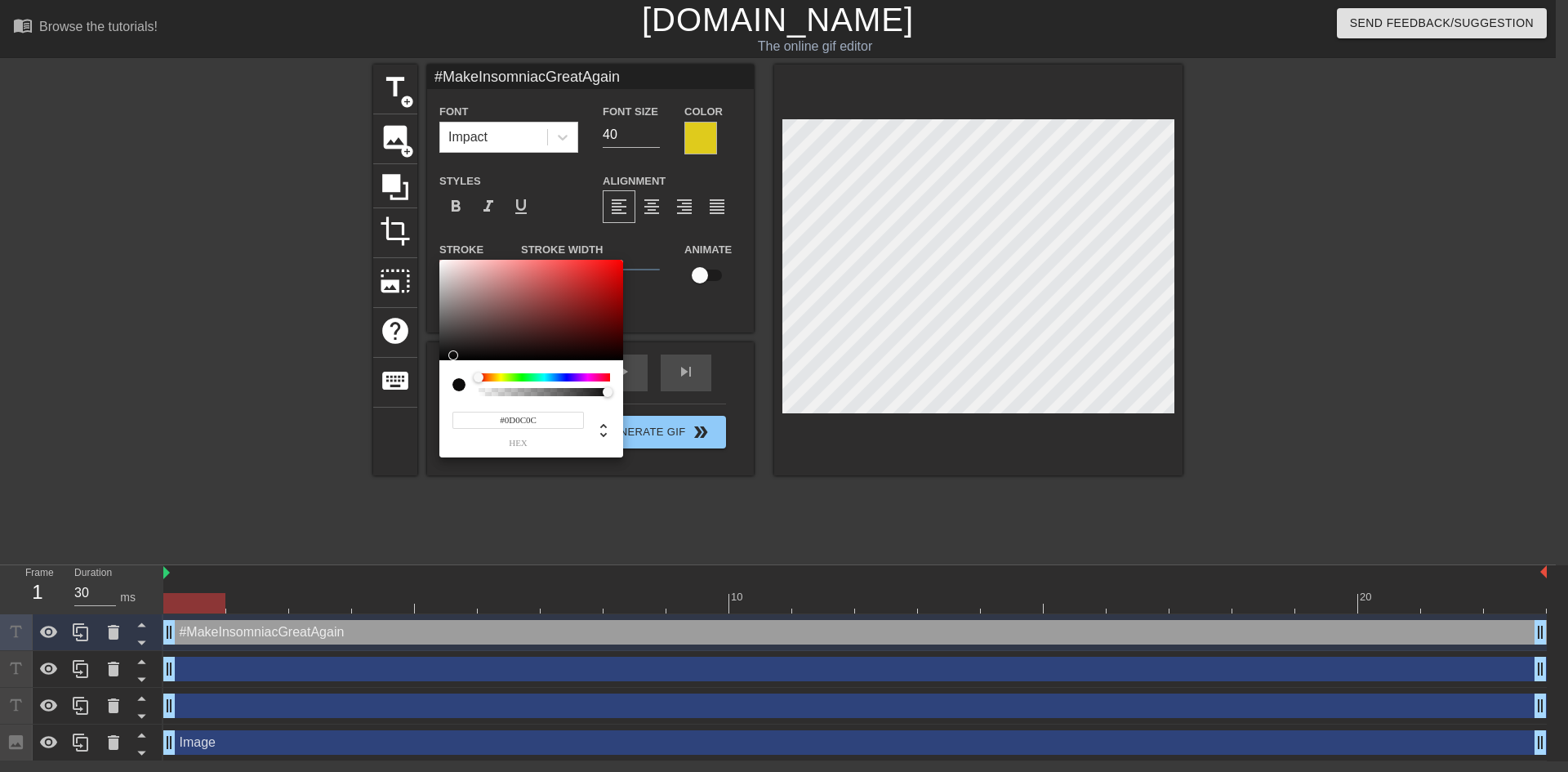
type input "#0D0D0D"
drag, startPoint x: 502, startPoint y: 315, endPoint x: 428, endPoint y: 355, distance: 84.1
click at [428, 355] on div "#0D0D0D hex" at bounding box center [784, 386] width 1568 height 772
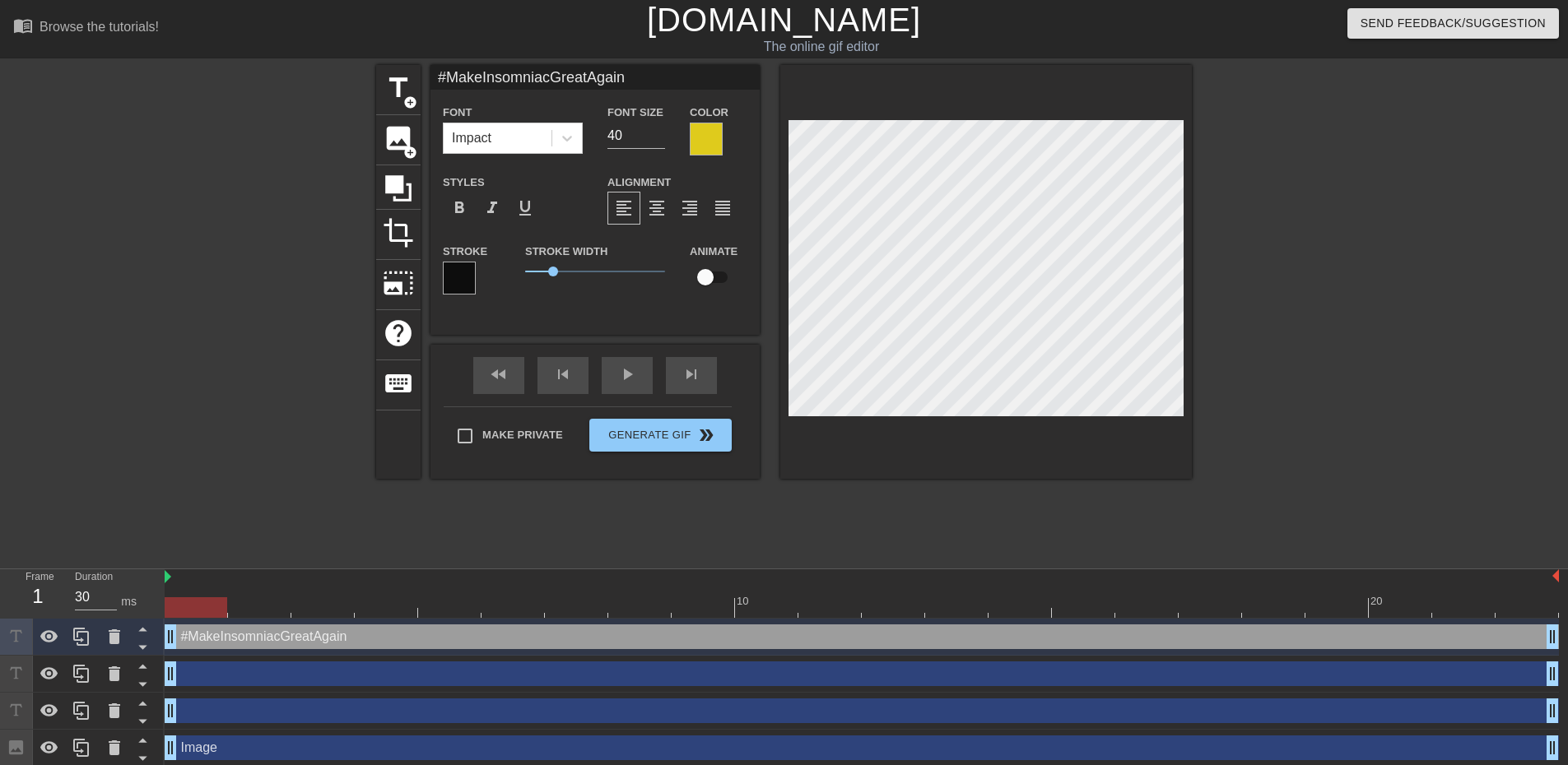
click at [1342, 297] on div at bounding box center [1335, 311] width 247 height 493
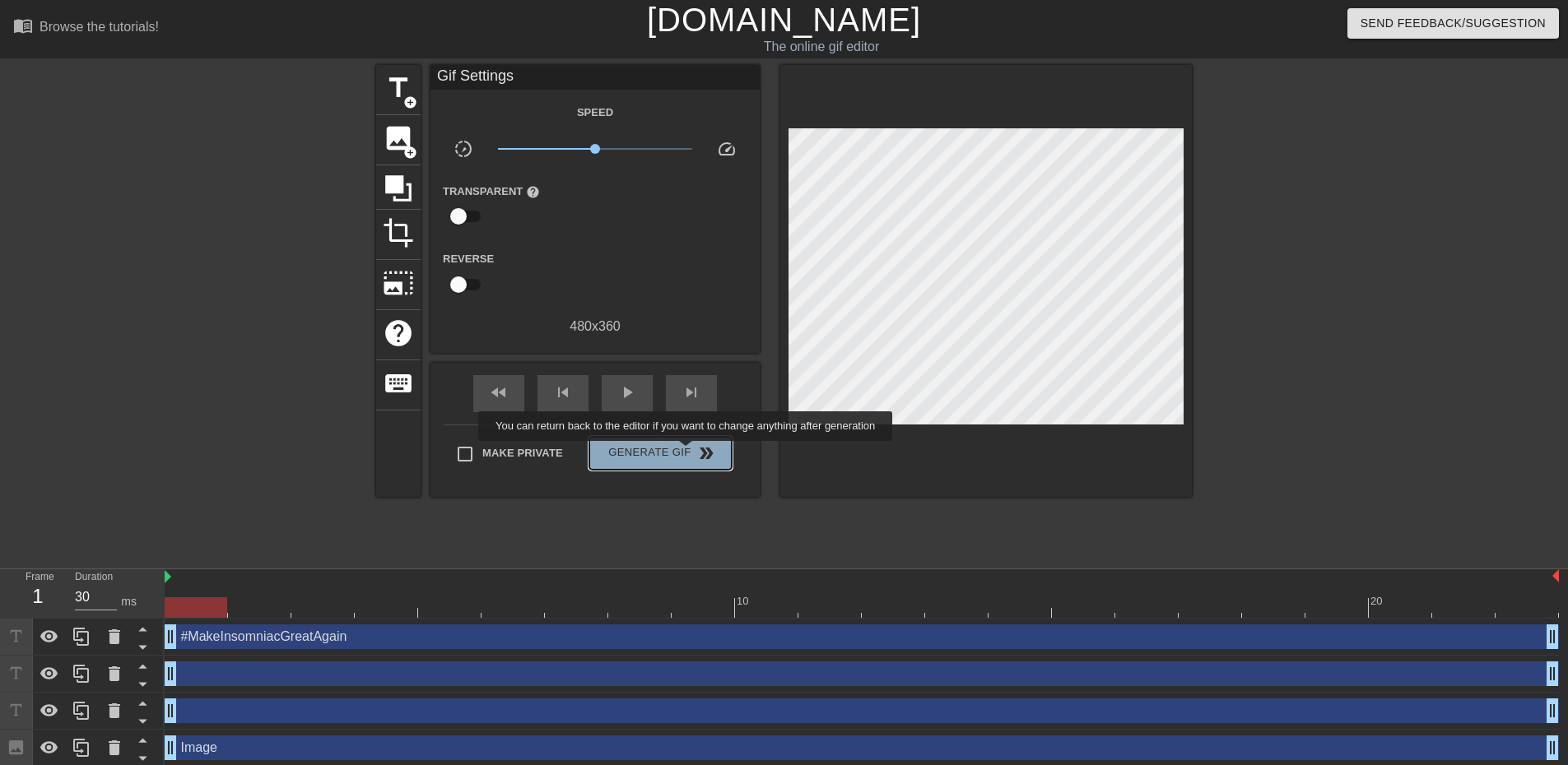
click at [687, 453] on span "Generate Gif double_arrow" at bounding box center [661, 454] width 129 height 20
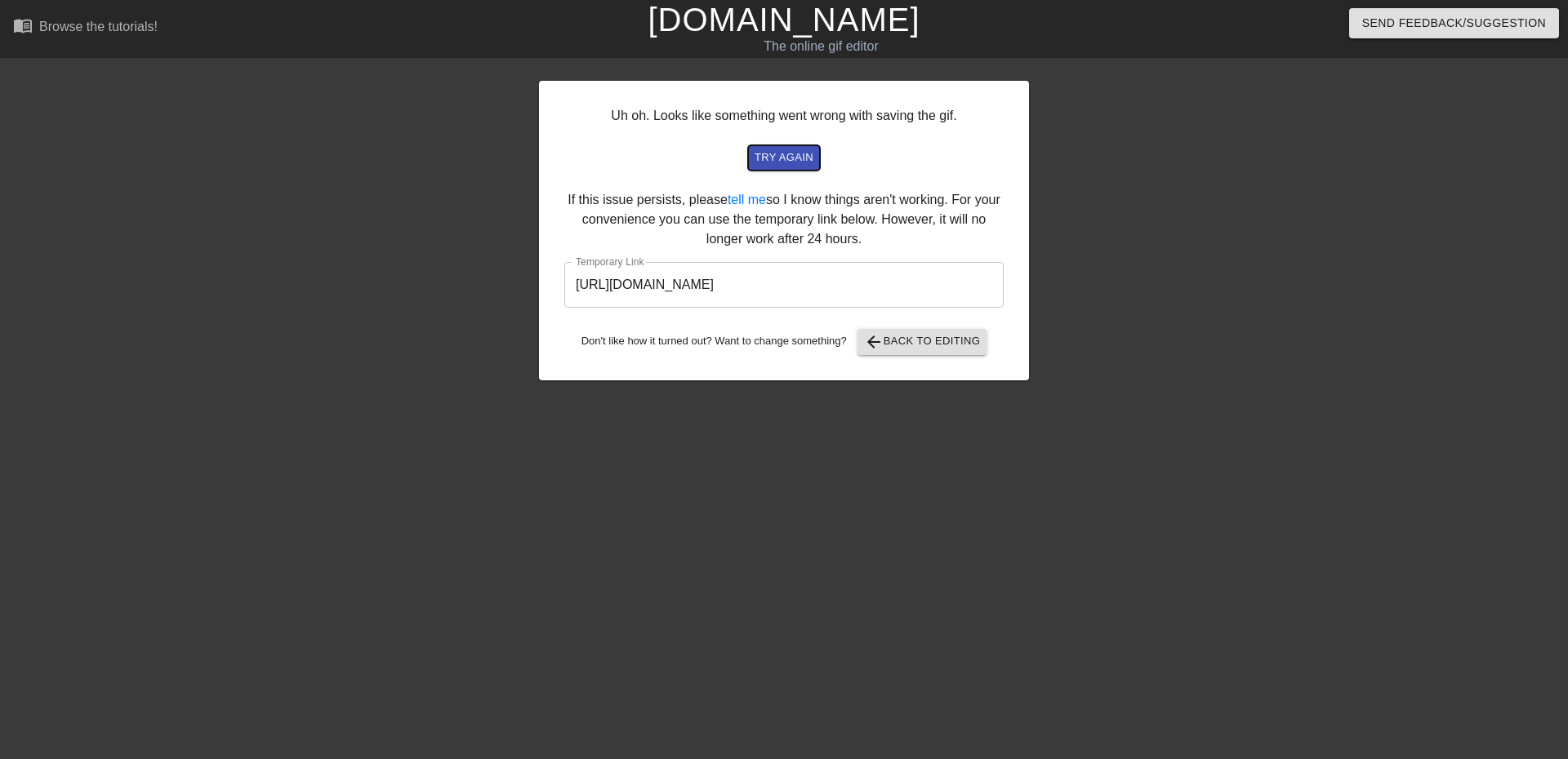
click at [782, 159] on span "try again" at bounding box center [784, 158] width 59 height 19
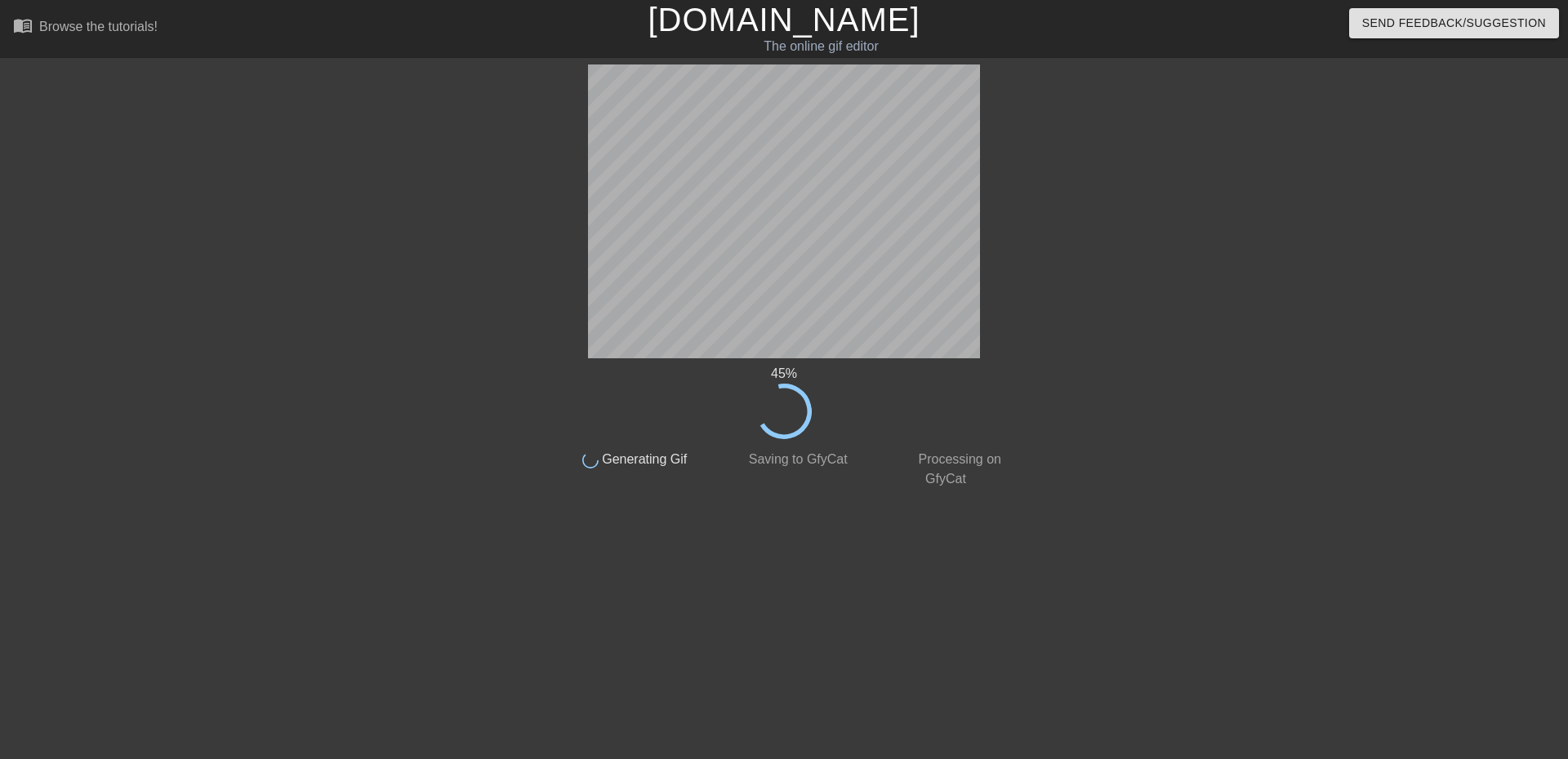
drag, startPoint x: 863, startPoint y: 368, endPoint x: 1173, endPoint y: 171, distance: 367.3
click at [1185, 159] on div at bounding box center [1156, 309] width 245 height 490
drag, startPoint x: 870, startPoint y: 363, endPoint x: 1386, endPoint y: 221, distance: 535.2
click at [1401, 215] on div "91 % done Generating Gif done Saving to GfyCat done Processing on GfyCat title …" at bounding box center [784, 309] width 1568 height 490
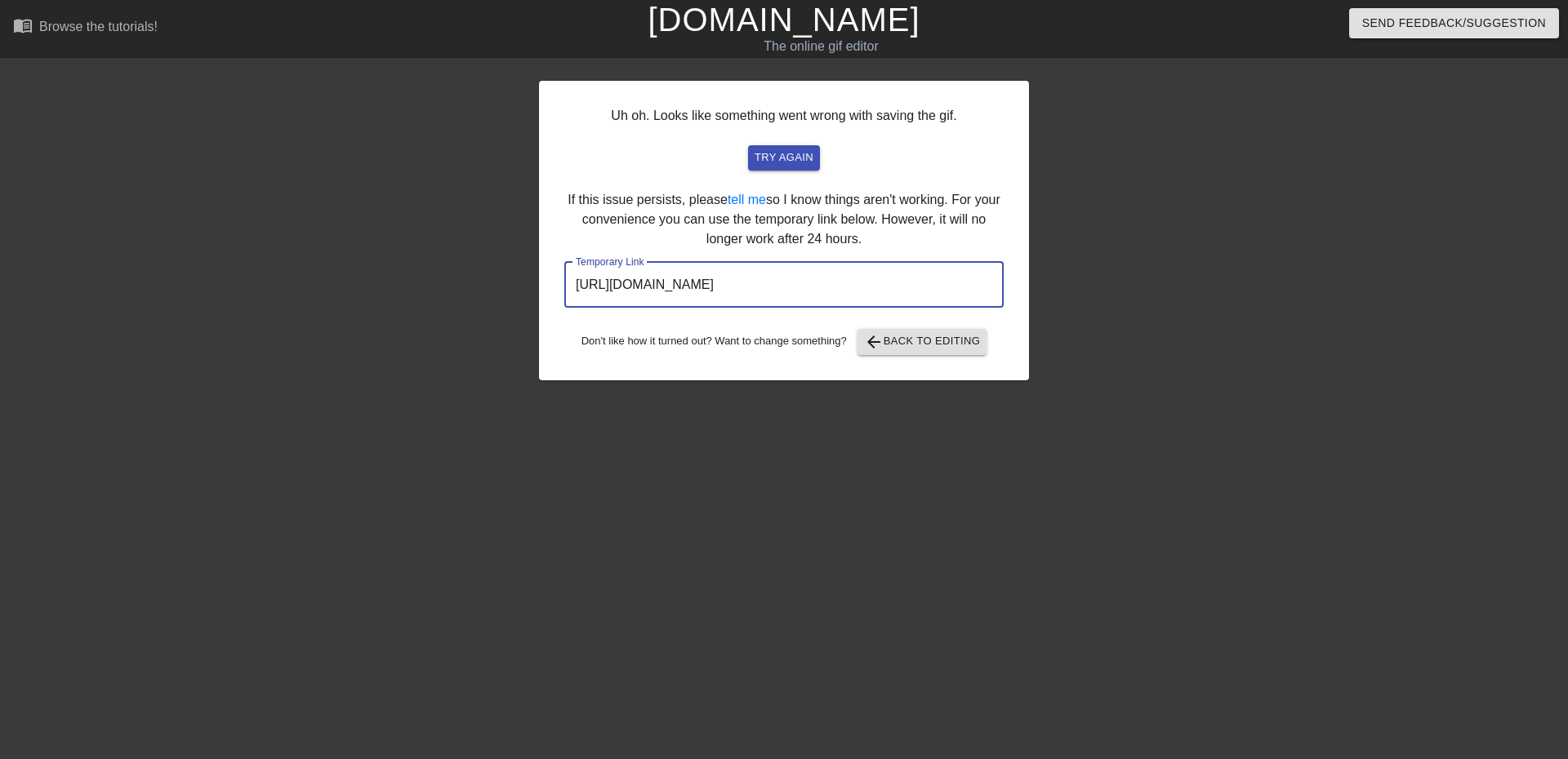
click at [882, 294] on input "[URL][DOMAIN_NAME]" at bounding box center [784, 285] width 439 height 45
